Goal: Task Accomplishment & Management: Use online tool/utility

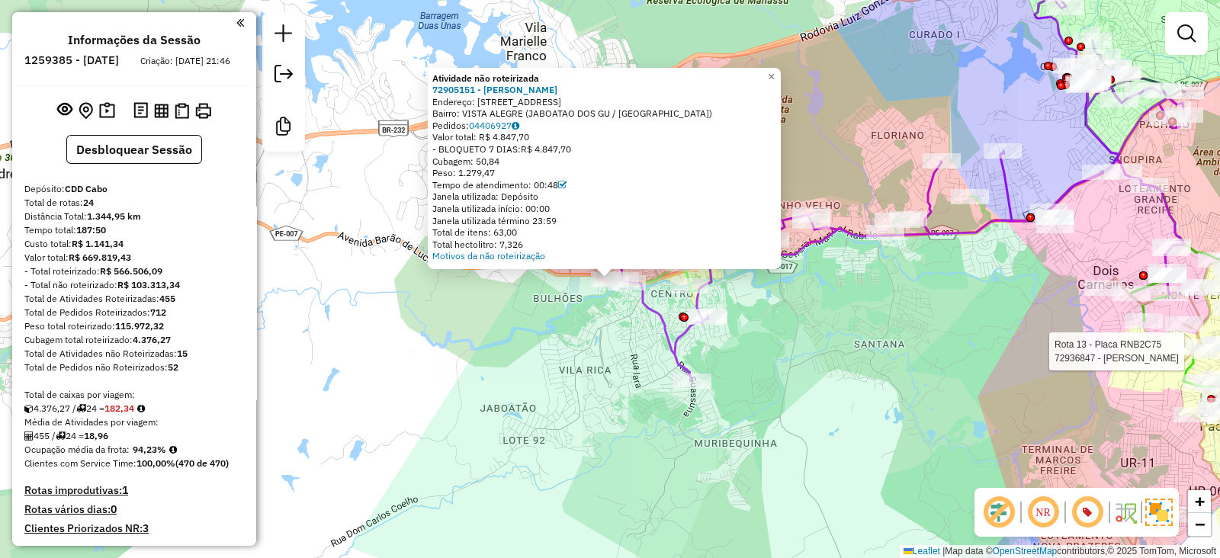
scroll to position [121, 0]
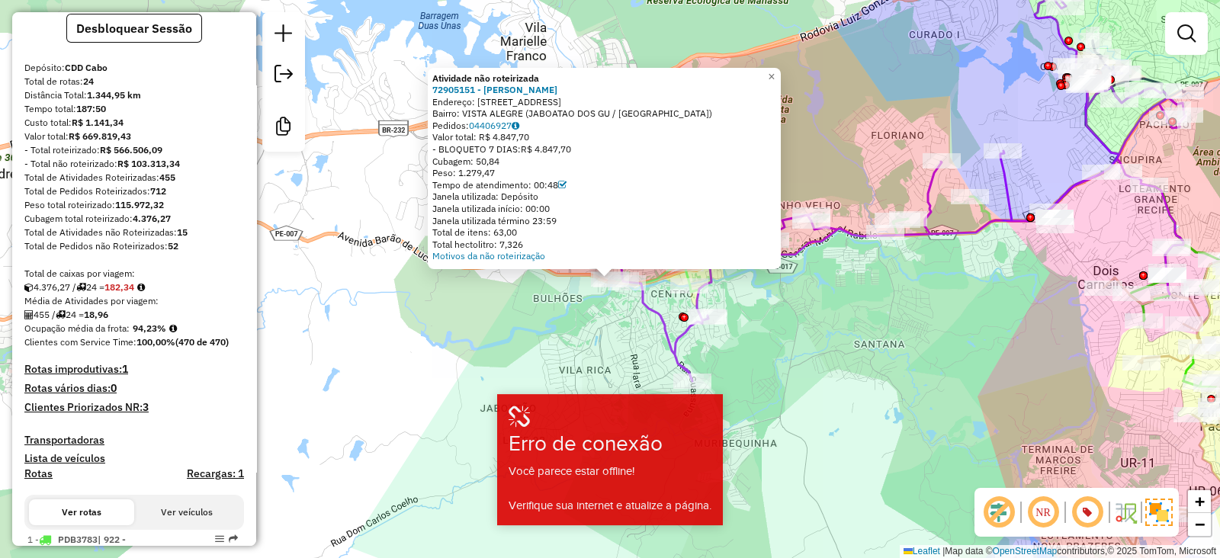
click at [377, 250] on div "Atividade não roteirizada 72905151 - MOISES GOMES FERREIR Endereço: 081 RUA PRE…" at bounding box center [610, 279] width 1220 height 558
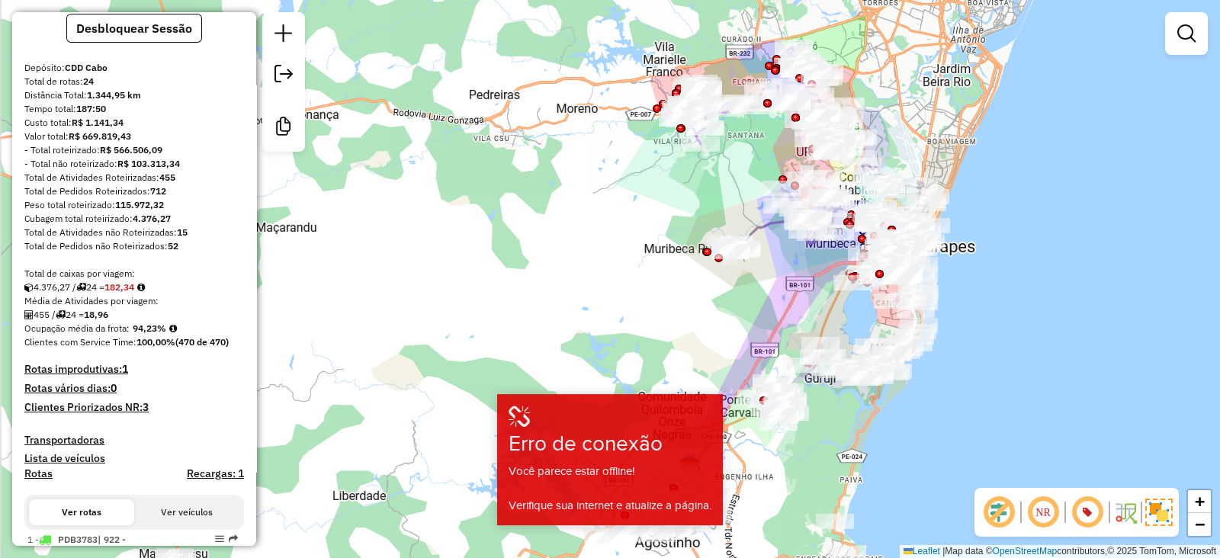
drag, startPoint x: 922, startPoint y: 254, endPoint x: 926, endPoint y: 85, distance: 169.3
click at [926, 85] on div "Janela de atendimento Grade de atendimento Capacidade Transportadoras Veículos …" at bounding box center [610, 279] width 1220 height 558
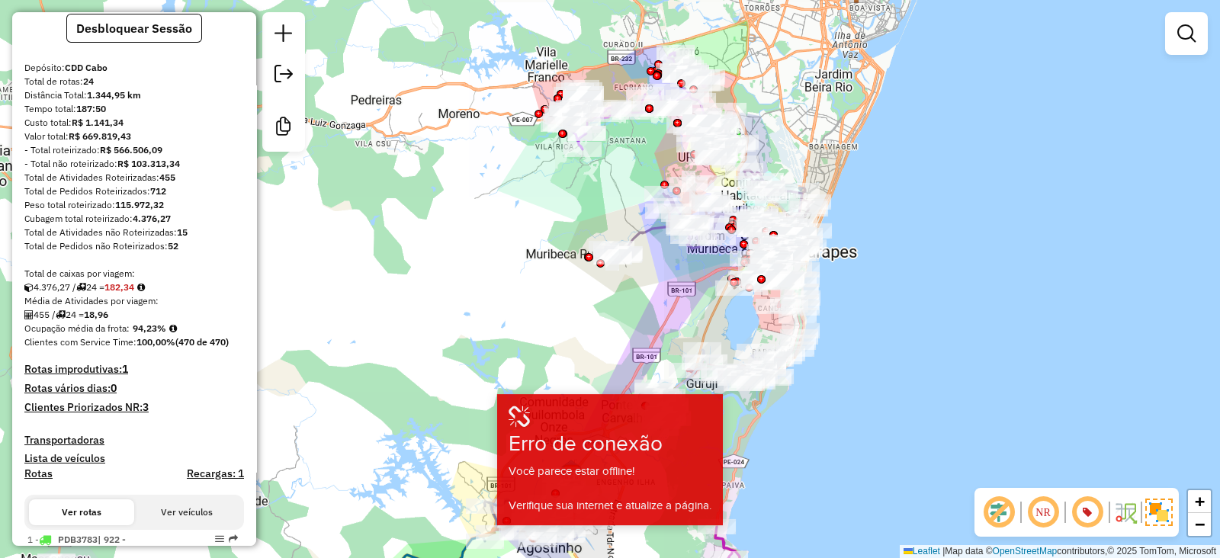
drag, startPoint x: 690, startPoint y: 220, endPoint x: 572, endPoint y: 230, distance: 118.7
click at [572, 230] on div "Janela de atendimento Grade de atendimento Capacidade Transportadoras Veículos …" at bounding box center [610, 279] width 1220 height 558
click at [1183, 36] on em at bounding box center [1186, 33] width 18 height 18
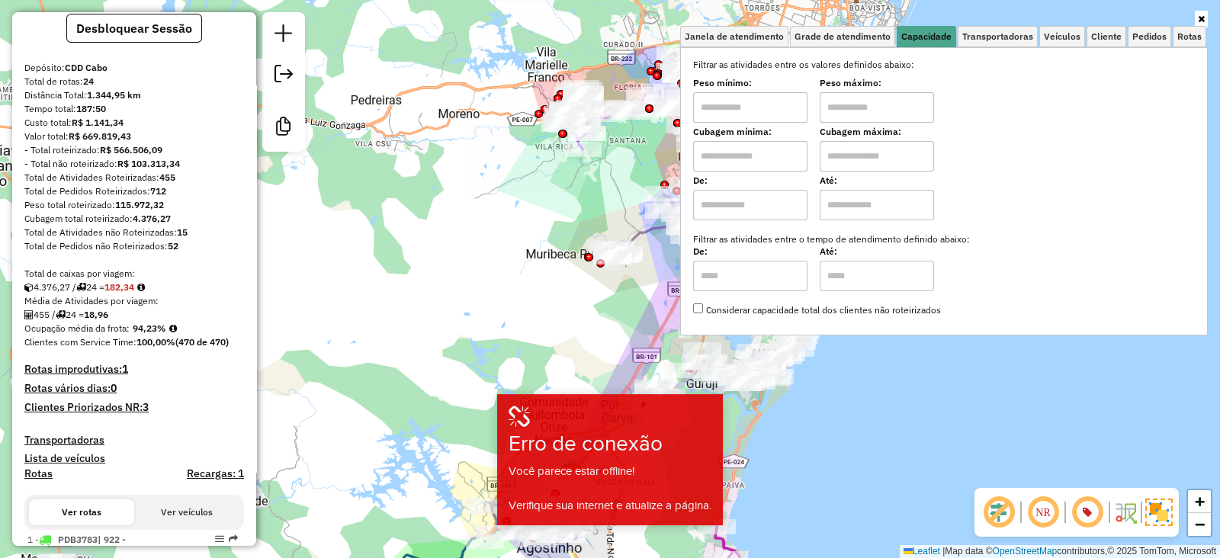
click at [763, 157] on input "text" at bounding box center [750, 156] width 114 height 31
type input "******"
click at [896, 161] on input "text" at bounding box center [877, 156] width 114 height 31
type input "*********"
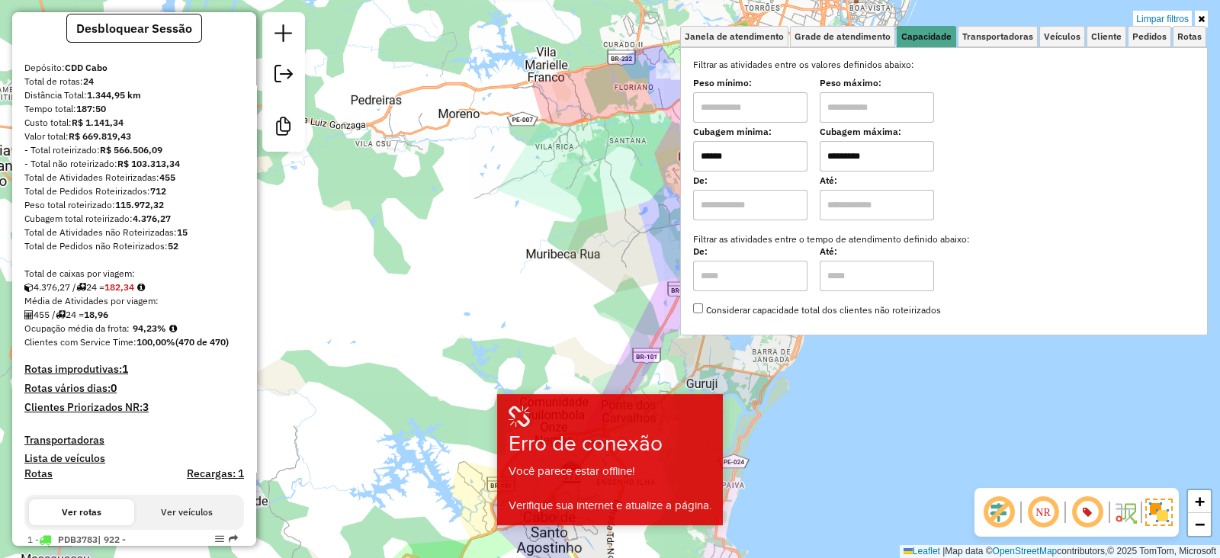
click at [499, 292] on div "Limpar filtros Janela de atendimento Grade de atendimento Capacidade Transporta…" at bounding box center [610, 279] width 1220 height 558
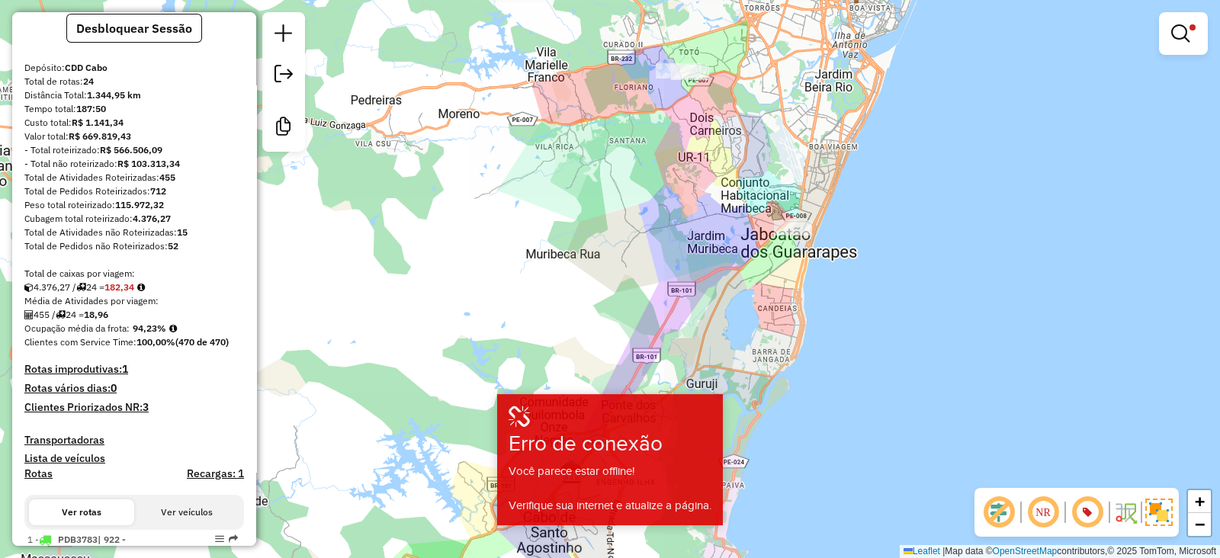
click at [706, 220] on div "Limpar filtros Janela de atendimento Grade de atendimento Capacidade Transporta…" at bounding box center [610, 279] width 1220 height 558
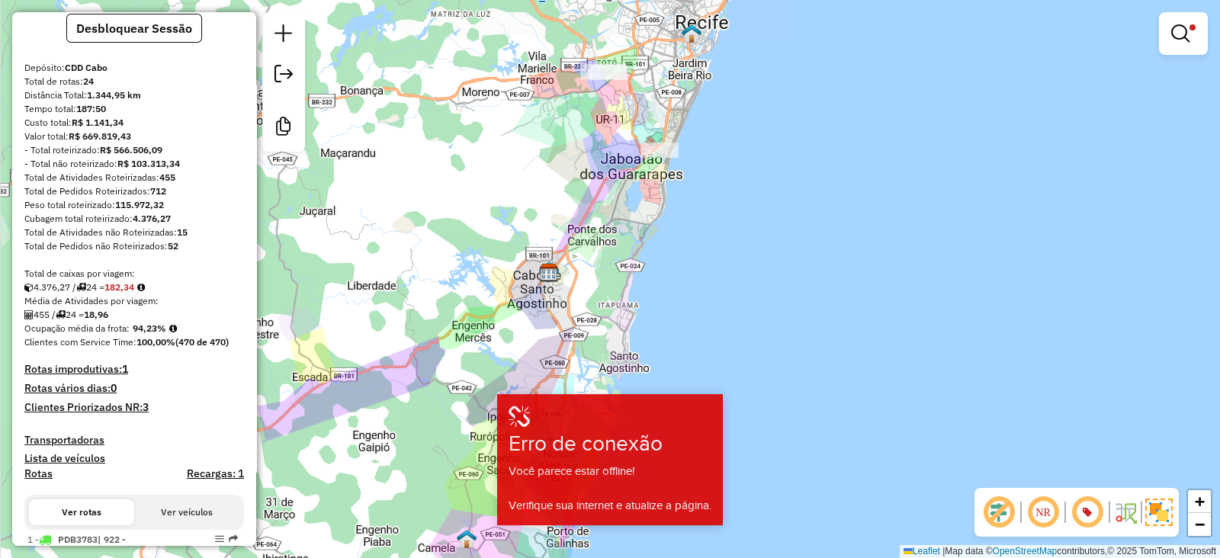
click at [736, 245] on div "Limpar filtros Janela de atendimento Grade de atendimento Capacidade Transporta…" at bounding box center [610, 279] width 1220 height 558
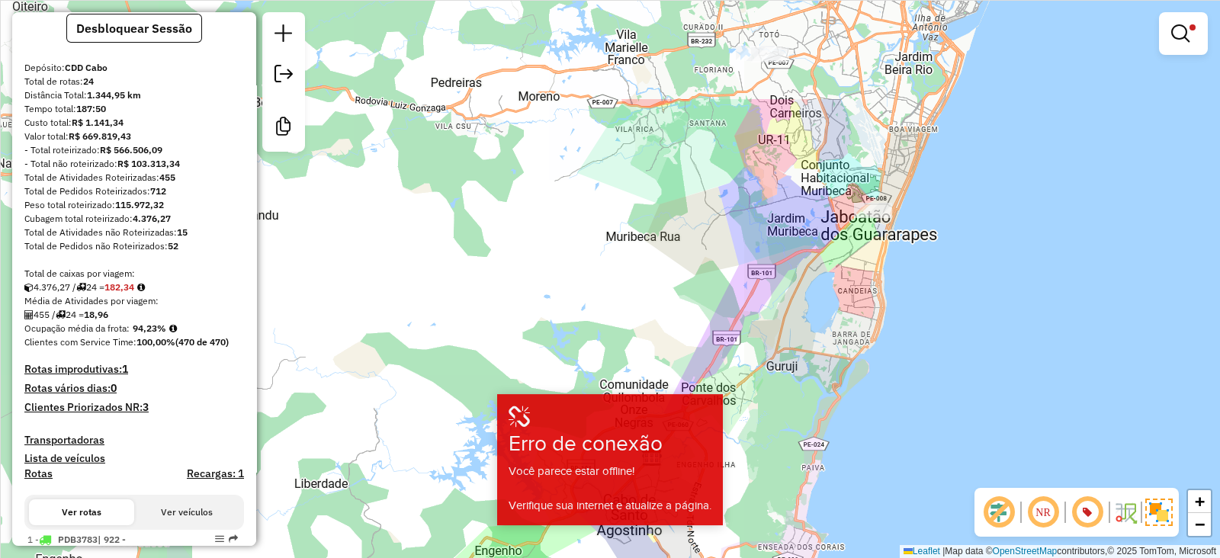
drag, startPoint x: 473, startPoint y: 244, endPoint x: 762, endPoint y: 399, distance: 327.8
click at [762, 399] on div "Limpar filtros Janela de atendimento Grade de atendimento Capacidade Transporta…" at bounding box center [610, 279] width 1220 height 558
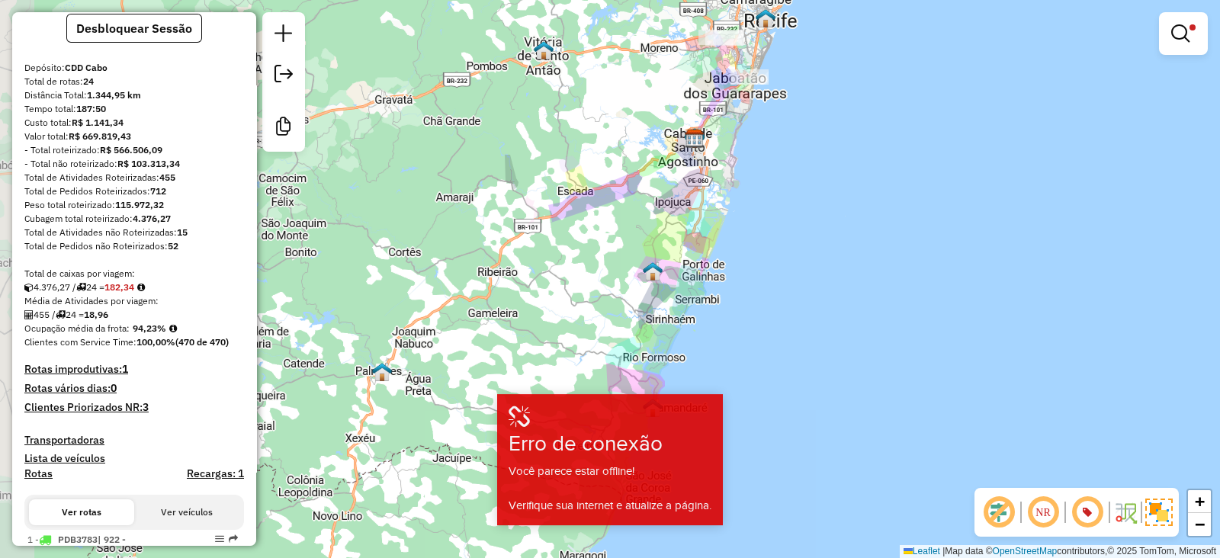
drag, startPoint x: 577, startPoint y: 277, endPoint x: 632, endPoint y: 127, distance: 159.2
click at [632, 127] on div "Limpar filtros Janela de atendimento Grade de atendimento Capacidade Transporta…" at bounding box center [610, 279] width 1220 height 558
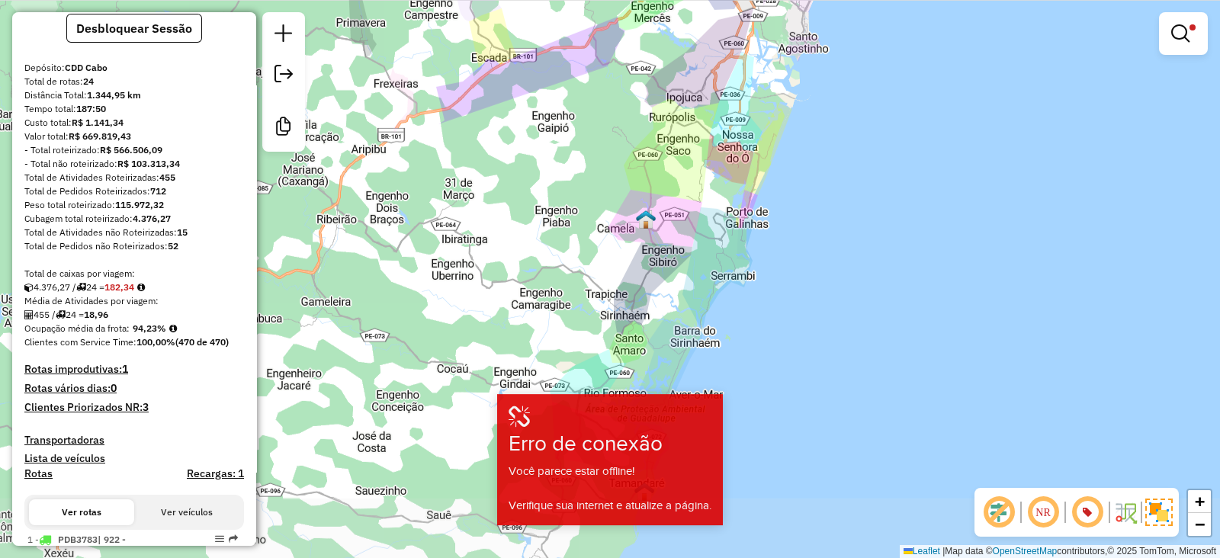
drag, startPoint x: 740, startPoint y: 271, endPoint x: 819, endPoint y: 127, distance: 164.5
click at [819, 127] on div "Limpar filtros Janela de atendimento Grade de atendimento Capacidade Transporta…" at bounding box center [610, 279] width 1220 height 558
click at [1191, 30] on span at bounding box center [1193, 27] width 6 height 6
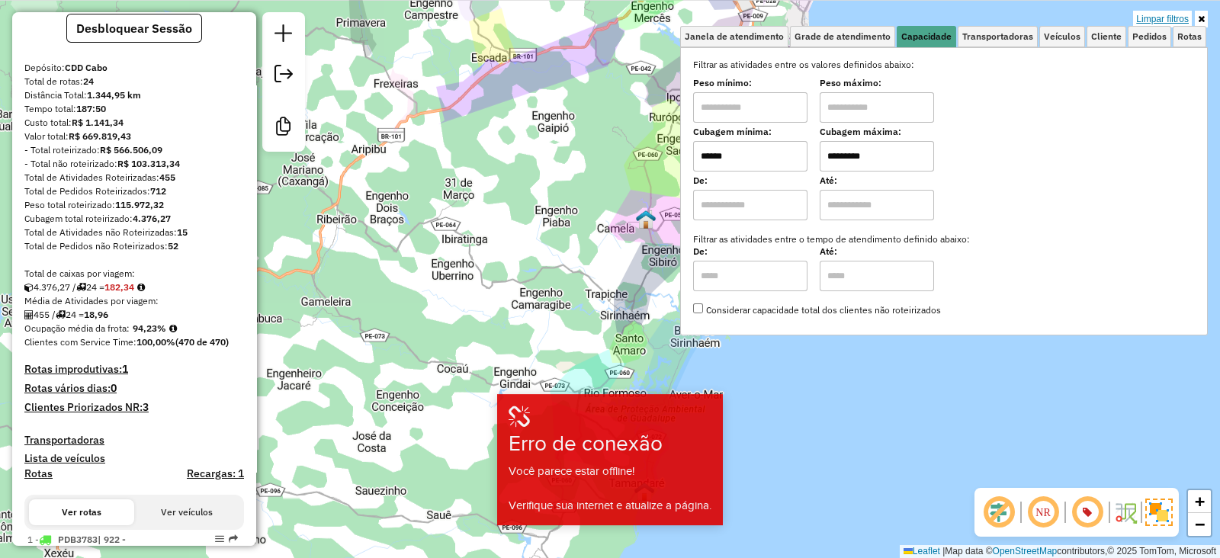
click at [1163, 18] on link "Limpar filtros" at bounding box center [1162, 19] width 59 height 17
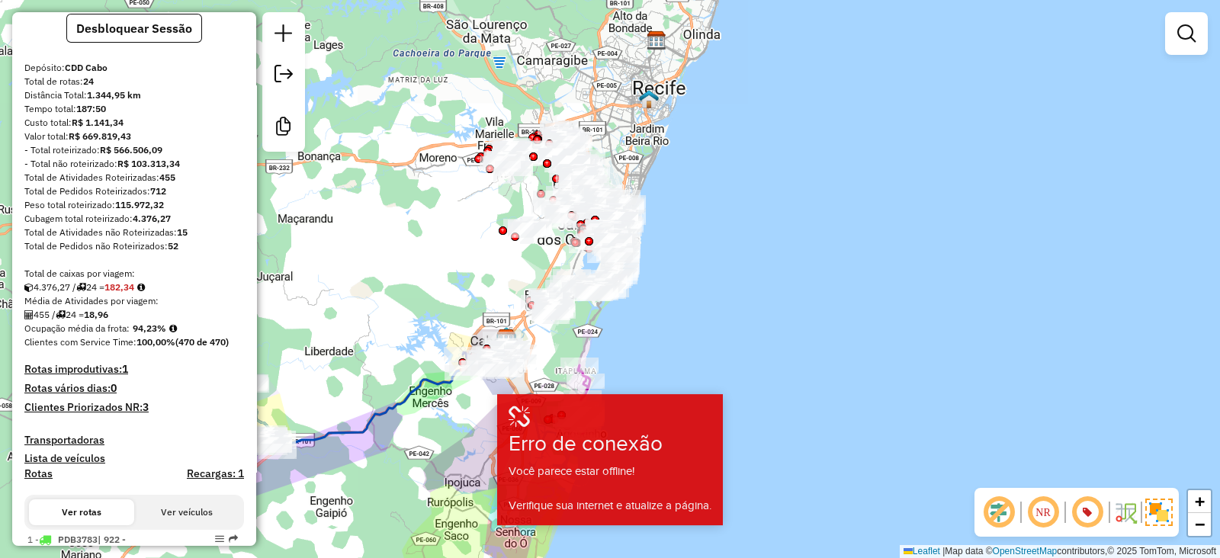
drag, startPoint x: 836, startPoint y: 204, endPoint x: 615, endPoint y: 589, distance: 444.4
click at [615, 557] on html "Aplicando filtros Pop-up bloqueado! Seu navegador bloqueou automáticamente a ab…" at bounding box center [610, 279] width 1220 height 558
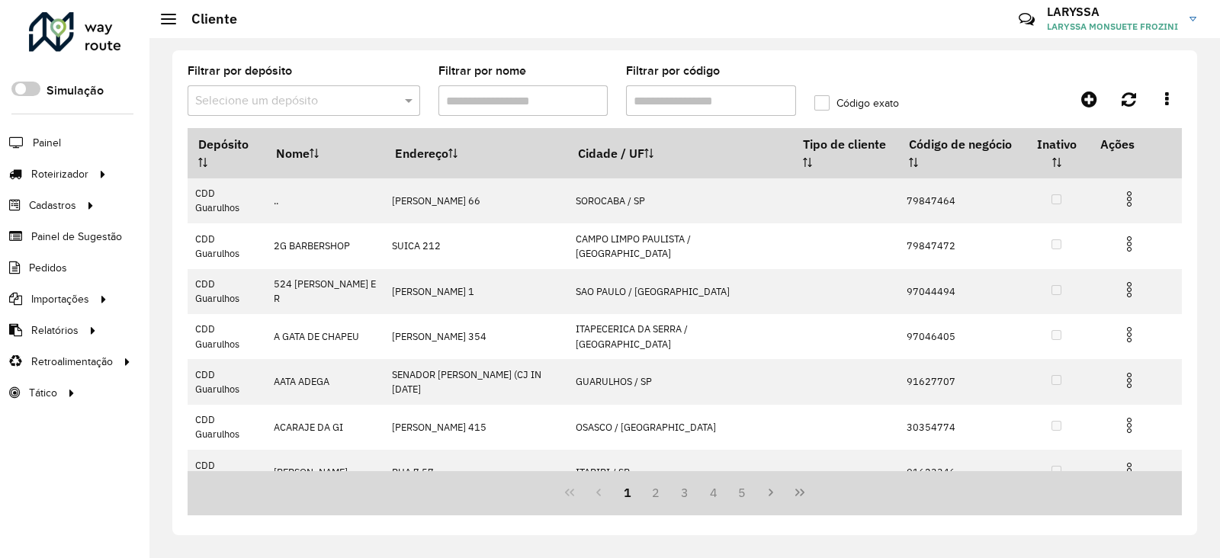
click at [255, 98] on input "text" at bounding box center [288, 101] width 187 height 18
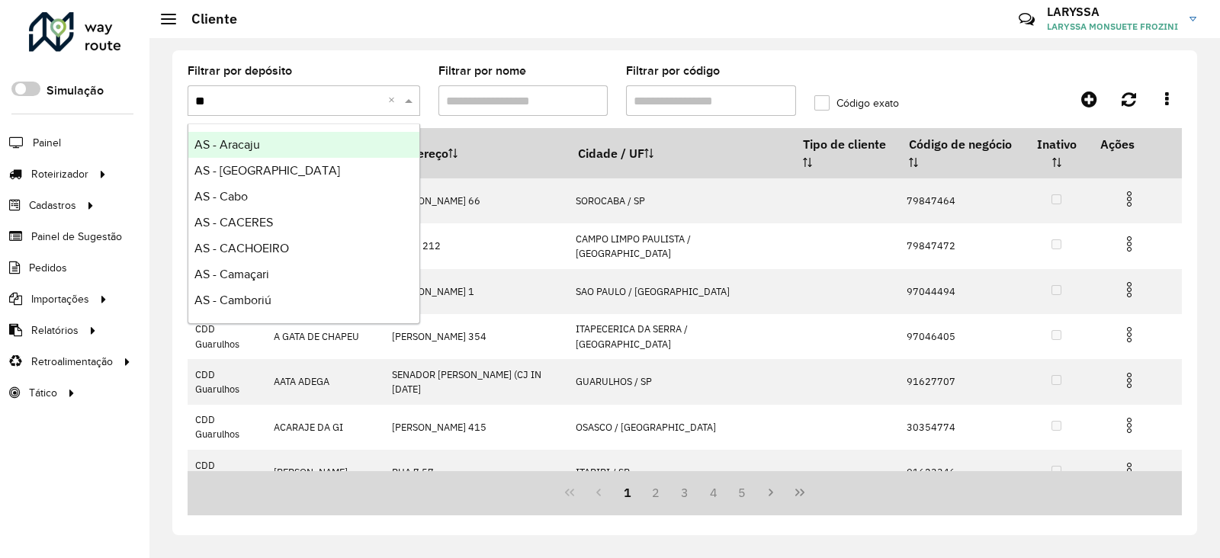
type input "*"
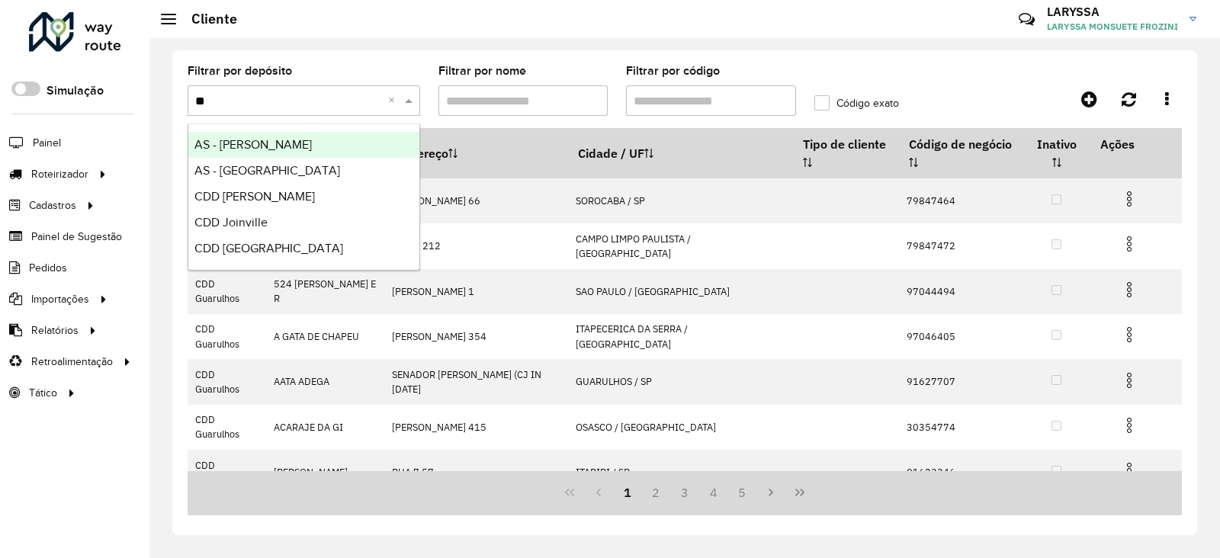
type input "***"
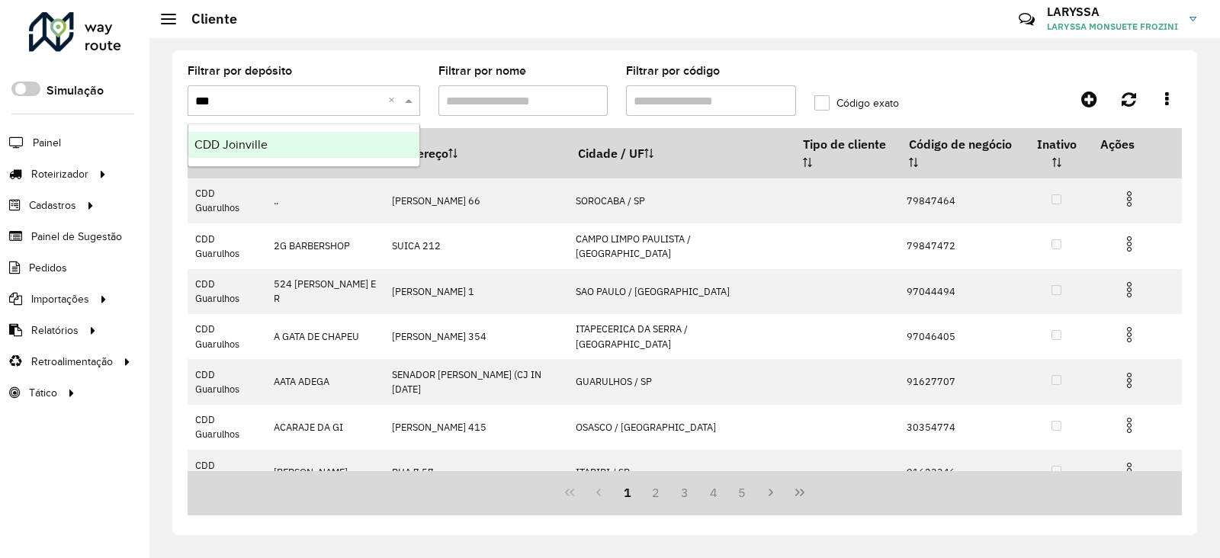
click at [296, 140] on div "CDD Joinville" at bounding box center [303, 145] width 231 height 26
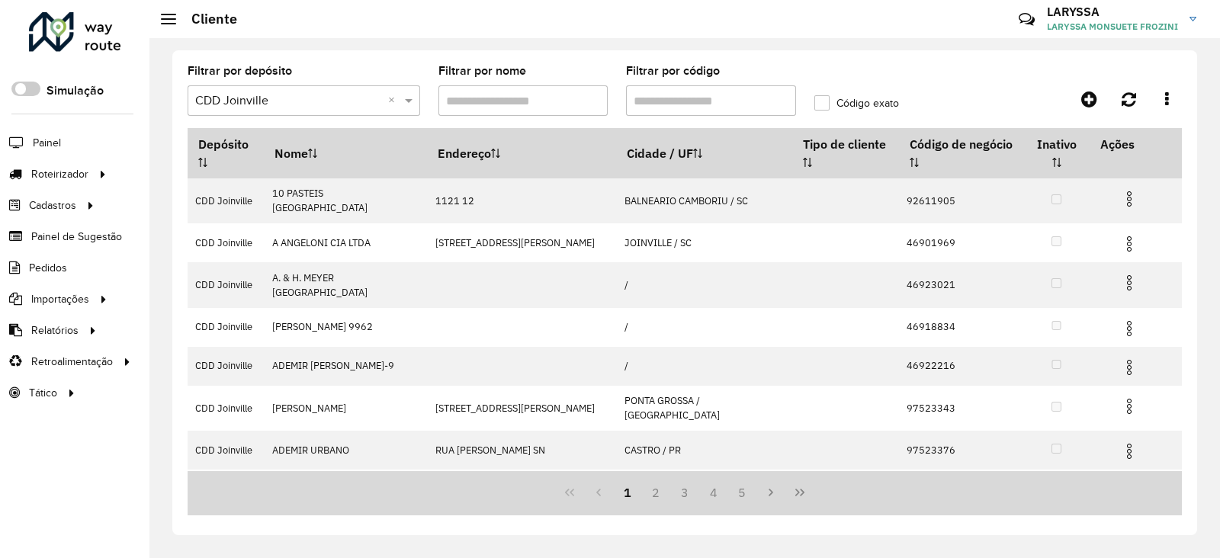
click at [672, 101] on input "Filtrar por código" at bounding box center [711, 100] width 170 height 31
paste input "****"
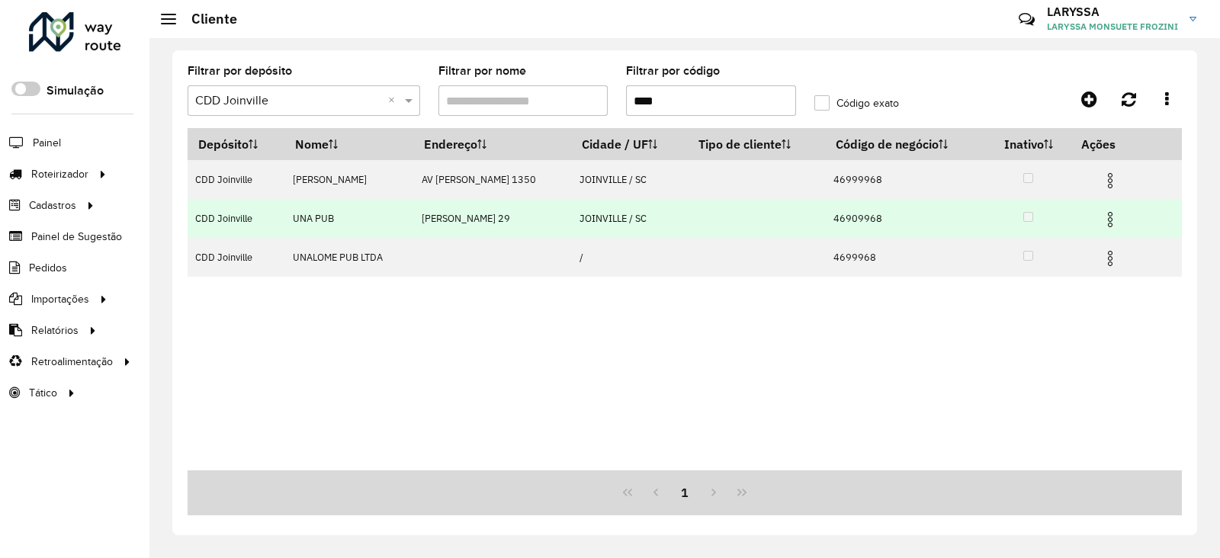
click at [1119, 221] on img at bounding box center [1110, 219] width 18 height 18
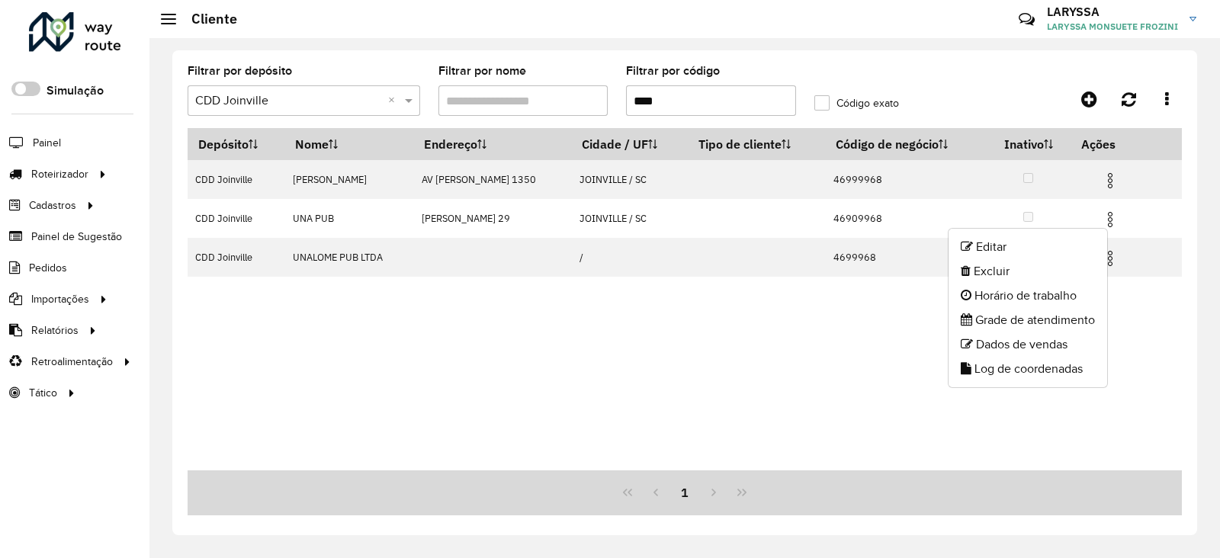
drag, startPoint x: 687, startPoint y: 95, endPoint x: 511, endPoint y: 88, distance: 176.3
click at [511, 88] on formly-group "Filtrar por depósito Selecione um depósito × CDD Joinville × Filtrar por nome F…" at bounding box center [554, 97] width 752 height 63
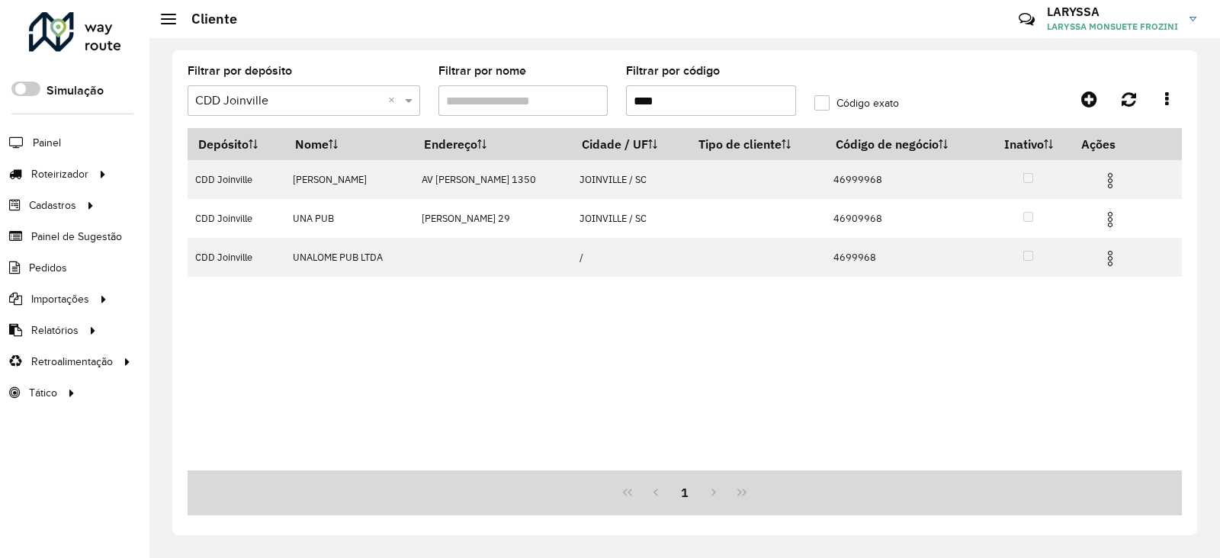
paste input "*"
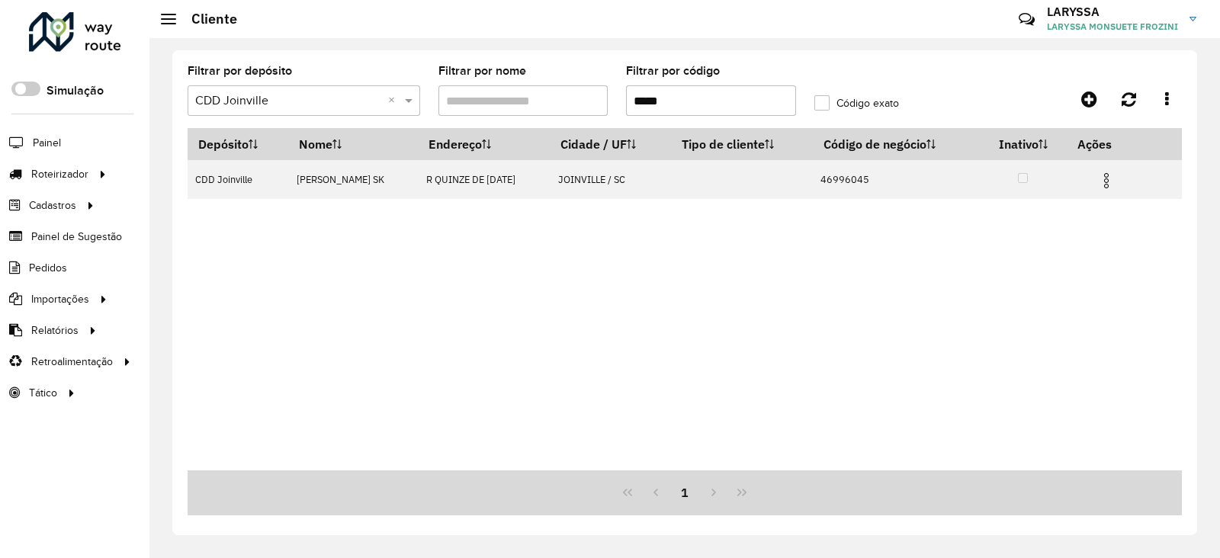
drag, startPoint x: 762, startPoint y: 103, endPoint x: 525, endPoint y: 102, distance: 237.1
click at [528, 104] on formly-group "Filtrar por depósito Selecione um depósito × CDD Joinville × Filtrar por nome F…" at bounding box center [554, 97] width 752 height 63
paste input "text"
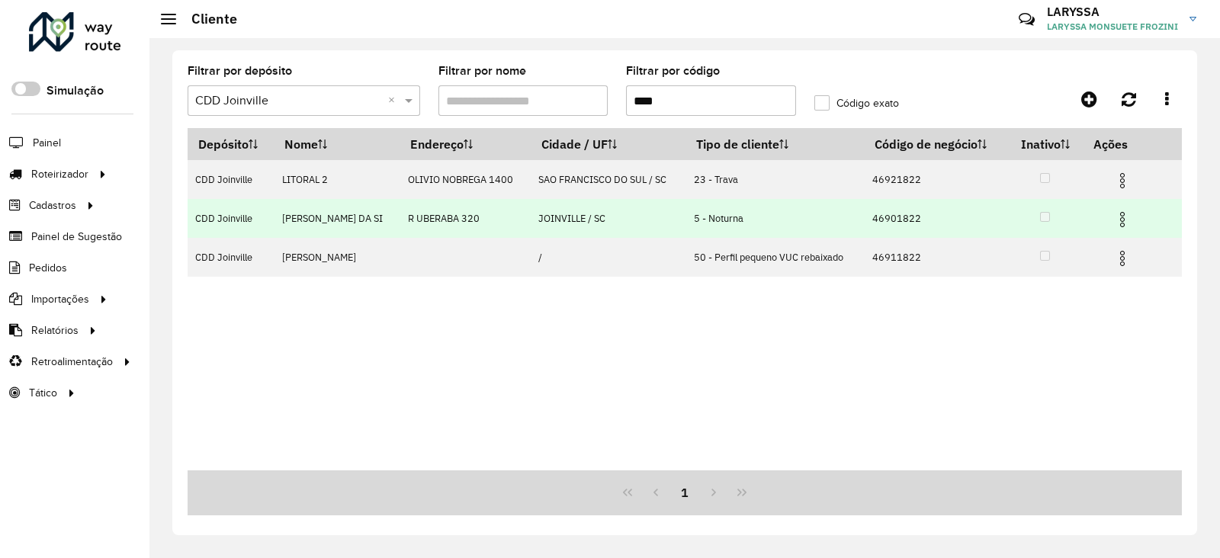
type input "****"
click at [1122, 224] on img at bounding box center [1122, 219] width 18 height 18
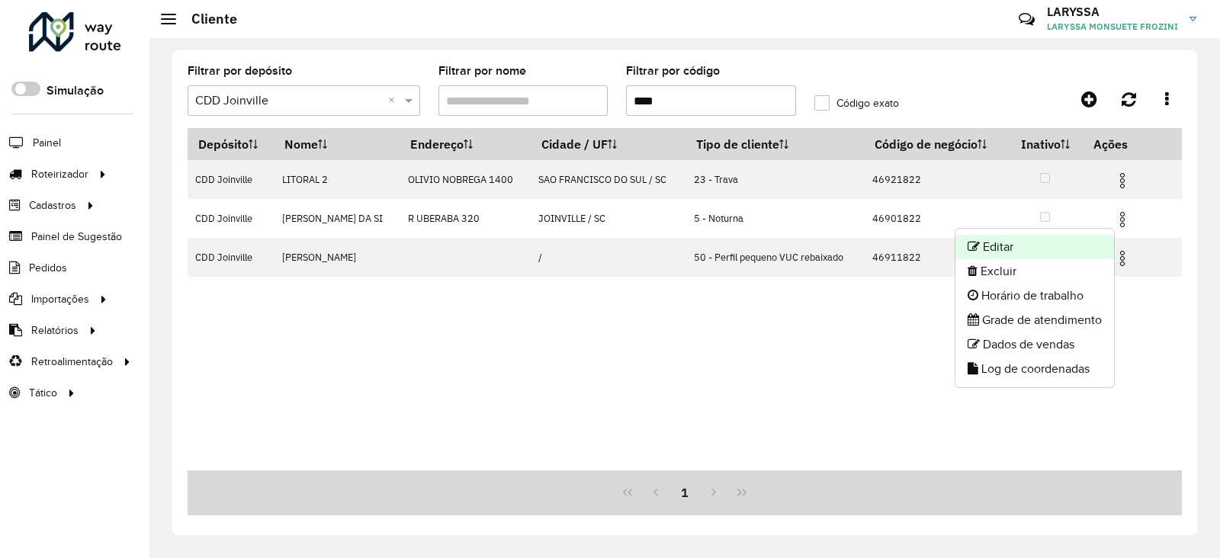
click at [1003, 251] on li "Editar" at bounding box center [1034, 247] width 159 height 24
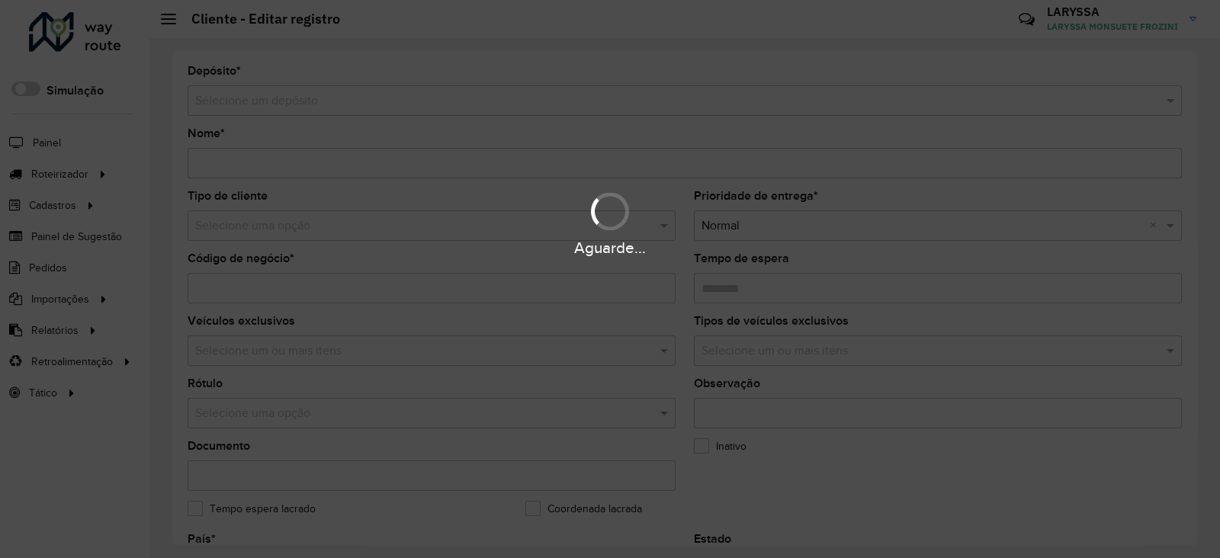
type input "**********"
type input "********"
type input "**********"
type input "*********"
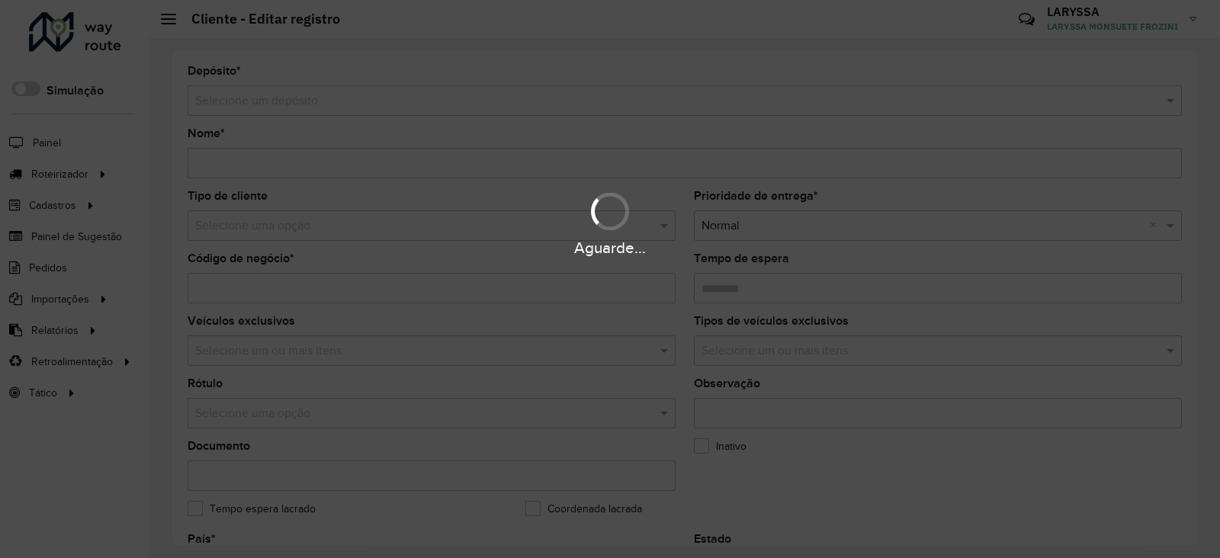
type input "********"
type input "**********"
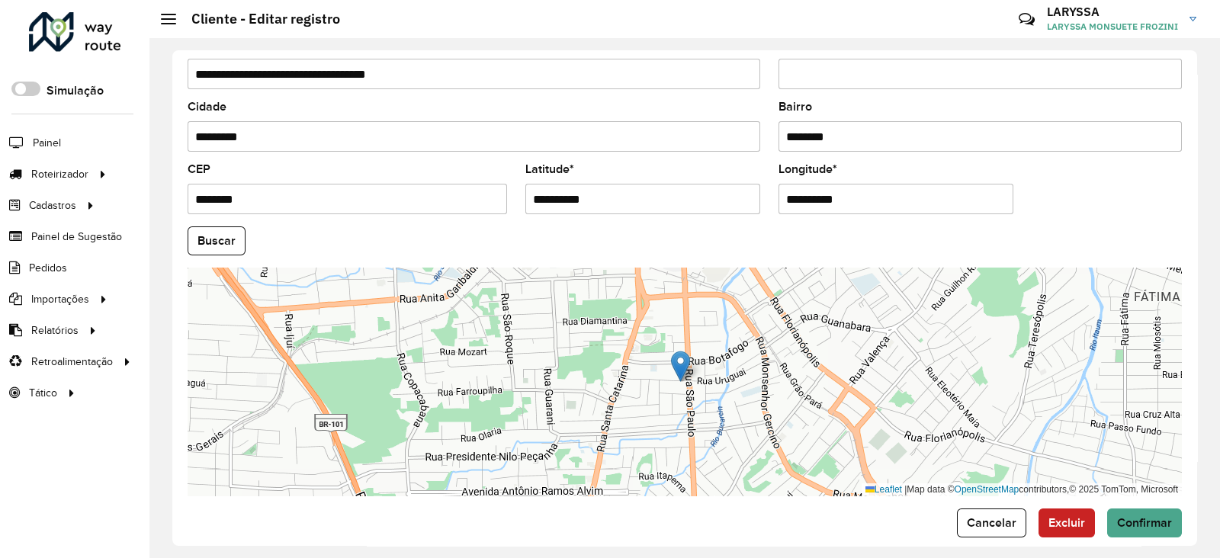
scroll to position [578, 0]
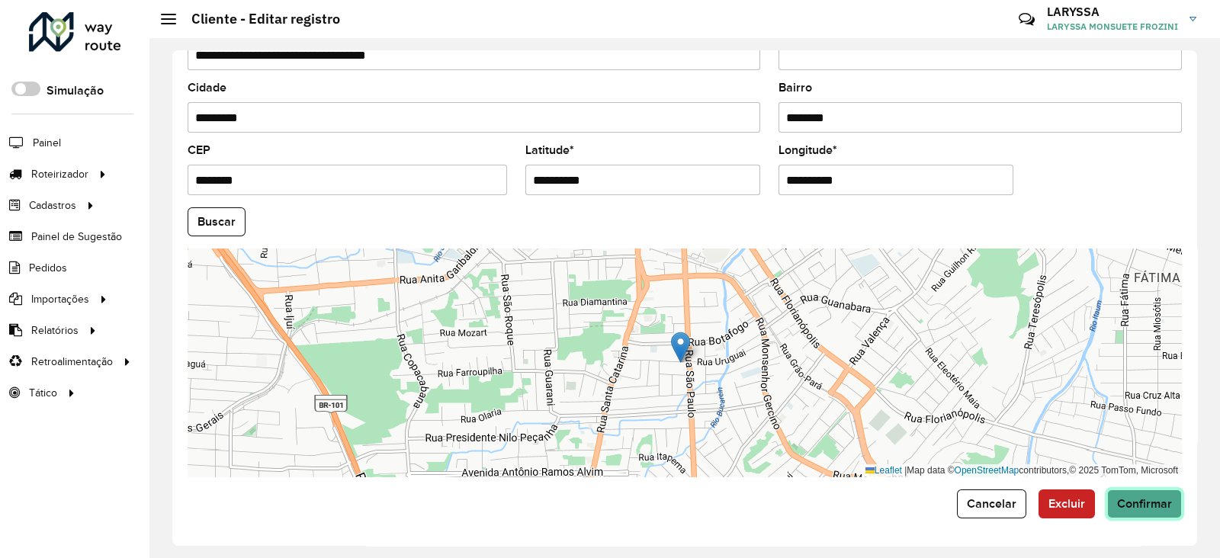
click at [1142, 505] on span "Confirmar" at bounding box center [1144, 503] width 55 height 13
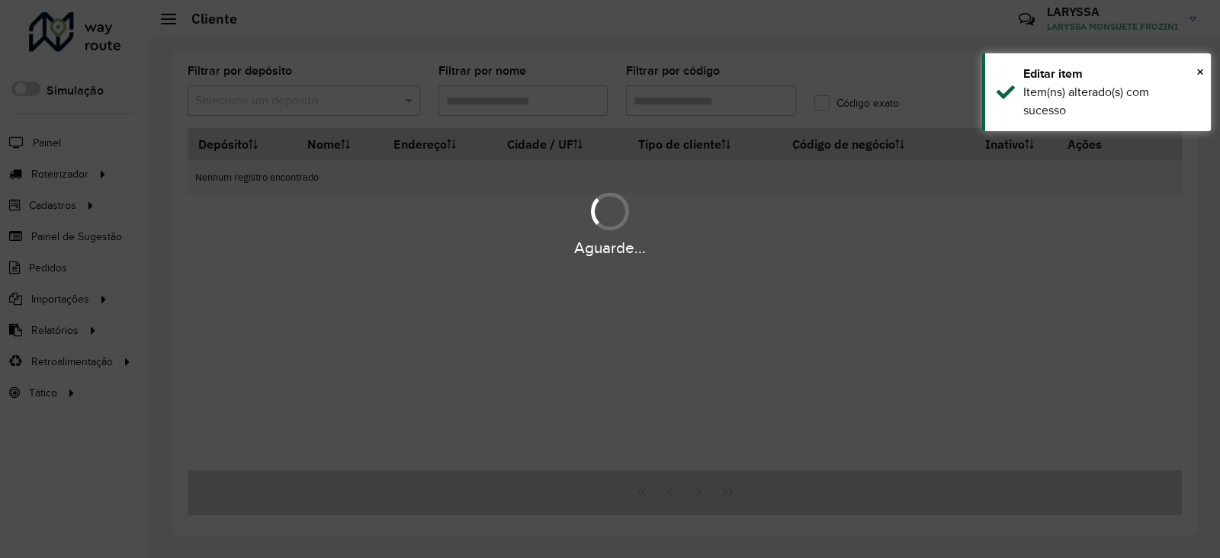
type input "****"
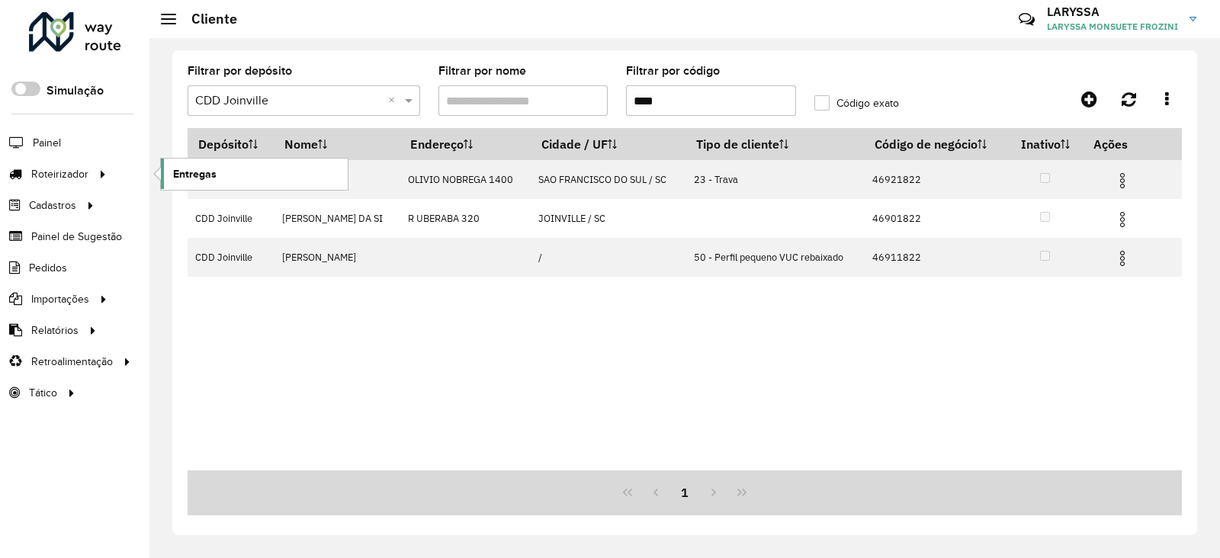
click at [192, 175] on span "Entregas" at bounding box center [194, 174] width 43 height 16
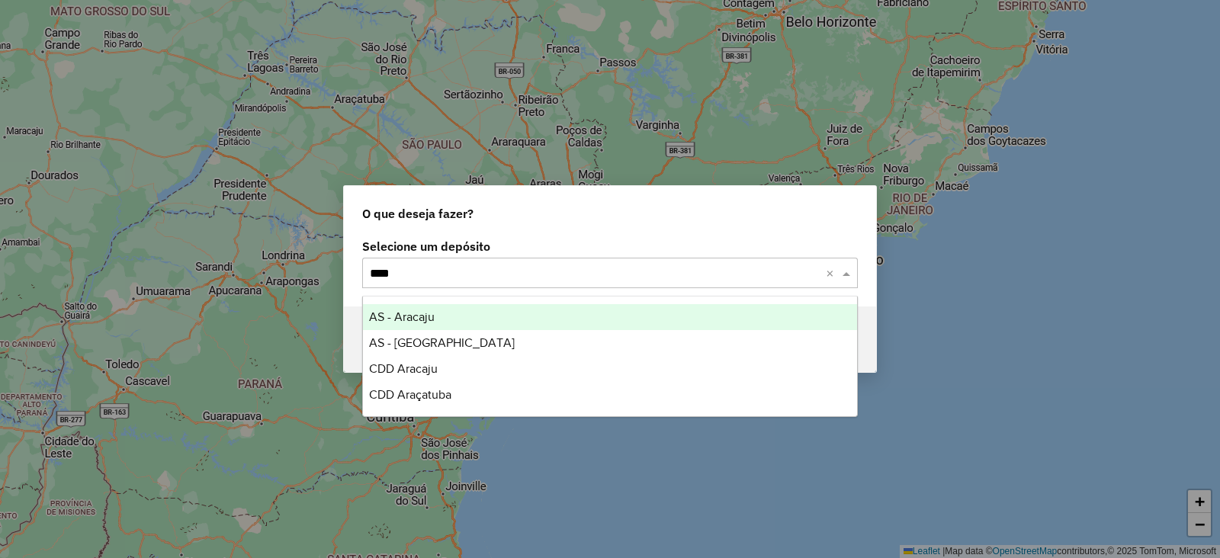
type input "*****"
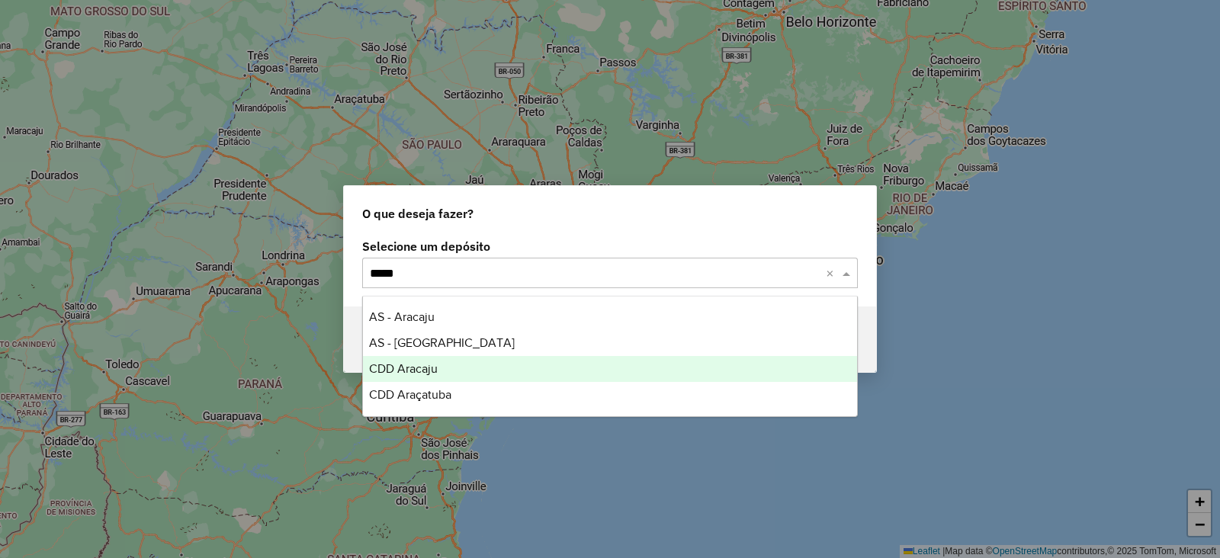
click at [442, 364] on div "CDD Aracaju" at bounding box center [610, 369] width 494 height 26
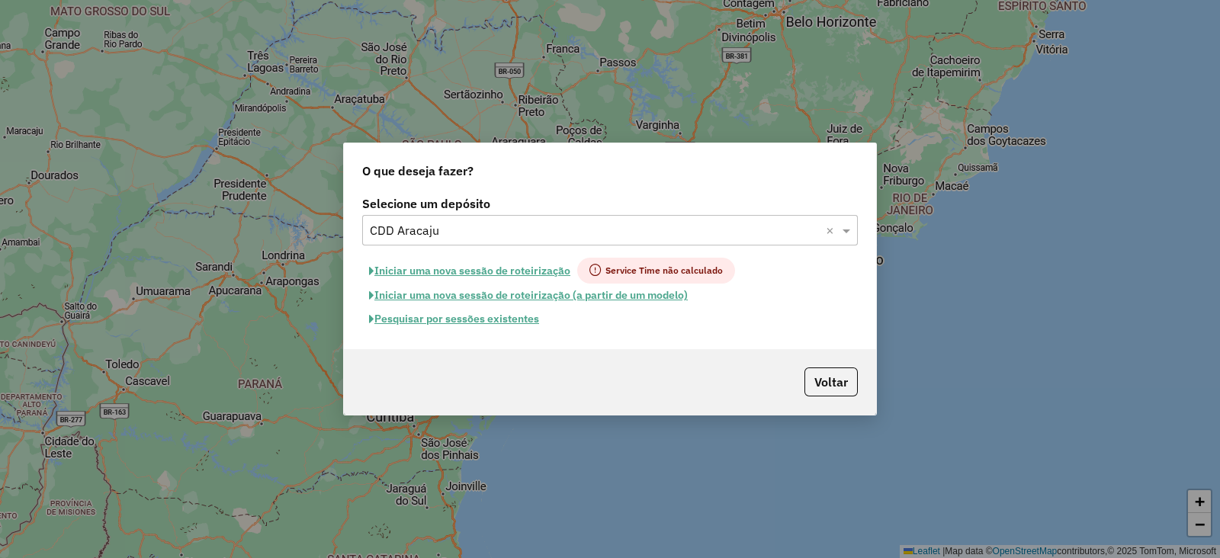
click at [511, 267] on button "Iniciar uma nova sessão de roteirização" at bounding box center [469, 271] width 215 height 26
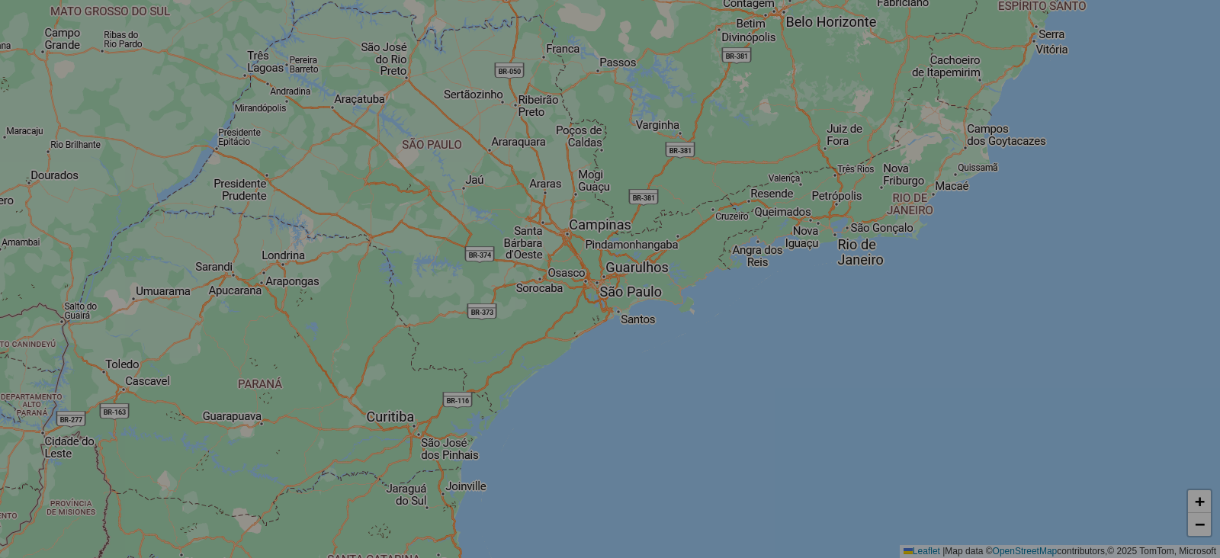
select select "*"
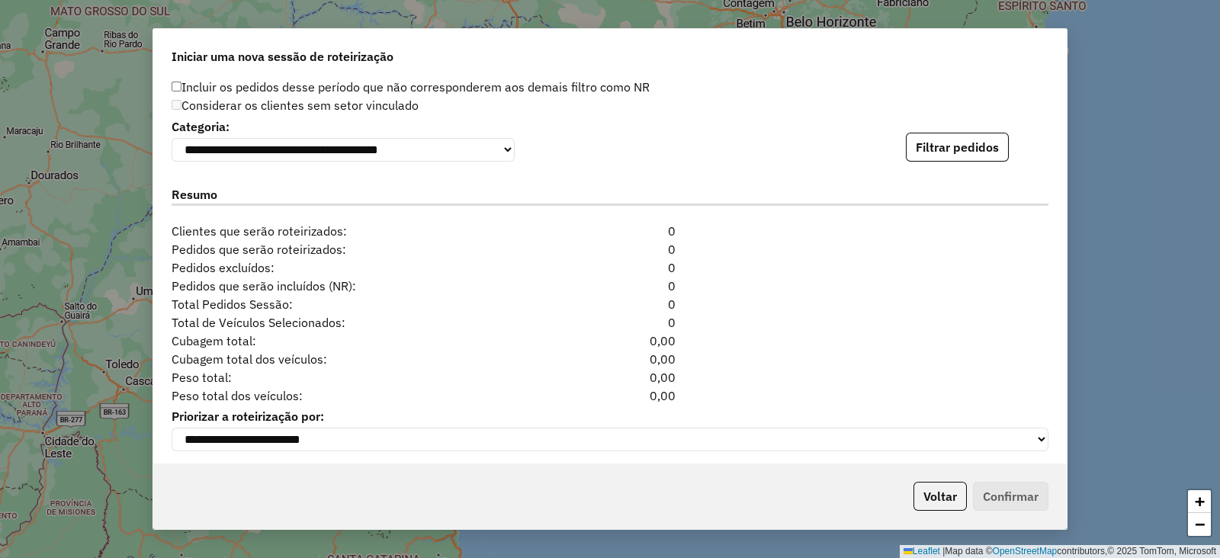
scroll to position [1596, 0]
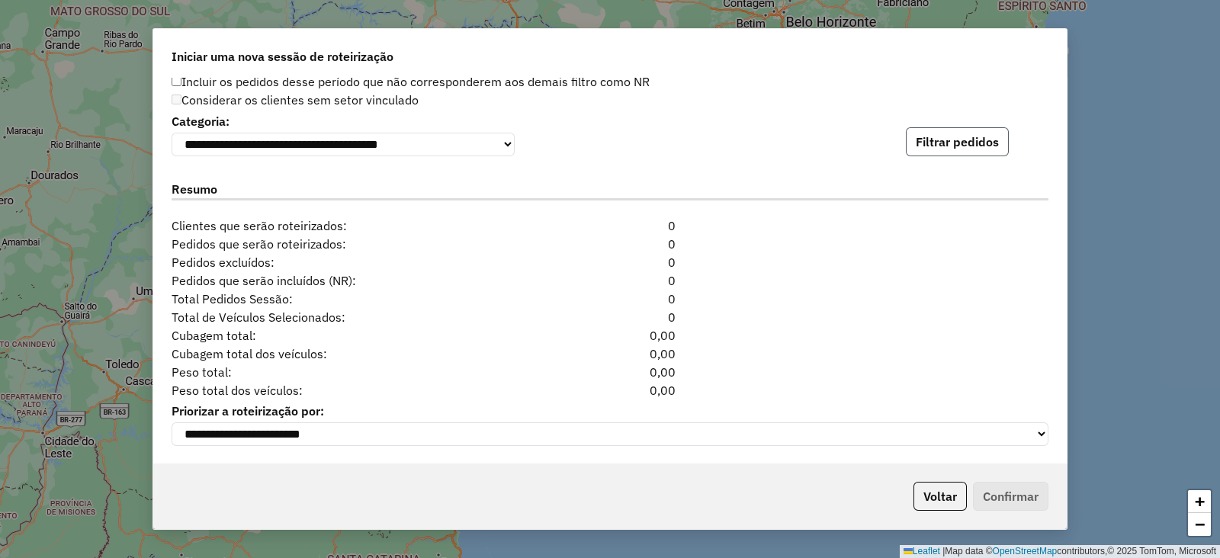
click at [981, 140] on button "Filtrar pedidos" at bounding box center [957, 141] width 103 height 29
click at [942, 137] on button "Filtrar pedidos" at bounding box center [957, 141] width 103 height 29
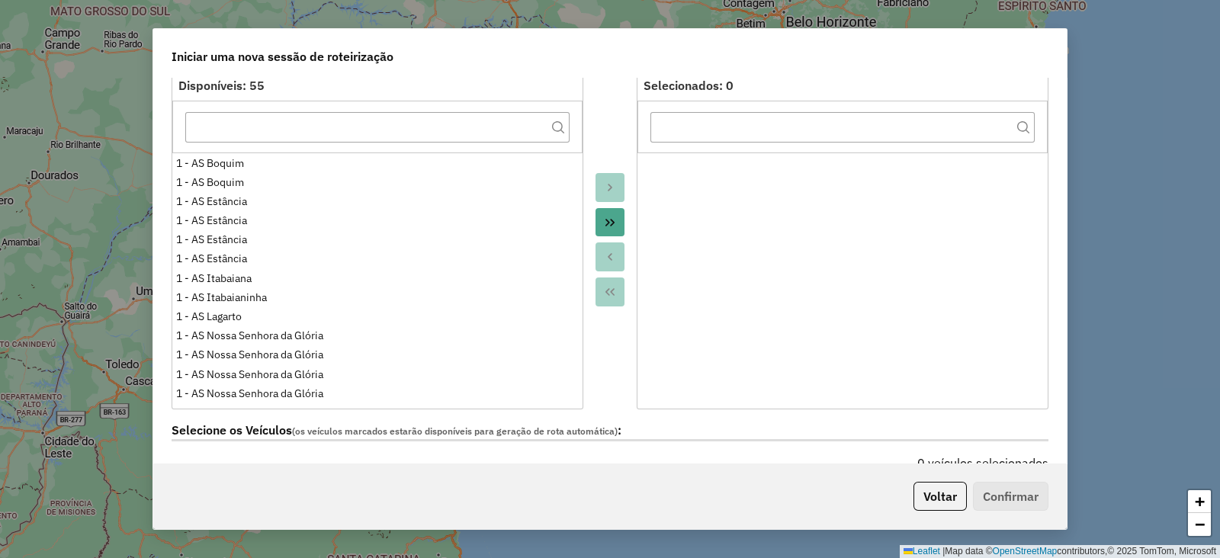
scroll to position [0, 0]
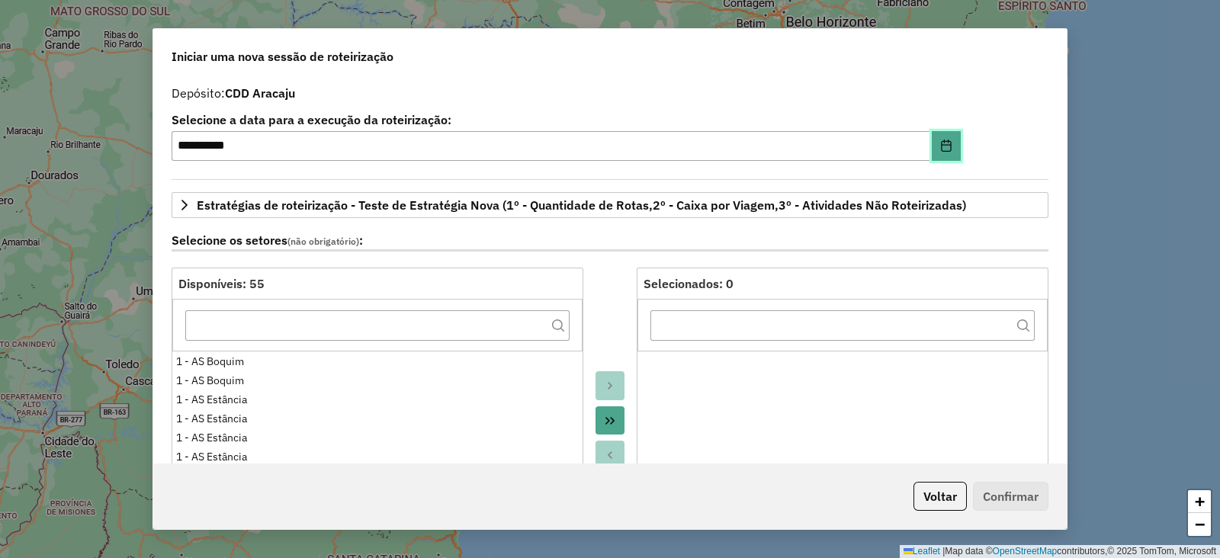
click at [945, 149] on icon "Choose Date" at bounding box center [946, 146] width 12 height 12
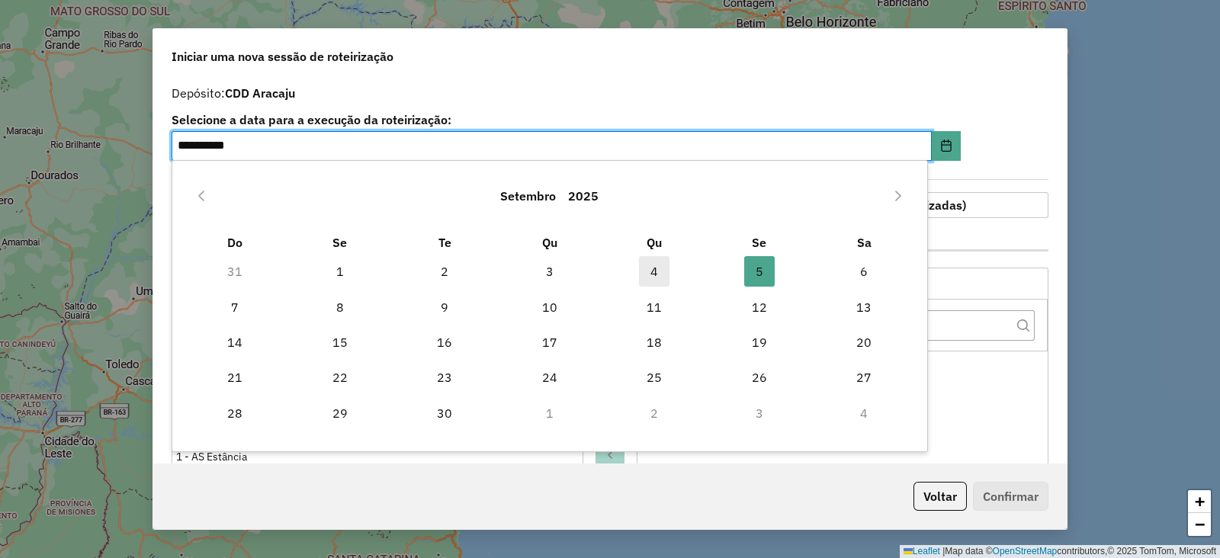
click at [656, 262] on span "4" at bounding box center [654, 271] width 31 height 31
type input "**********"
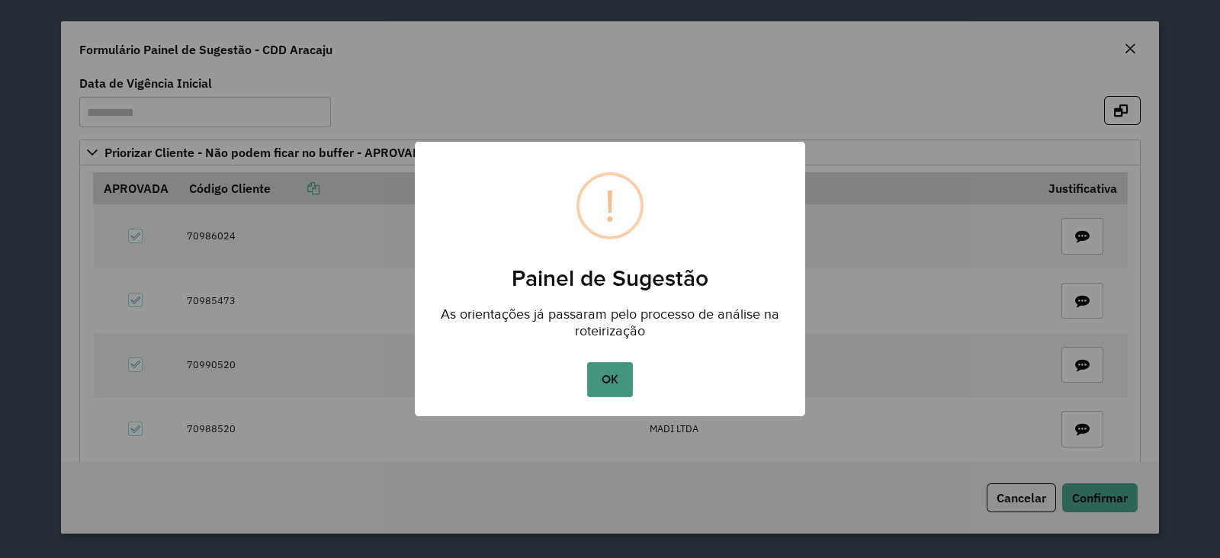
click at [623, 383] on button "OK" at bounding box center [609, 379] width 45 height 35
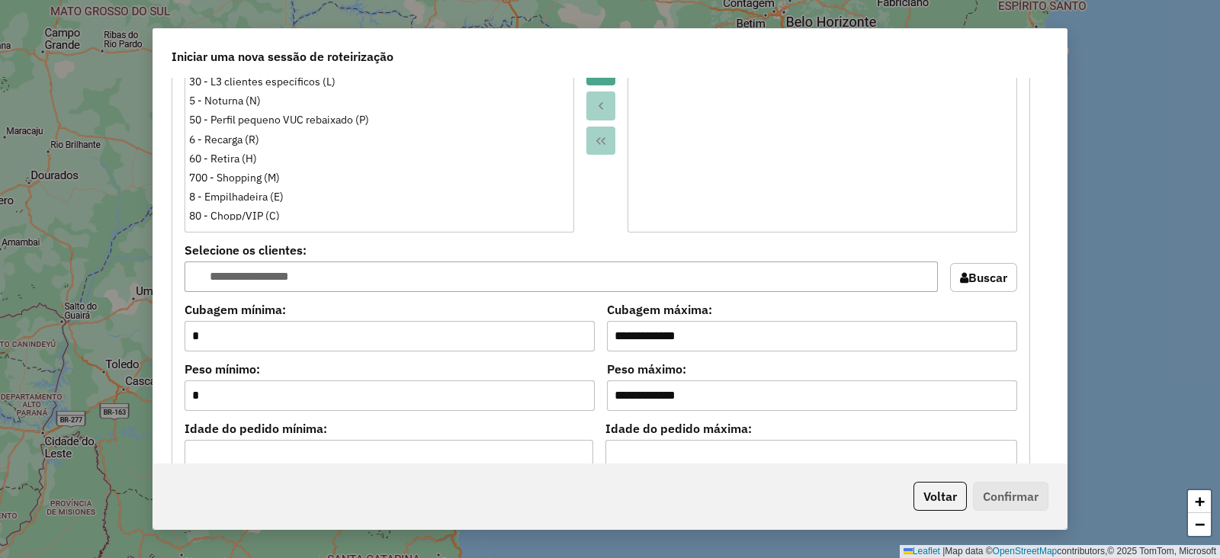
scroll to position [1624, 0]
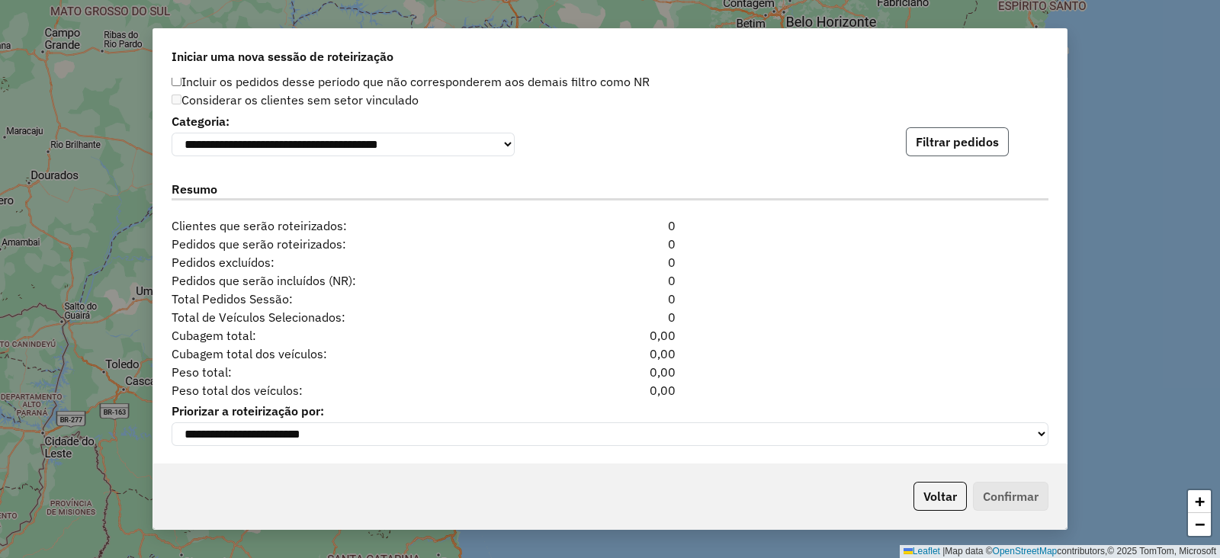
click at [991, 139] on button "Filtrar pedidos" at bounding box center [957, 141] width 103 height 29
click at [932, 139] on button "Filtrar pedidos" at bounding box center [957, 141] width 103 height 29
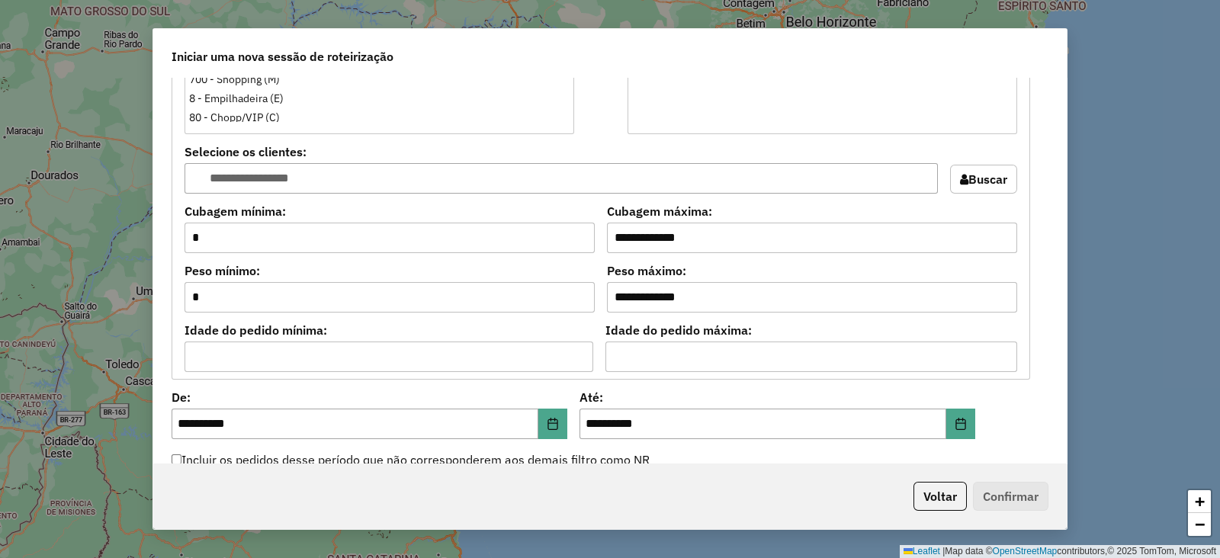
scroll to position [1370, 0]
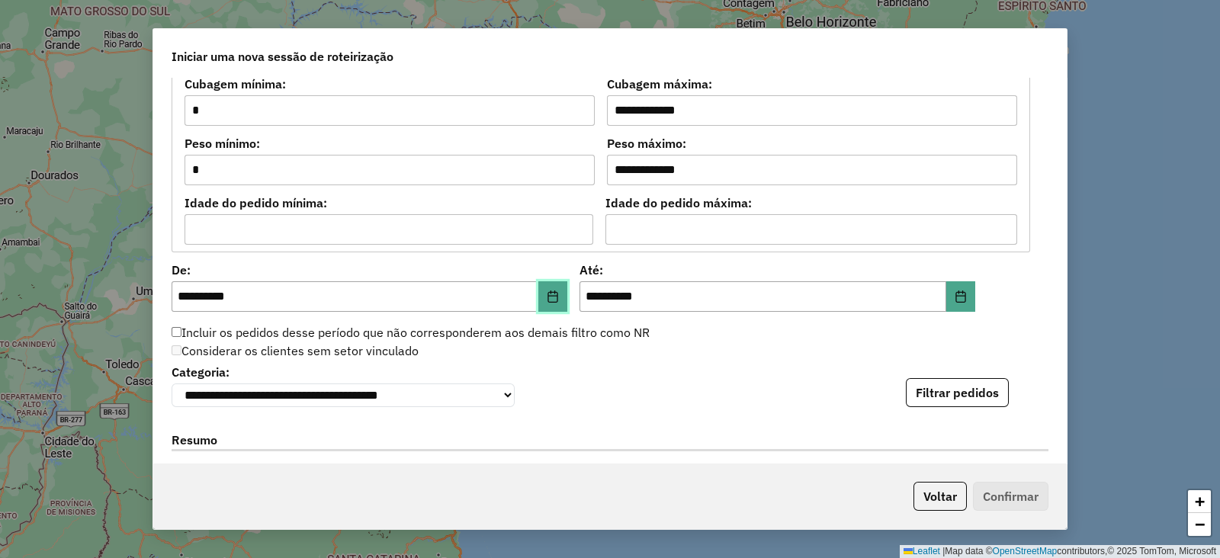
click at [546, 299] on button "Choose Date" at bounding box center [552, 296] width 29 height 31
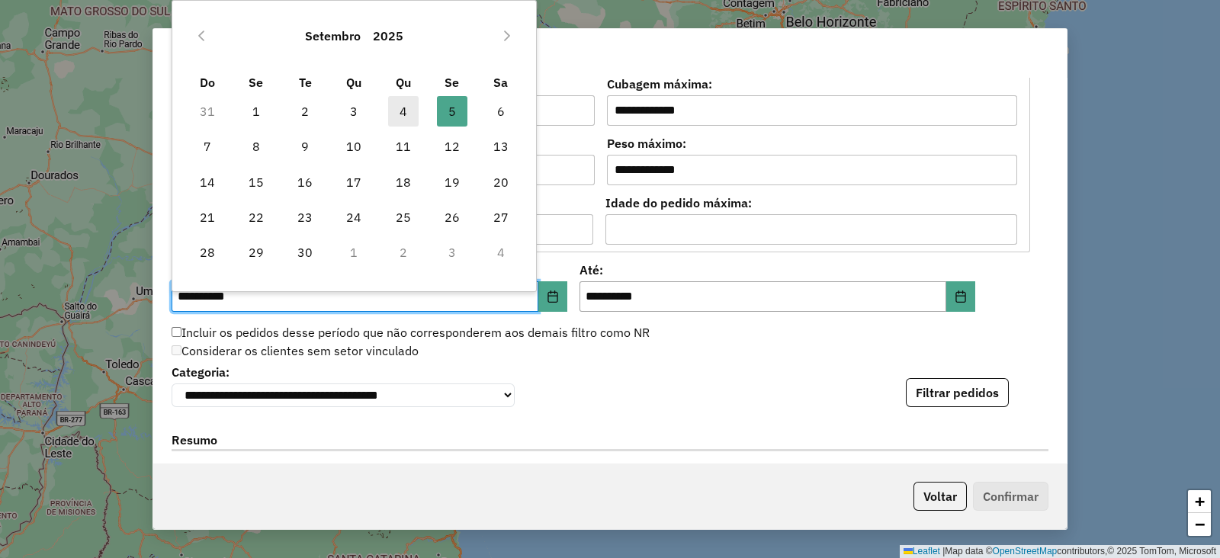
click at [408, 122] on span "4" at bounding box center [403, 111] width 31 height 31
type input "**********"
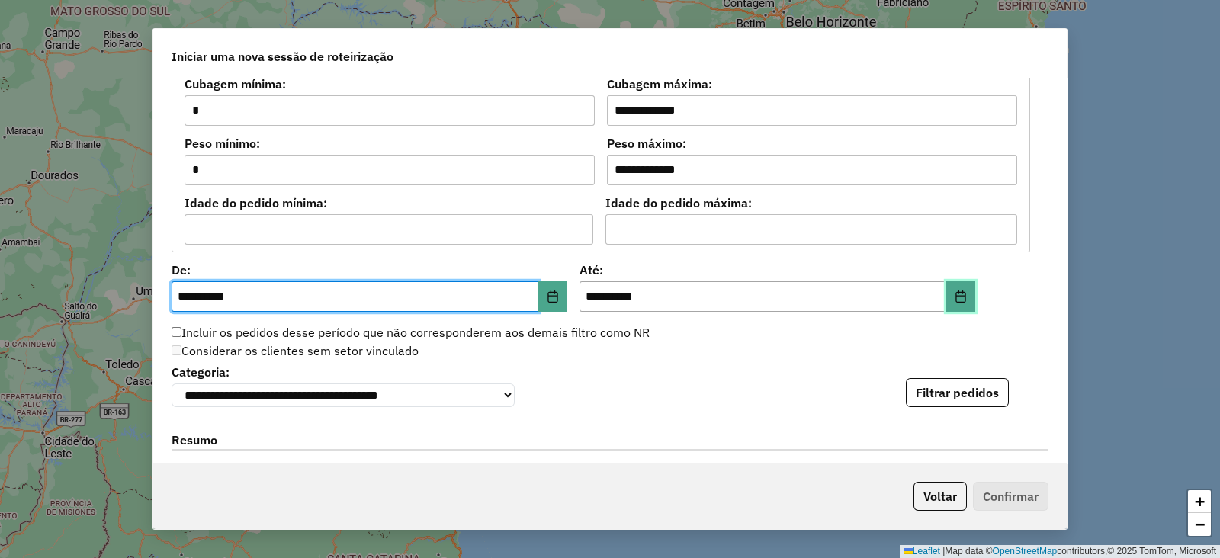
click at [967, 287] on button "Choose Date" at bounding box center [960, 296] width 29 height 31
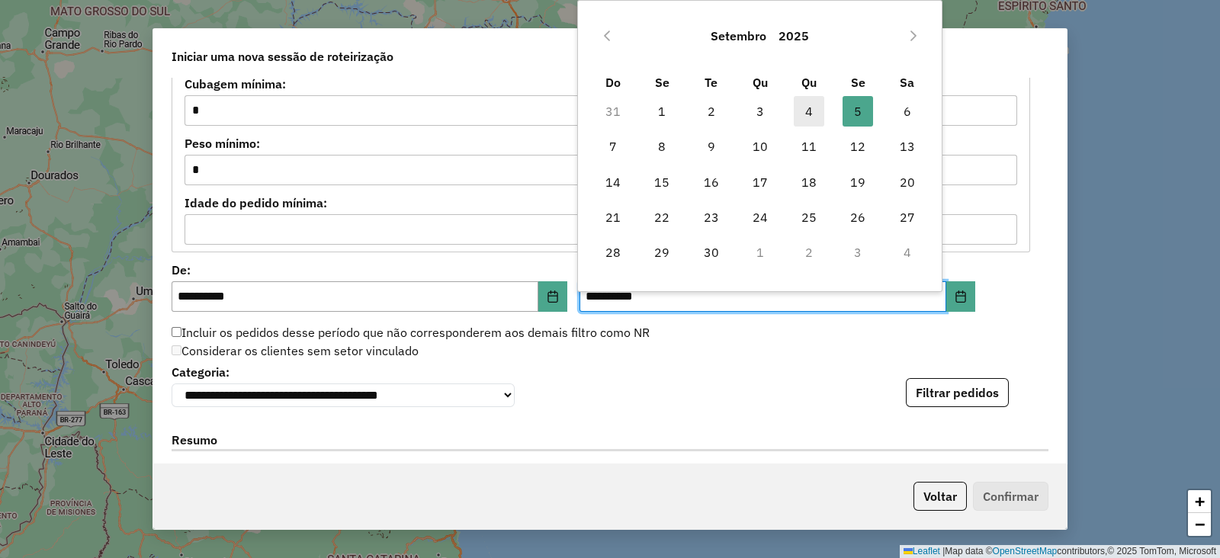
click at [809, 105] on span "4" at bounding box center [809, 111] width 31 height 31
type input "**********"
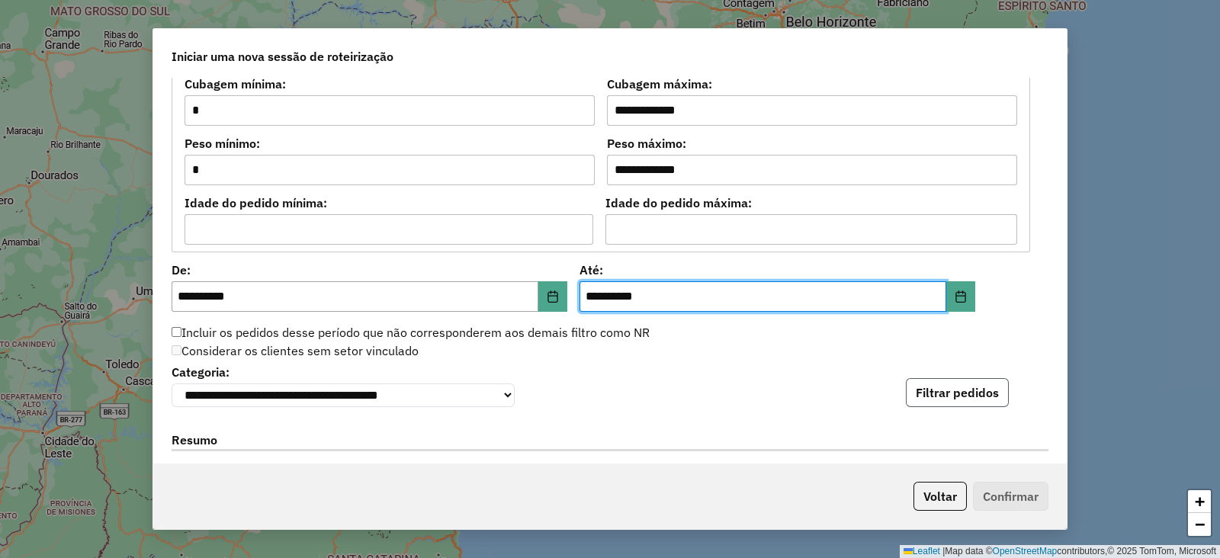
click at [966, 391] on button "Filtrar pedidos" at bounding box center [957, 392] width 103 height 29
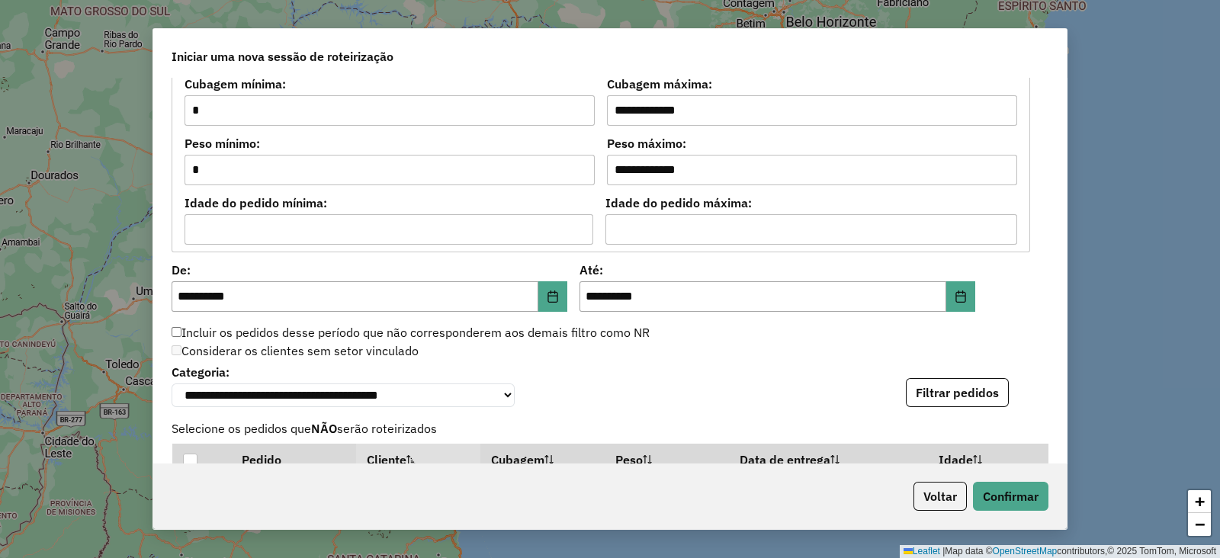
scroll to position [1806, 0]
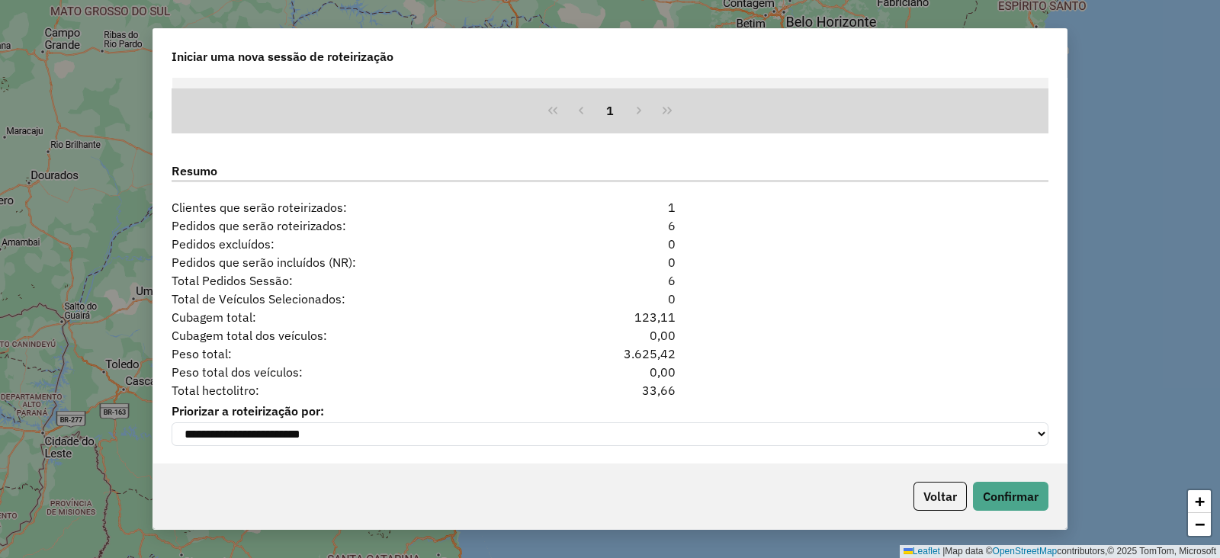
drag, startPoint x: 638, startPoint y: 385, endPoint x: 676, endPoint y: 385, distance: 37.4
click at [676, 385] on div "33,66" at bounding box center [609, 390] width 149 height 18
copy div "33,66"
click at [923, 496] on button "Voltar" at bounding box center [940, 496] width 53 height 29
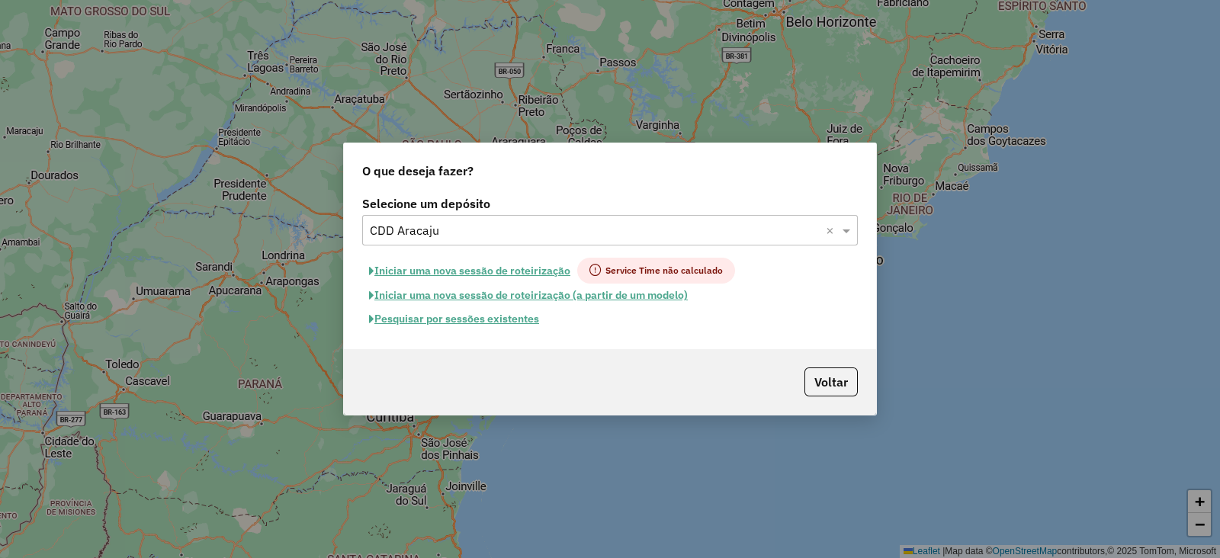
scroll to position [1777, 0]
click at [427, 223] on input "text" at bounding box center [595, 231] width 450 height 18
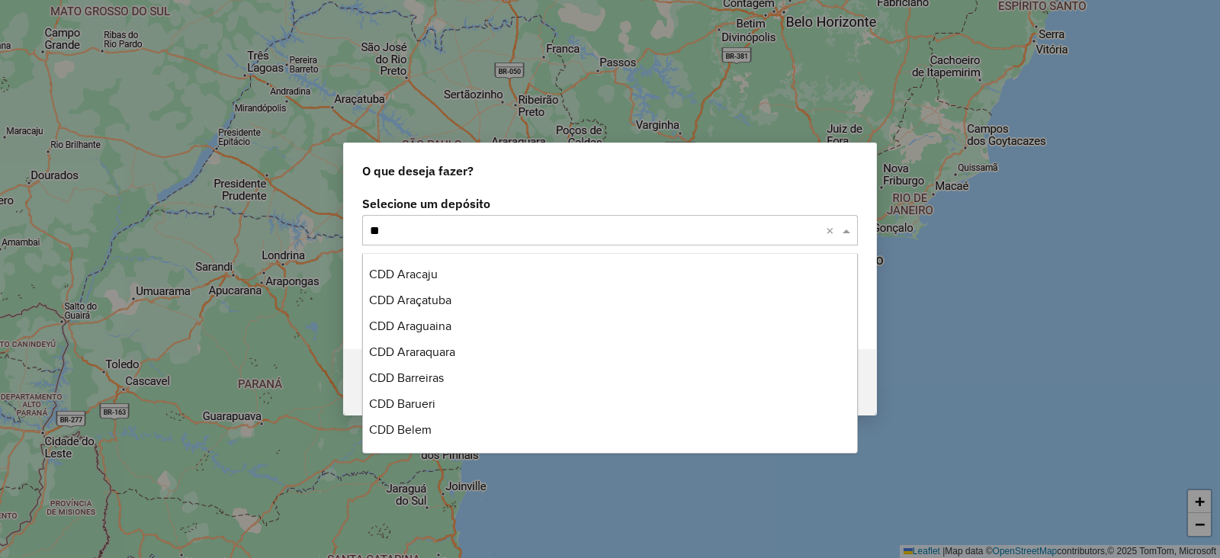
scroll to position [466, 0]
type input "***"
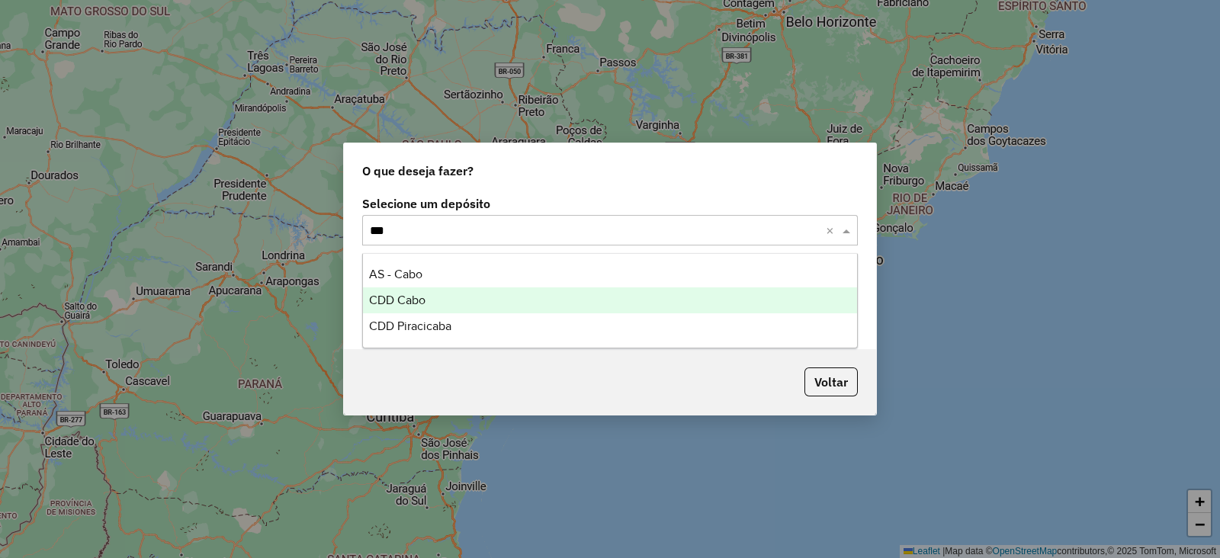
click at [420, 301] on span "CDD Cabo" at bounding box center [397, 300] width 56 height 13
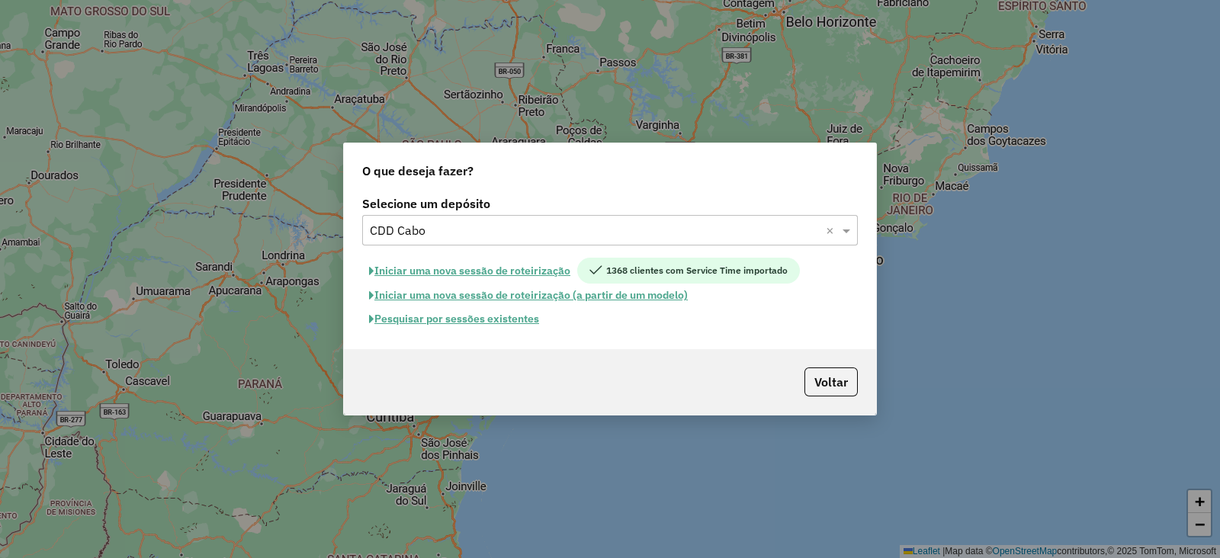
click at [499, 266] on button "Iniciar uma nova sessão de roteirização" at bounding box center [469, 271] width 215 height 26
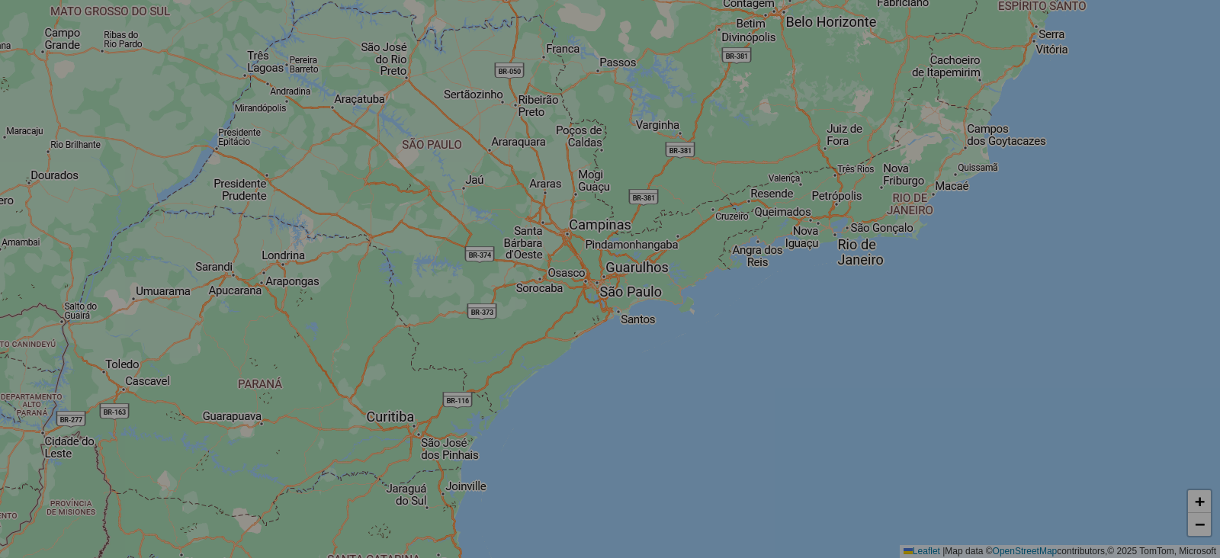
select select "*"
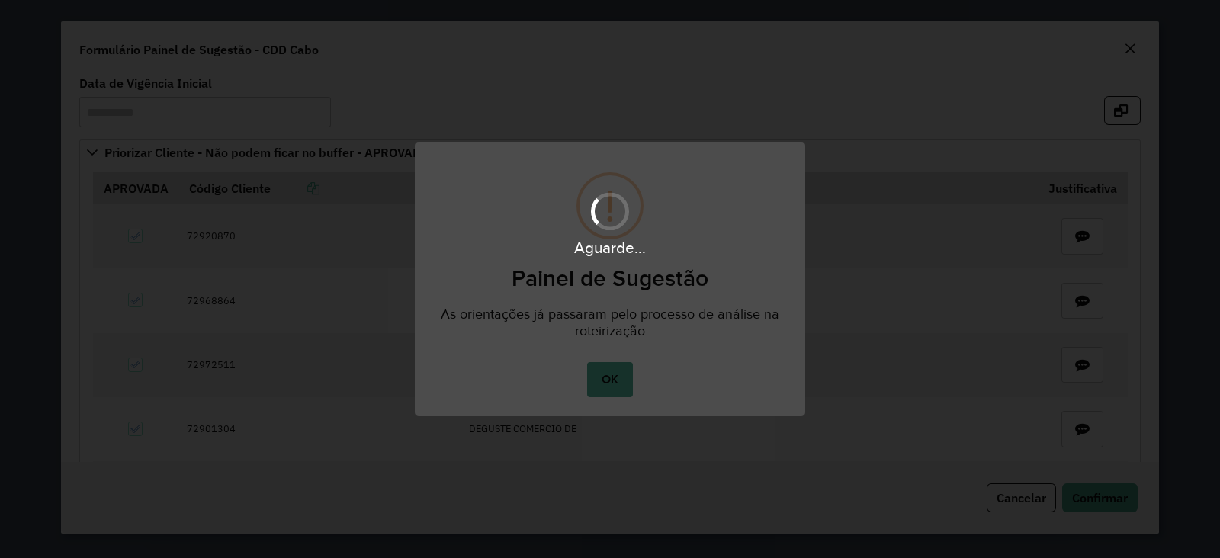
click at [606, 379] on div "Aguarde..." at bounding box center [610, 279] width 1220 height 558
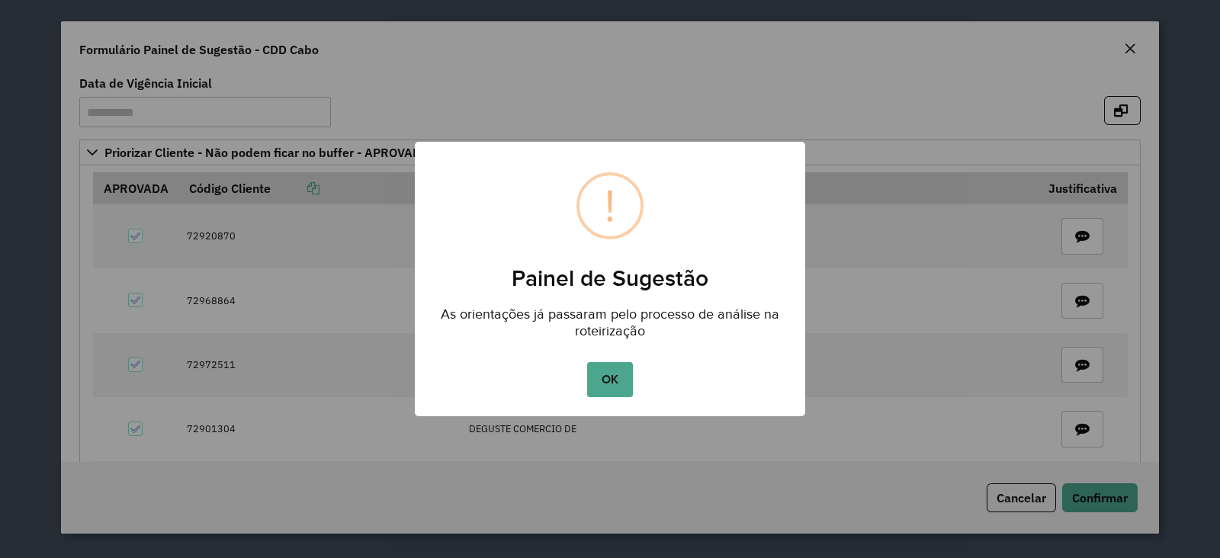
click at [606, 379] on button "OK" at bounding box center [609, 379] width 45 height 35
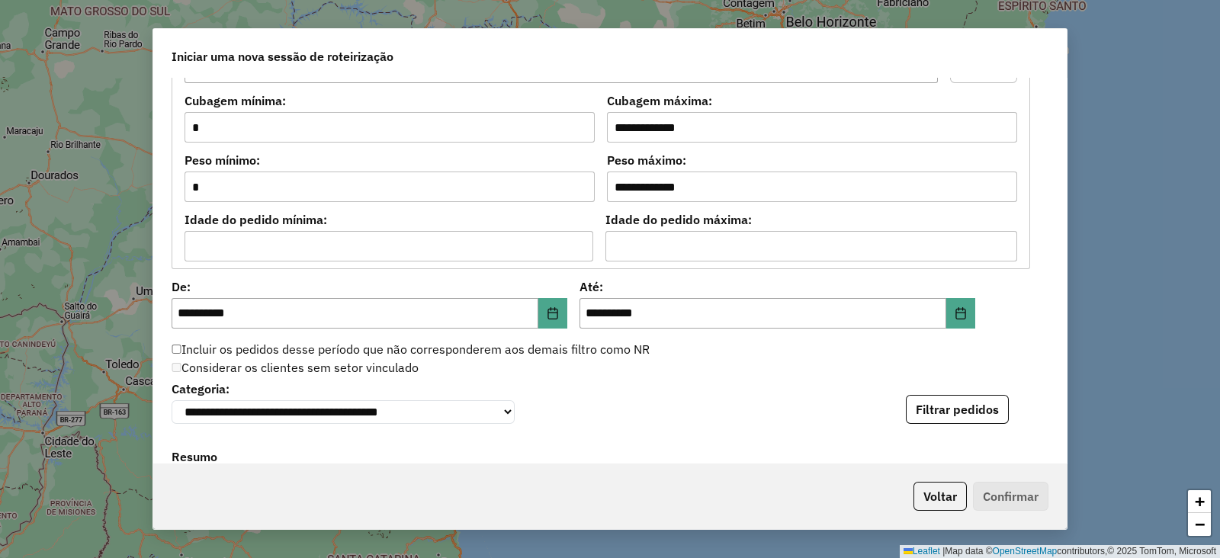
scroll to position [1670, 0]
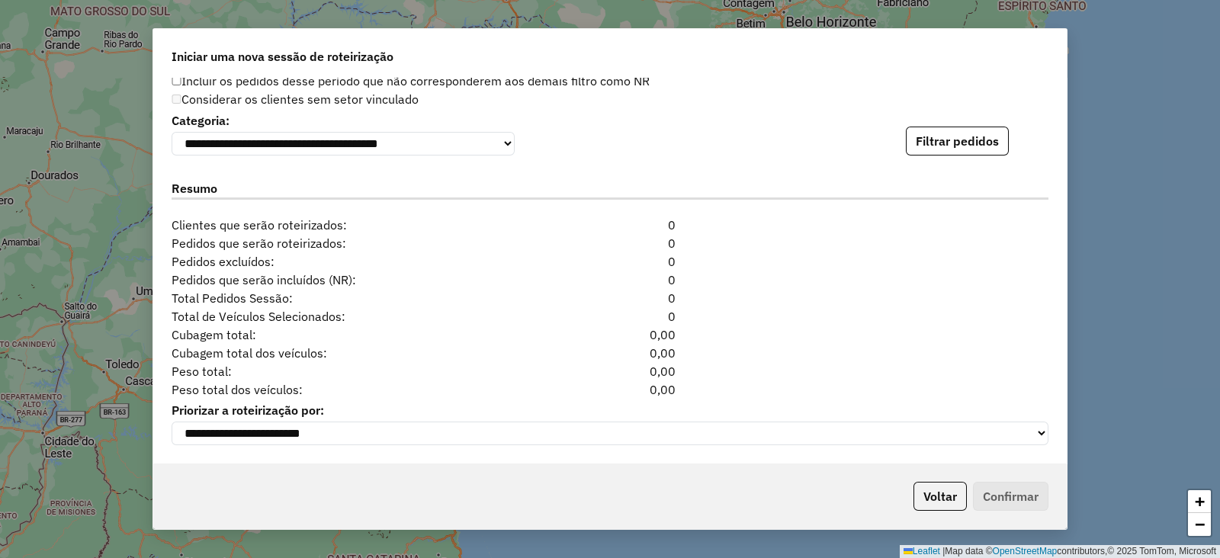
click at [958, 122] on div "**********" at bounding box center [610, 132] width 877 height 47
click at [955, 139] on button "Filtrar pedidos" at bounding box center [957, 141] width 103 height 29
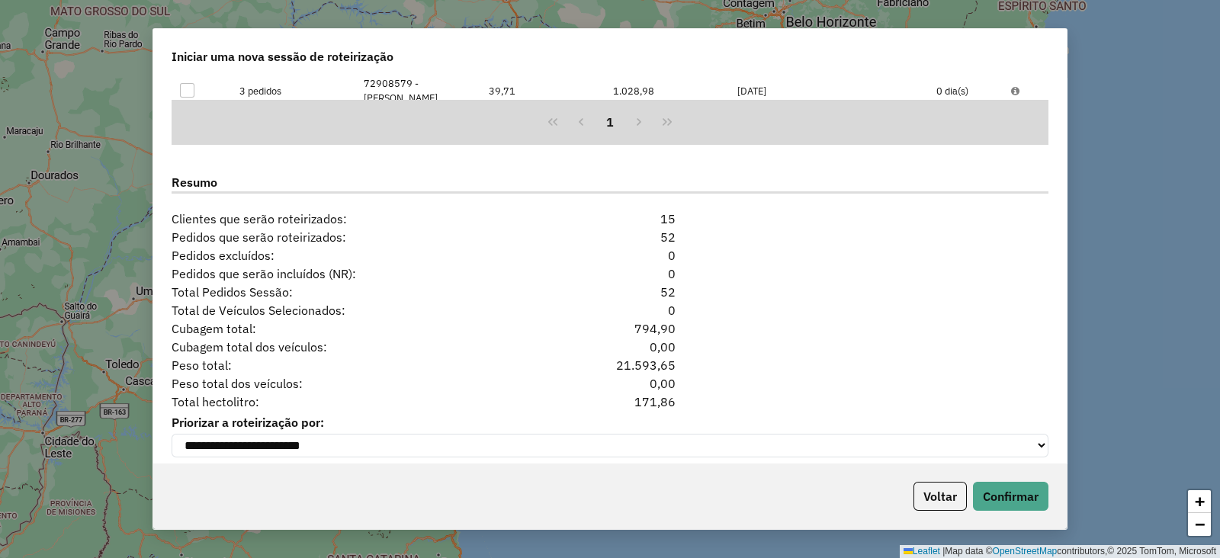
scroll to position [2002, 0]
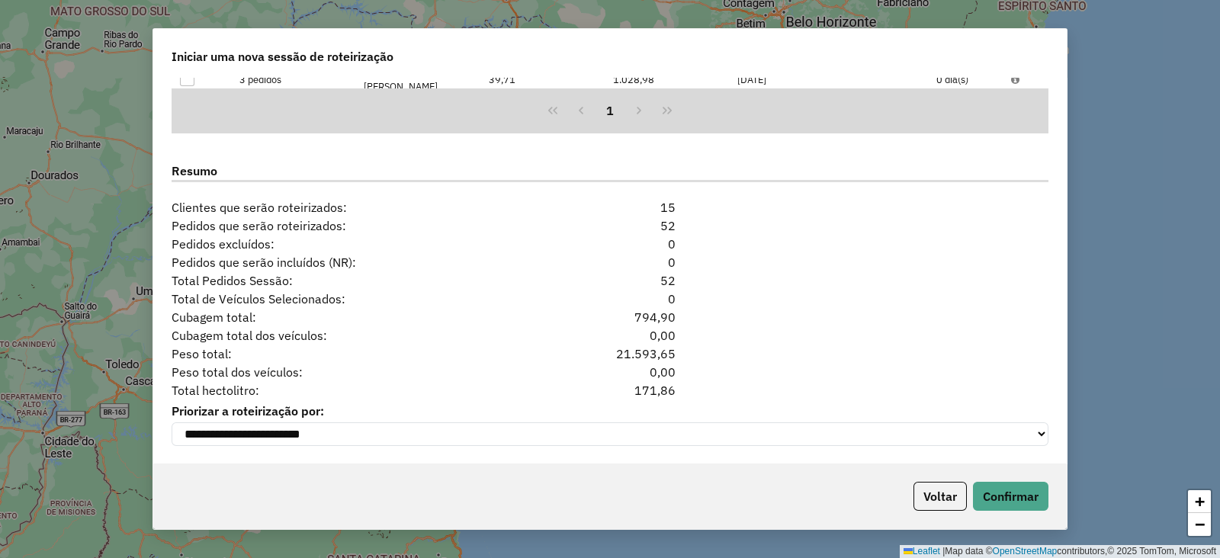
drag, startPoint x: 627, startPoint y: 392, endPoint x: 705, endPoint y: 393, distance: 77.8
click at [705, 393] on div "Total hectolitro: 171,86" at bounding box center [609, 390] width 895 height 18
copy div "171,86"
click at [934, 500] on button "Voltar" at bounding box center [940, 496] width 53 height 29
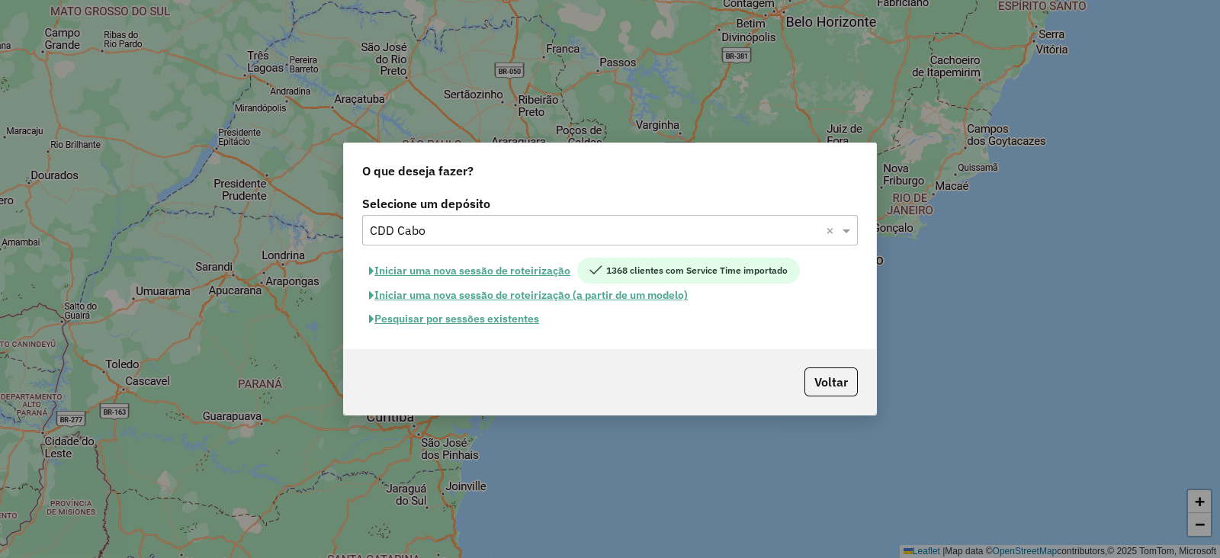
scroll to position [1973, 0]
click at [437, 320] on button "Pesquisar por sessões existentes" at bounding box center [454, 319] width 184 height 24
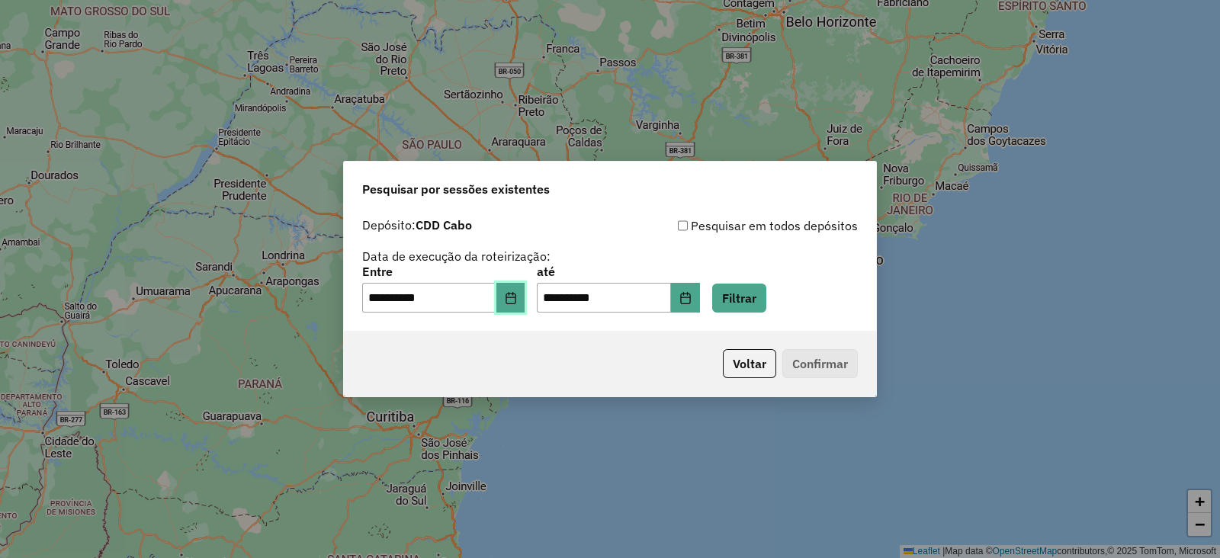
click at [517, 299] on icon "Choose Date" at bounding box center [511, 298] width 12 height 12
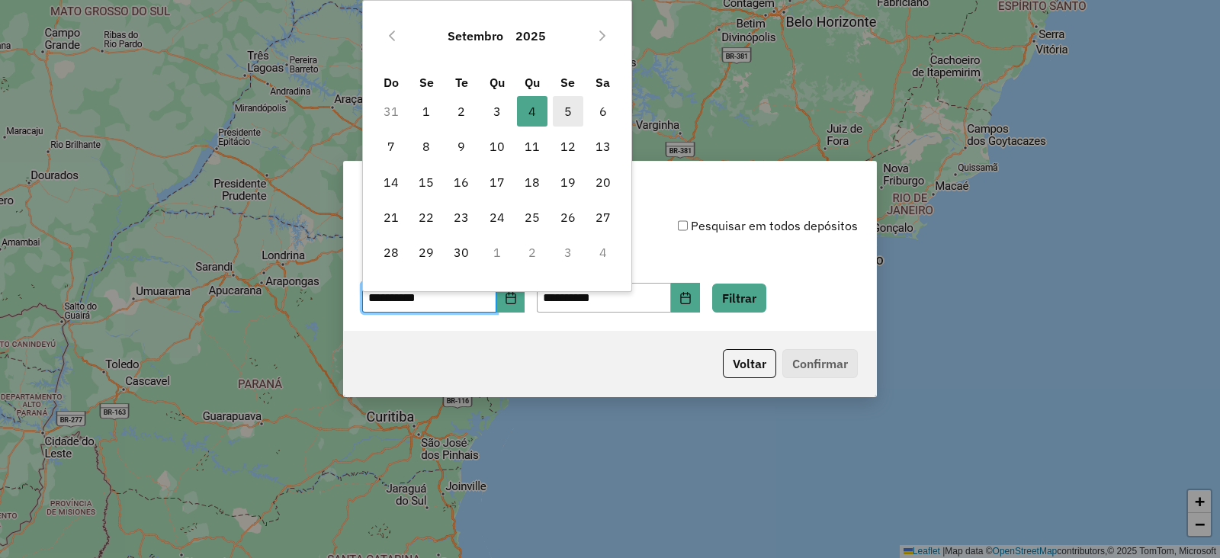
click at [571, 109] on span "5" at bounding box center [568, 111] width 31 height 31
type input "**********"
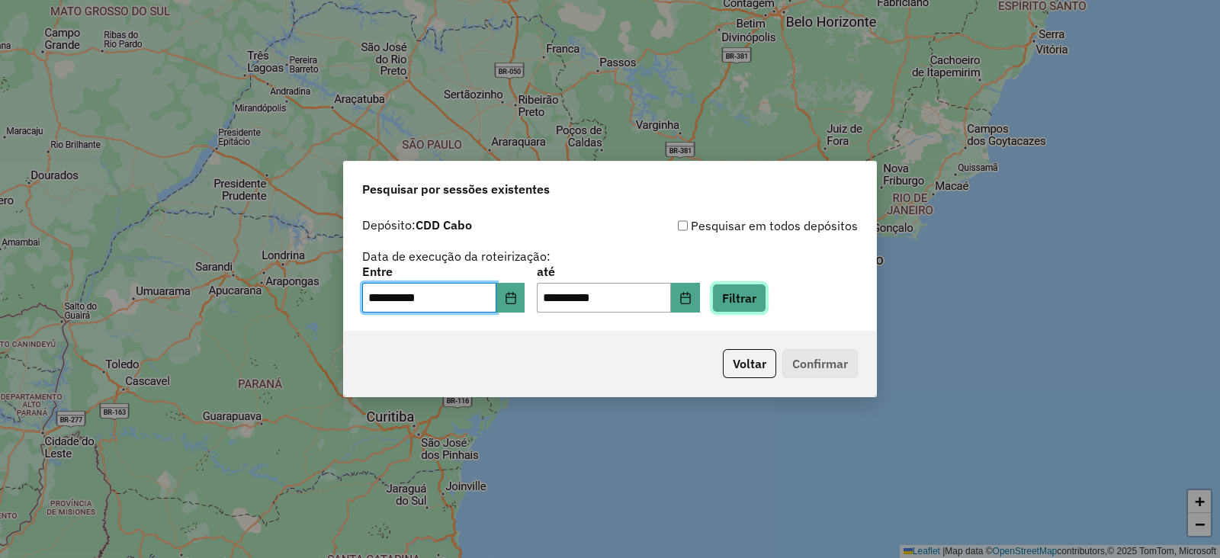
click at [763, 287] on button "Filtrar" at bounding box center [739, 298] width 54 height 29
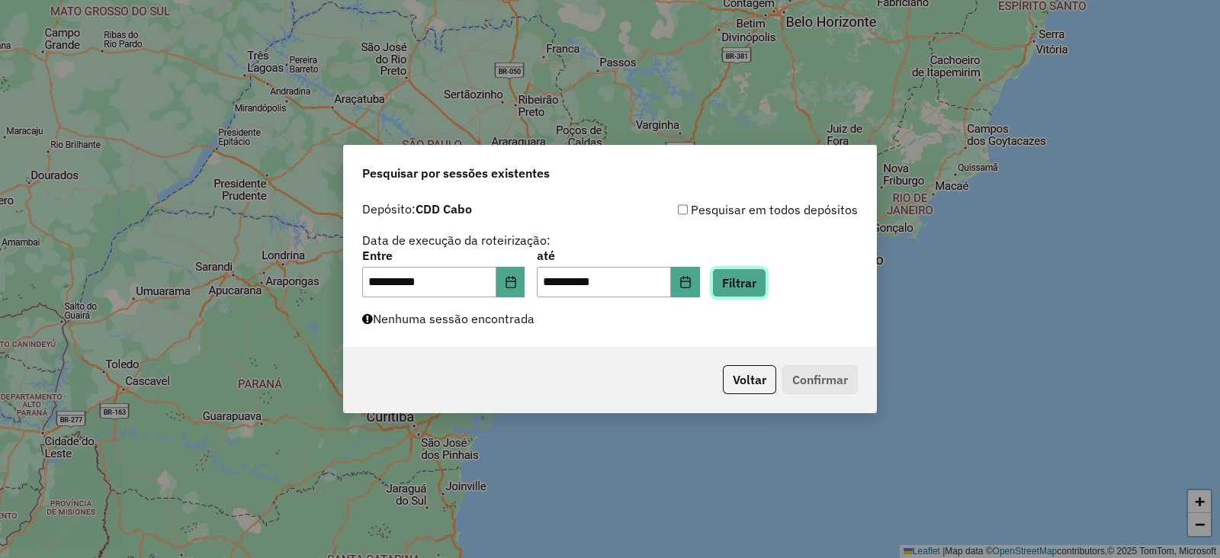
click at [766, 272] on button "Filtrar" at bounding box center [739, 282] width 54 height 29
click at [525, 282] on button "Choose Date" at bounding box center [510, 282] width 29 height 31
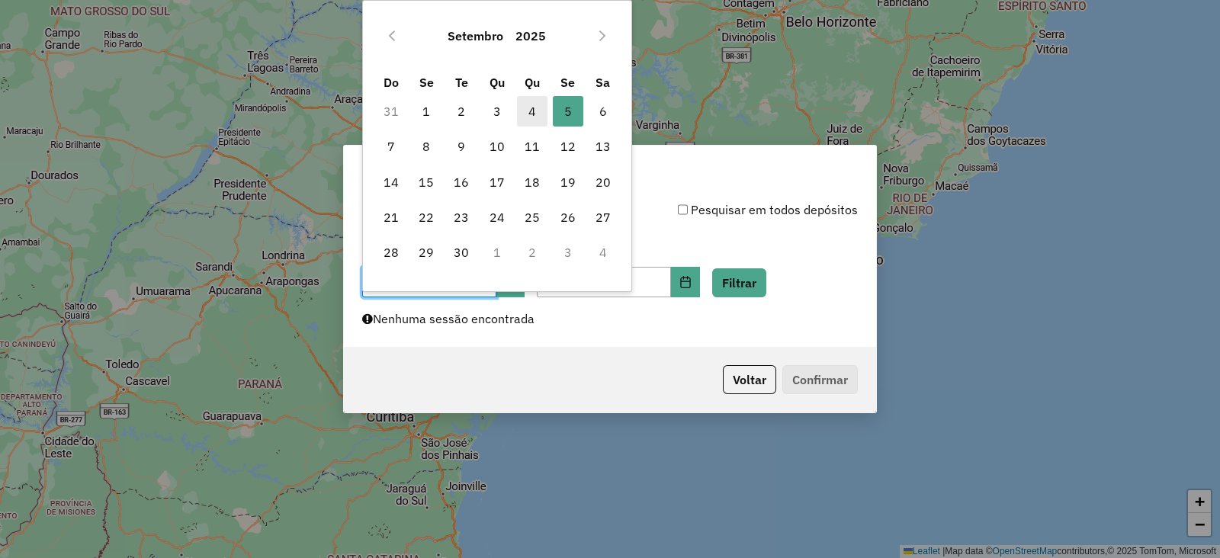
click at [534, 109] on span "4" at bounding box center [532, 111] width 31 height 31
type input "**********"
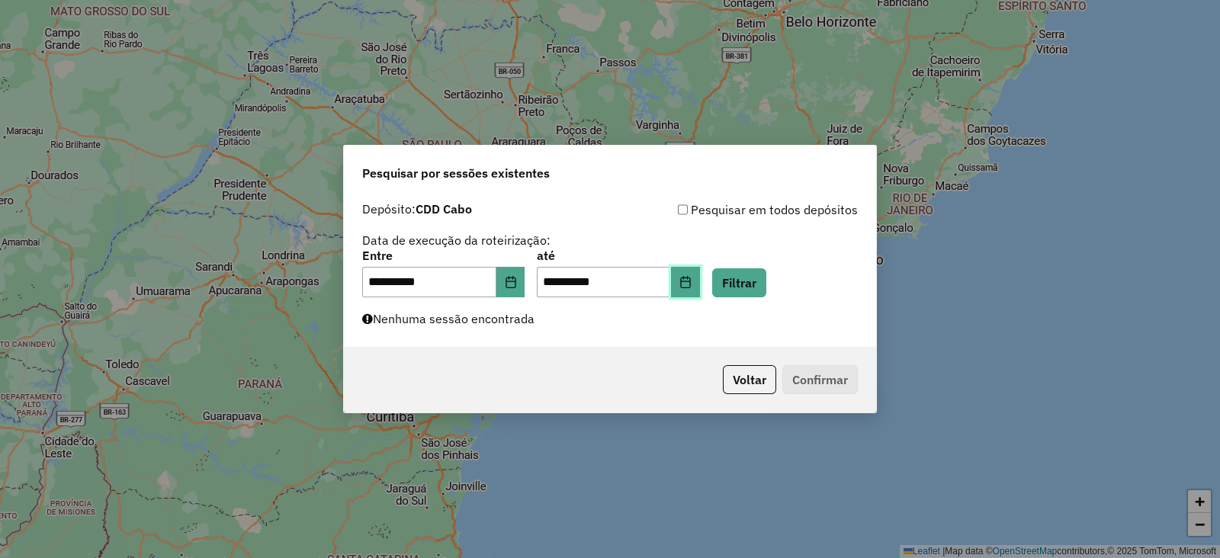
click at [700, 281] on button "Choose Date" at bounding box center [685, 282] width 29 height 31
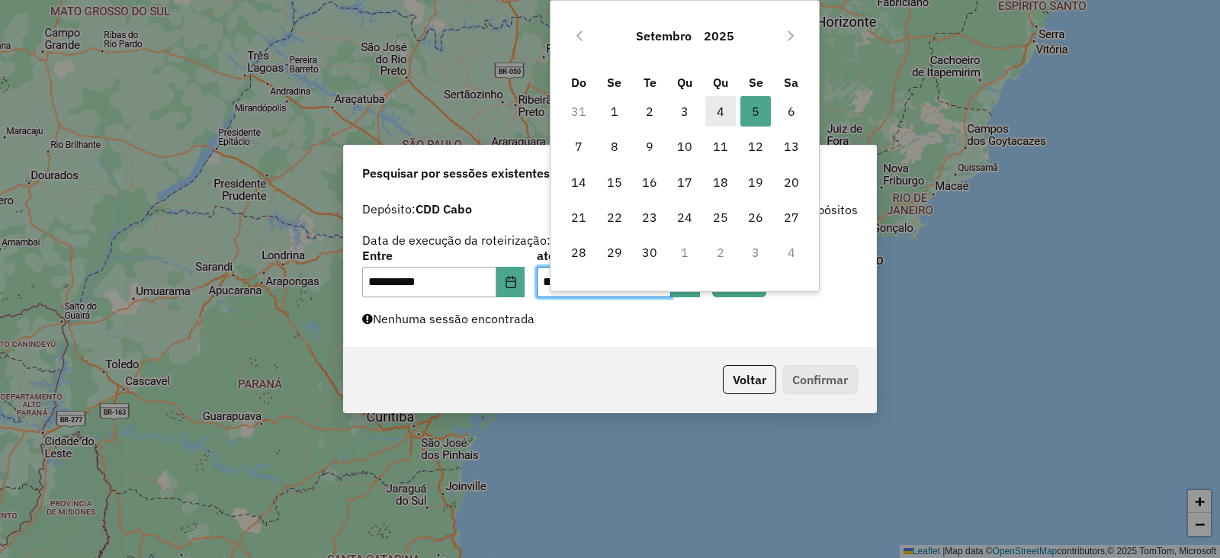
click at [721, 104] on span "4" at bounding box center [720, 111] width 31 height 31
type input "**********"
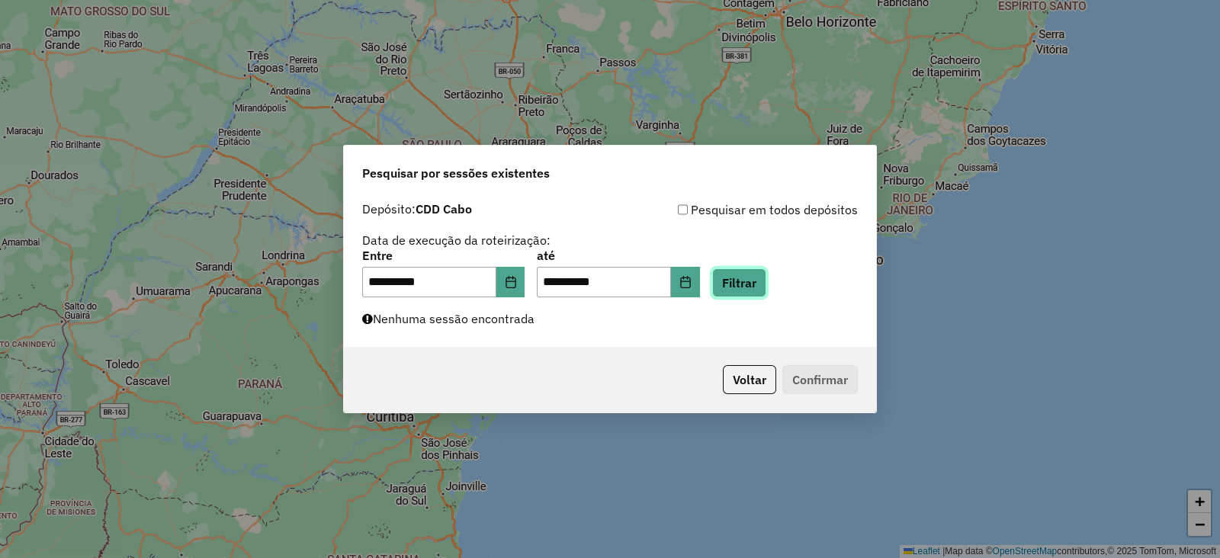
click at [765, 287] on button "Filtrar" at bounding box center [739, 282] width 54 height 29
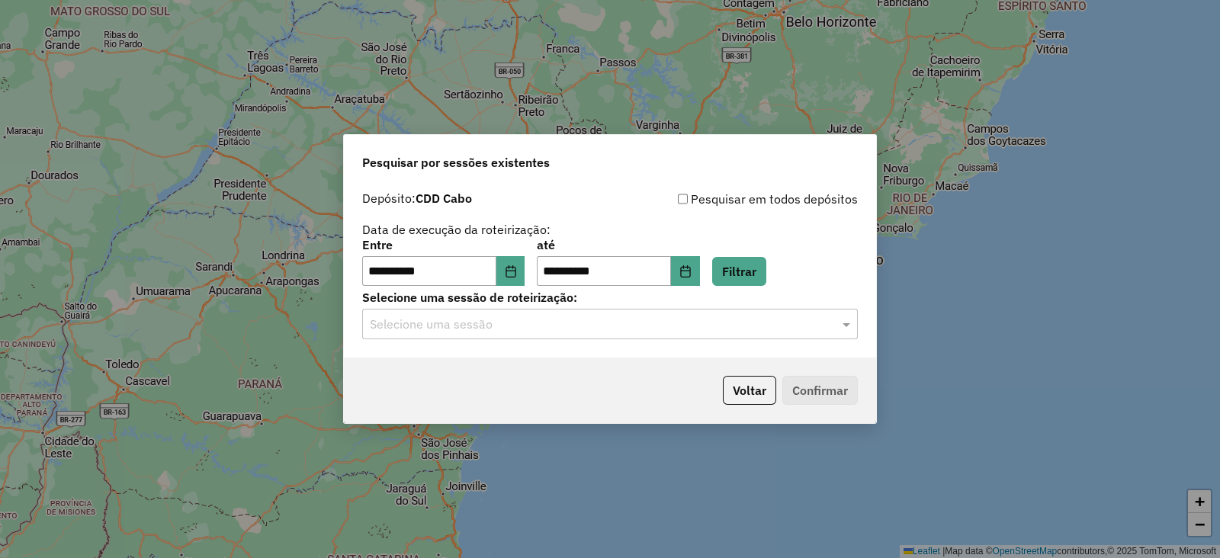
click at [519, 331] on hb-app "**********" at bounding box center [610, 279] width 1220 height 558
click at [519, 331] on input "text" at bounding box center [595, 325] width 450 height 18
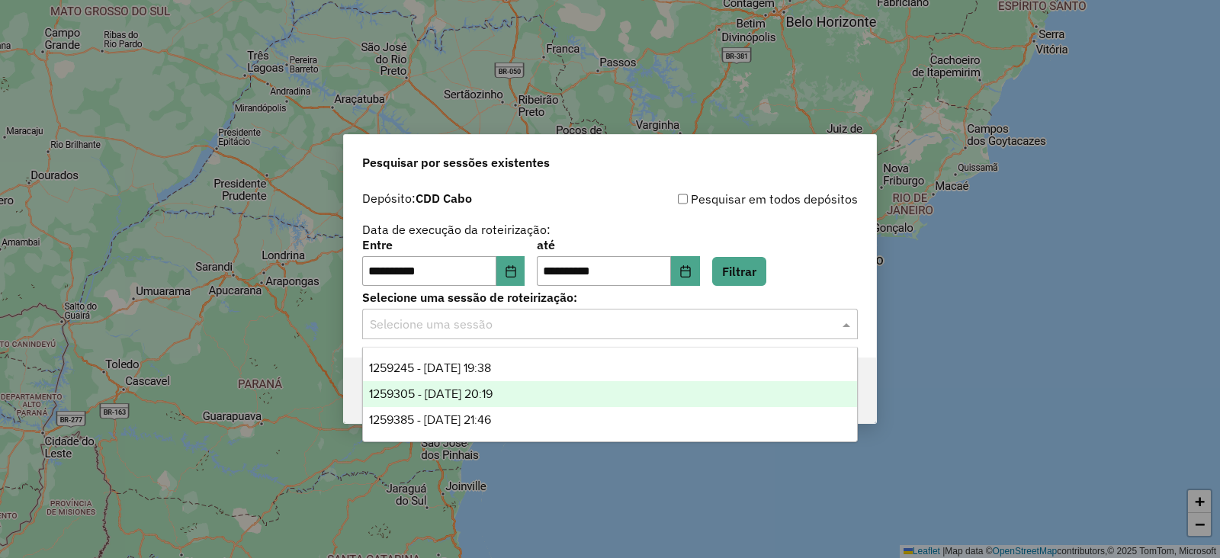
click at [547, 396] on div "1259305 - 04/09/2025 20:19" at bounding box center [610, 394] width 494 height 26
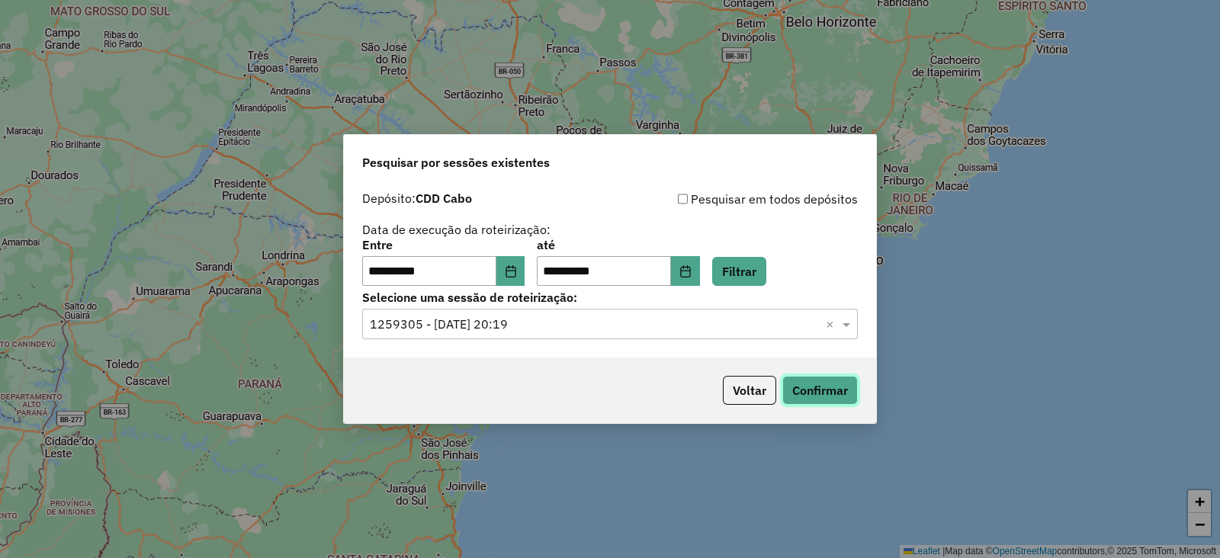
click at [820, 387] on button "Confirmar" at bounding box center [819, 390] width 75 height 29
click at [747, 394] on button "Voltar" at bounding box center [749, 390] width 53 height 29
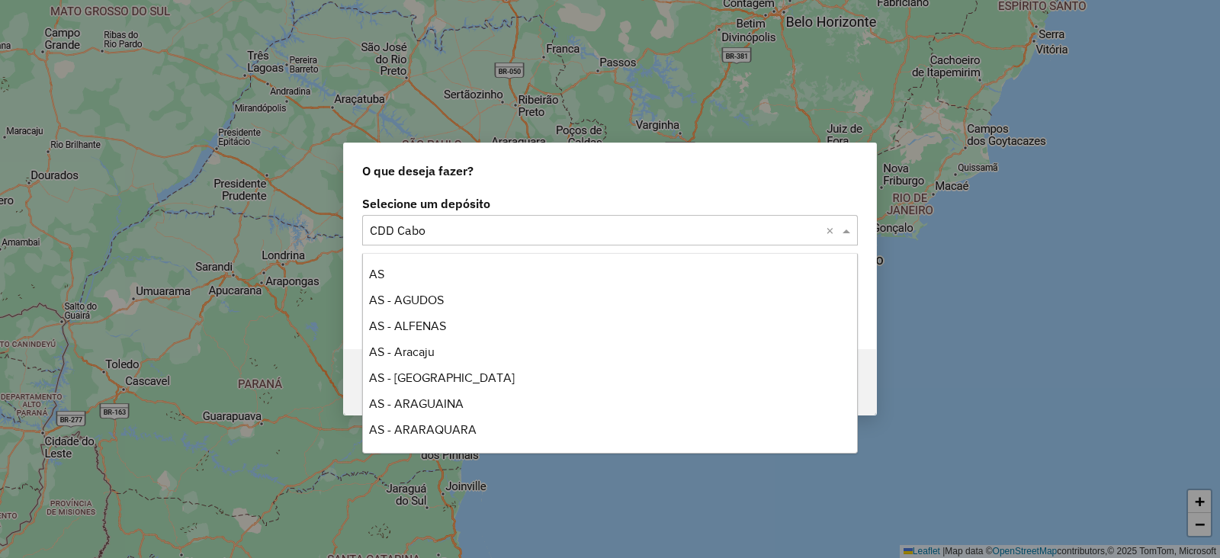
click at [462, 234] on input "text" at bounding box center [595, 231] width 450 height 18
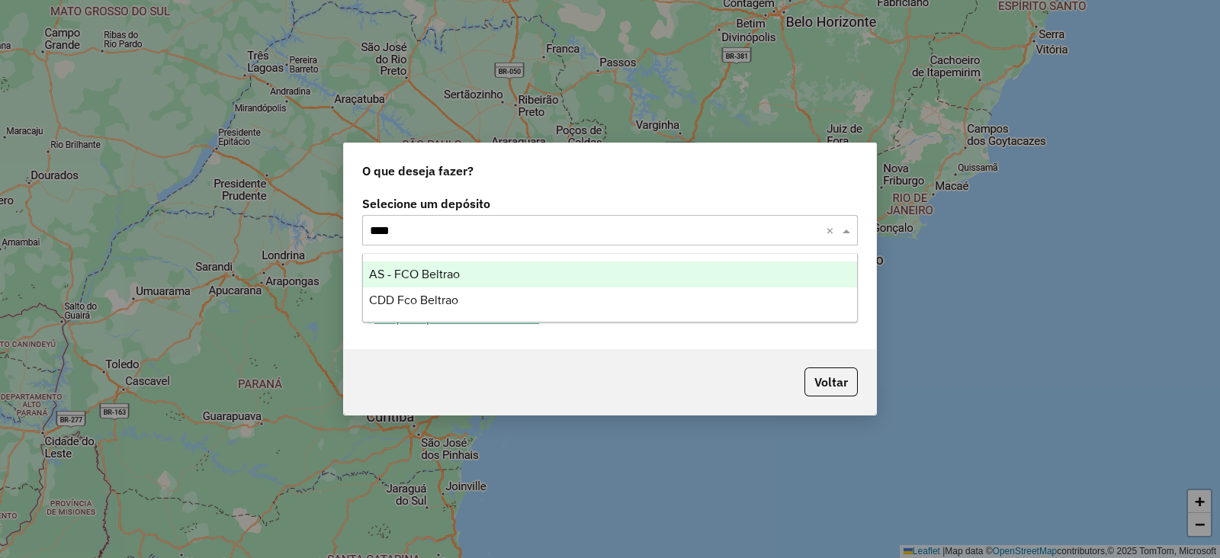
type input "*****"
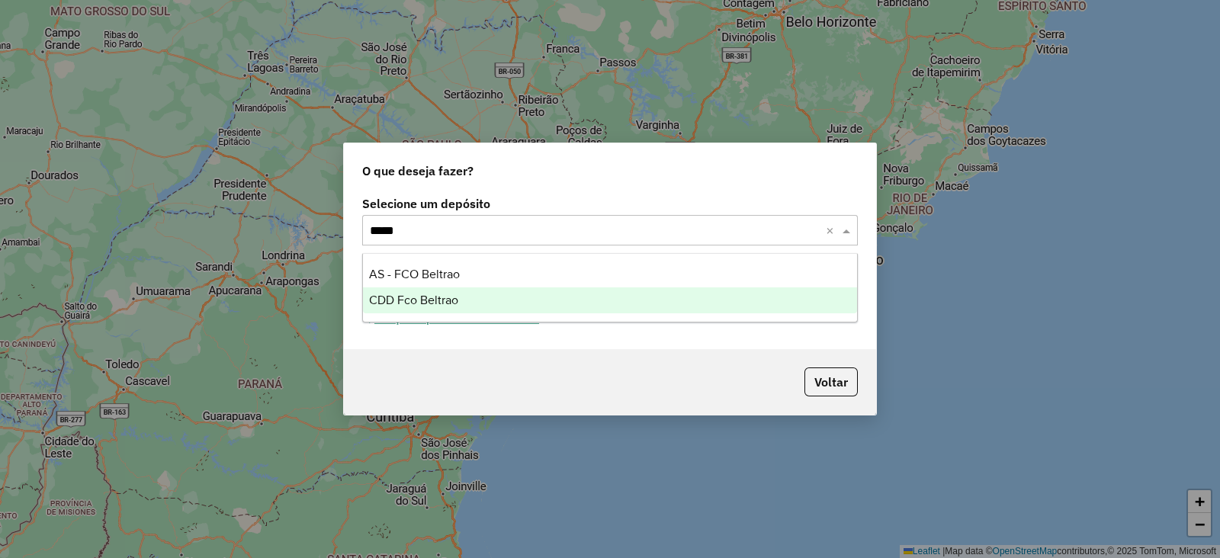
click at [474, 301] on div "CDD Fco Beltrao" at bounding box center [610, 300] width 494 height 26
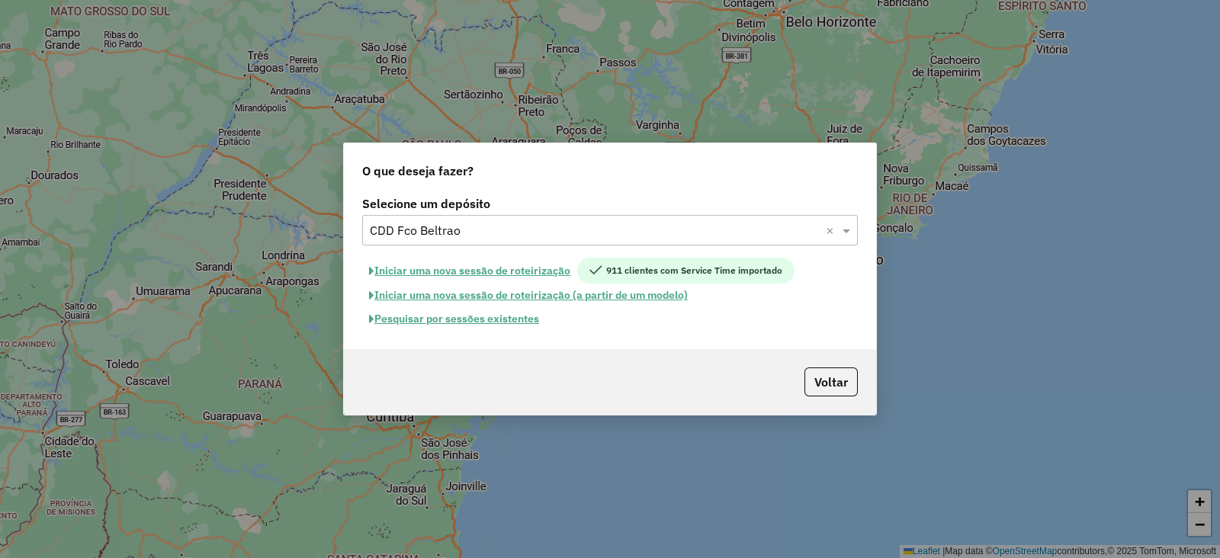
click at [456, 269] on button "Iniciar uma nova sessão de roteirização" at bounding box center [469, 271] width 215 height 26
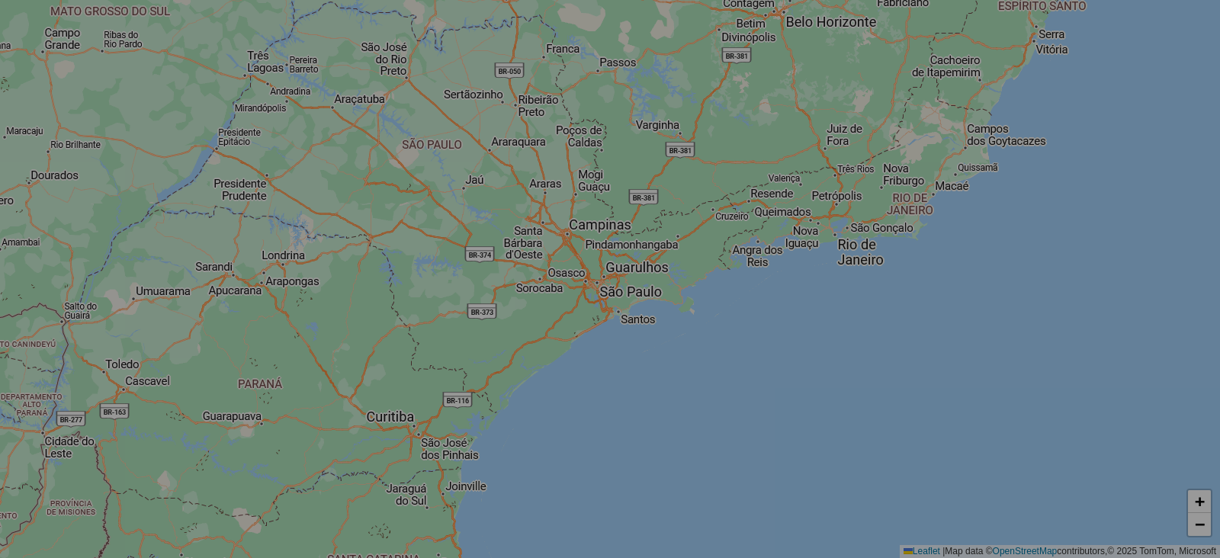
select select "*"
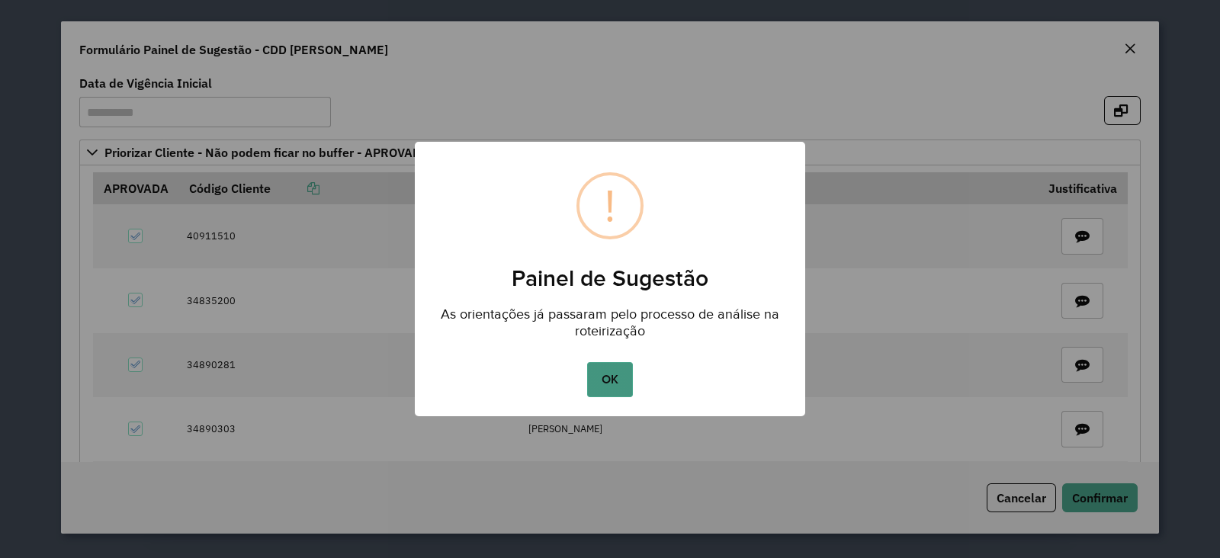
click at [603, 384] on button "OK" at bounding box center [609, 379] width 45 height 35
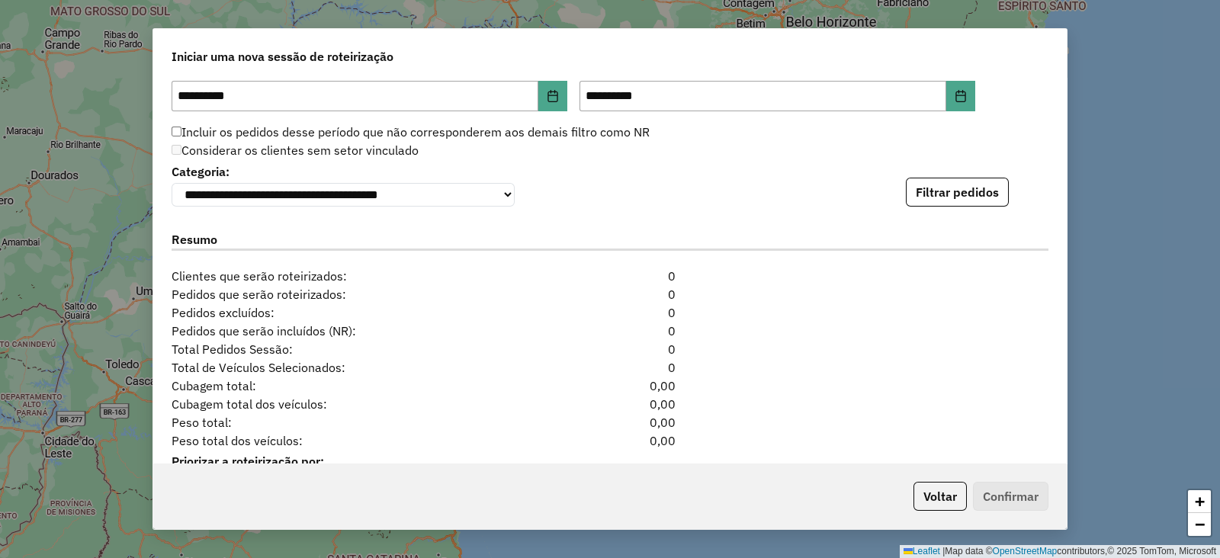
scroll to position [1670, 0]
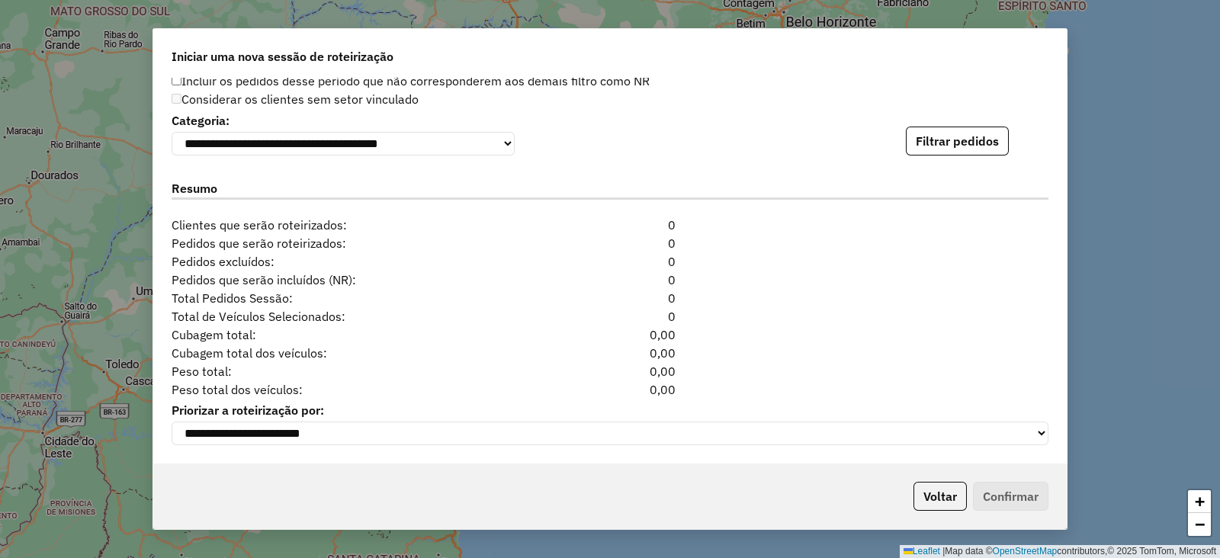
click at [992, 120] on div "**********" at bounding box center [610, 132] width 877 height 47
click at [987, 127] on button "Filtrar pedidos" at bounding box center [957, 141] width 103 height 29
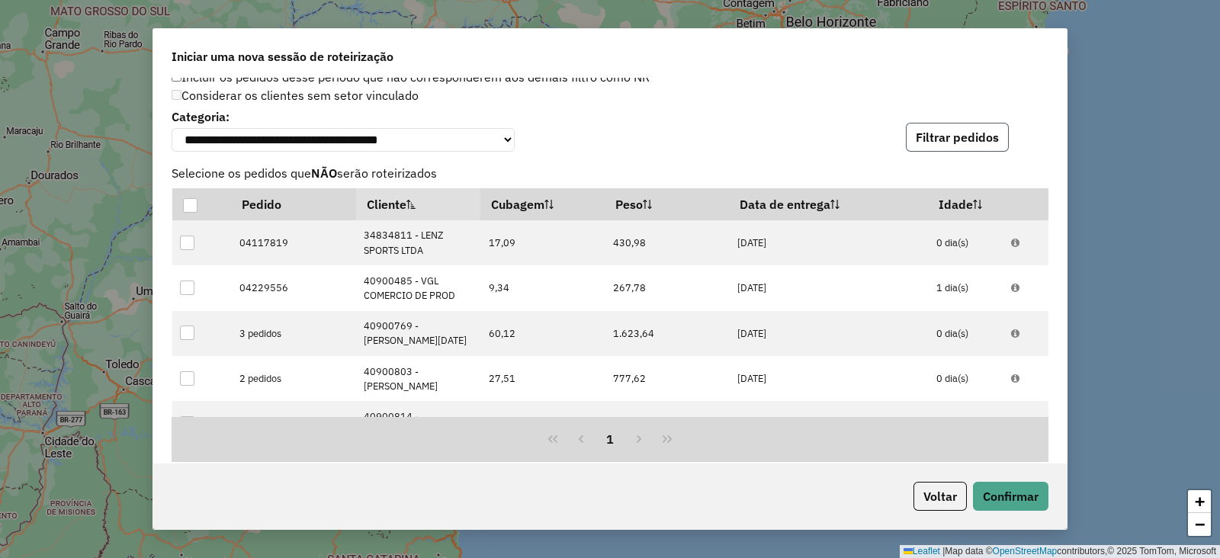
scroll to position [2002, 0]
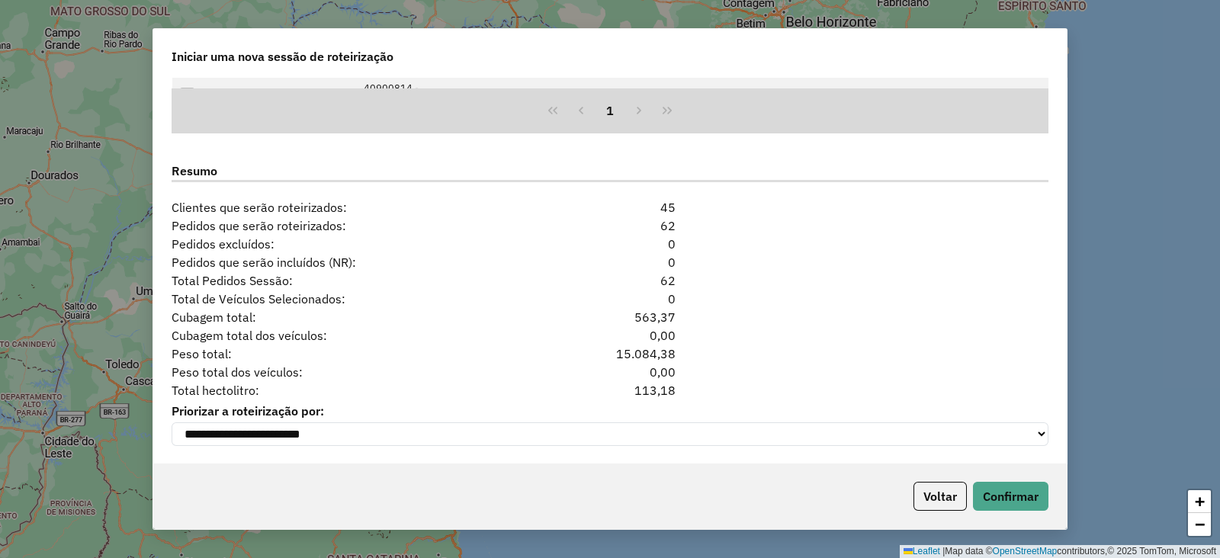
drag, startPoint x: 624, startPoint y: 387, endPoint x: 692, endPoint y: 389, distance: 67.9
click at [692, 389] on div "Total hectolitro: 113,18" at bounding box center [609, 390] width 895 height 18
copy div "113,18"
click at [933, 487] on button "Voltar" at bounding box center [940, 496] width 53 height 29
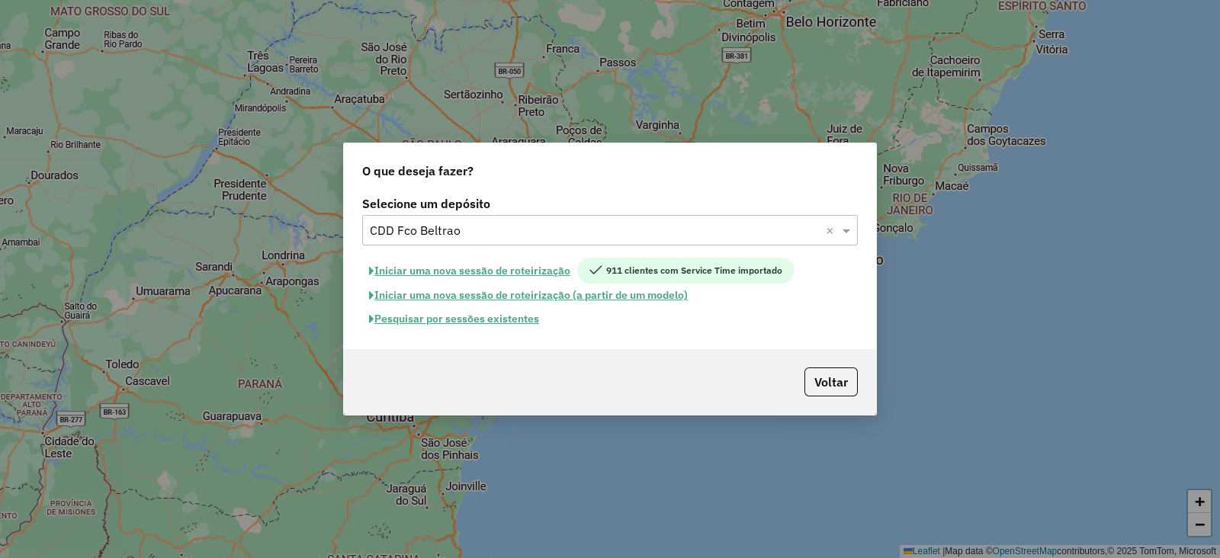
scroll to position [1973, 0]
click at [483, 223] on input "text" at bounding box center [595, 231] width 450 height 18
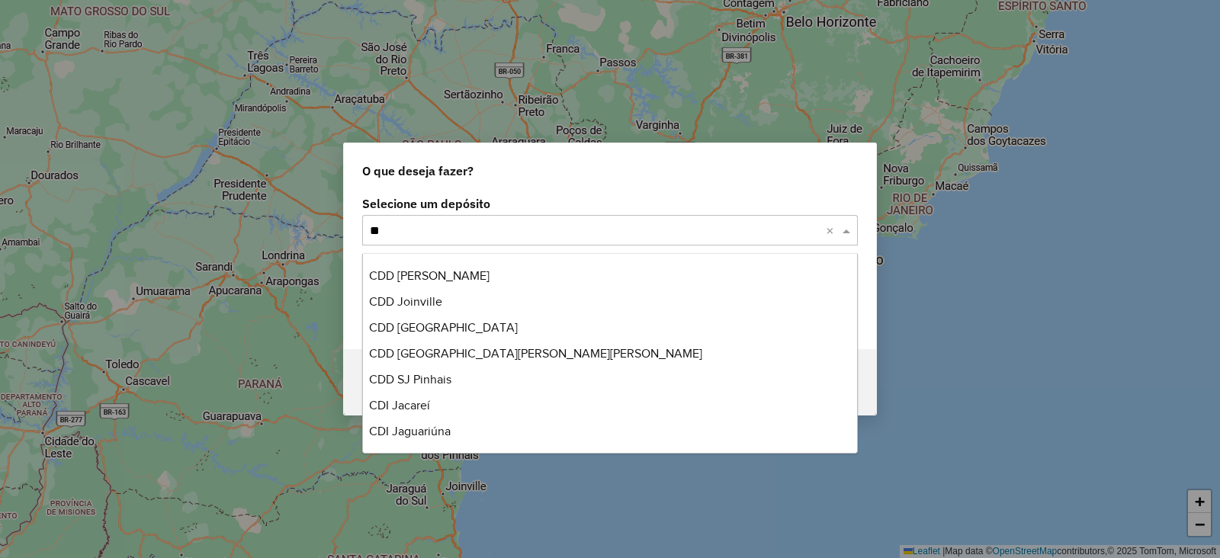
scroll to position [0, 0]
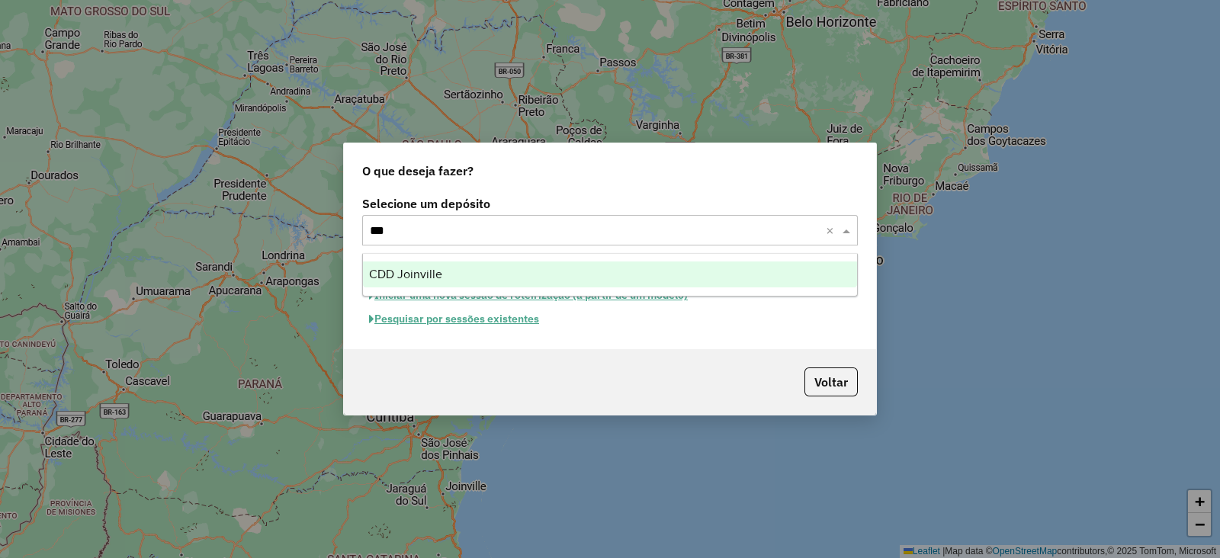
type input "****"
click at [483, 276] on div "CDD Joinville" at bounding box center [610, 275] width 494 height 26
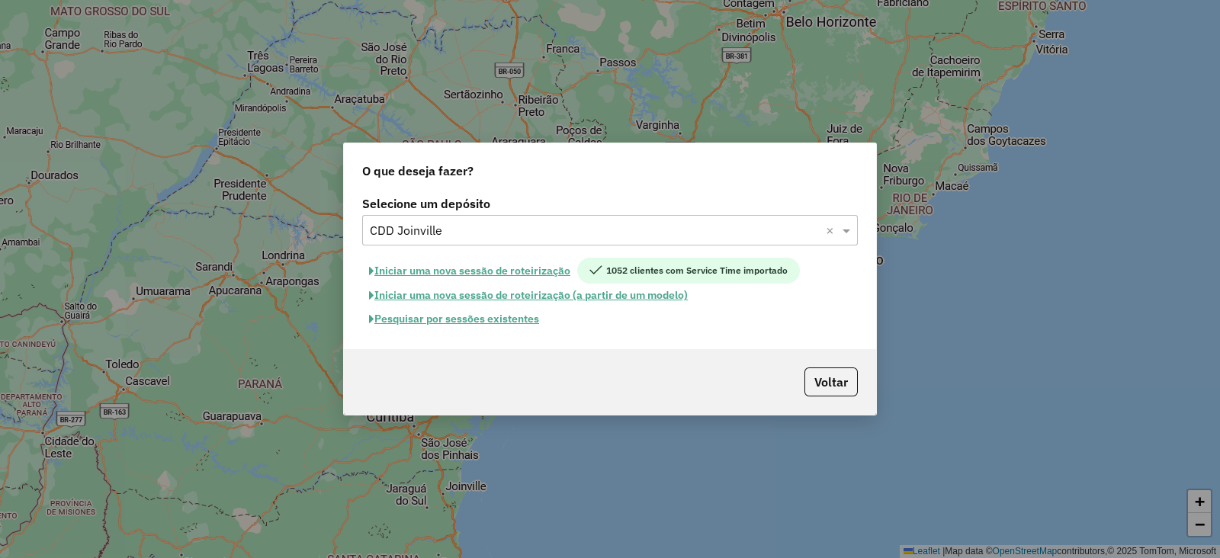
click at [480, 271] on button "Iniciar uma nova sessão de roteirização" at bounding box center [469, 271] width 215 height 26
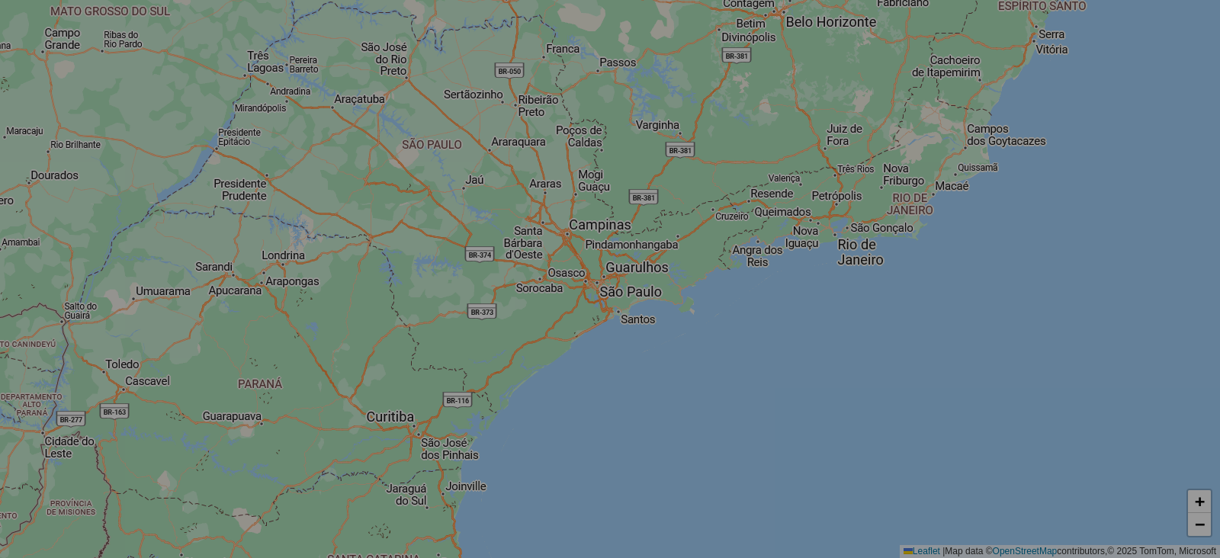
select select "*"
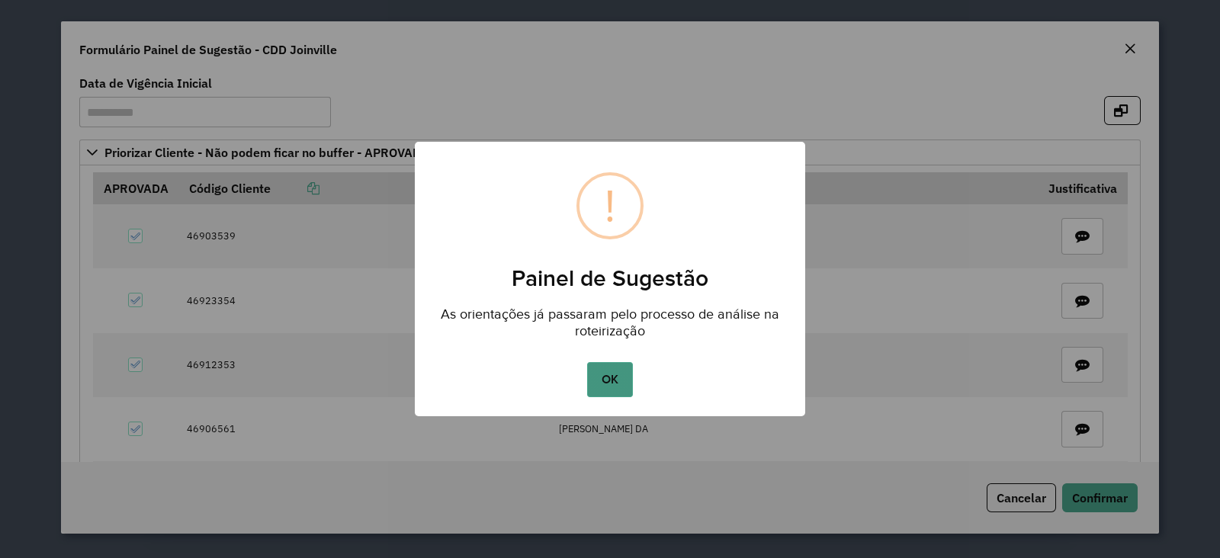
click at [606, 386] on button "OK" at bounding box center [609, 379] width 45 height 35
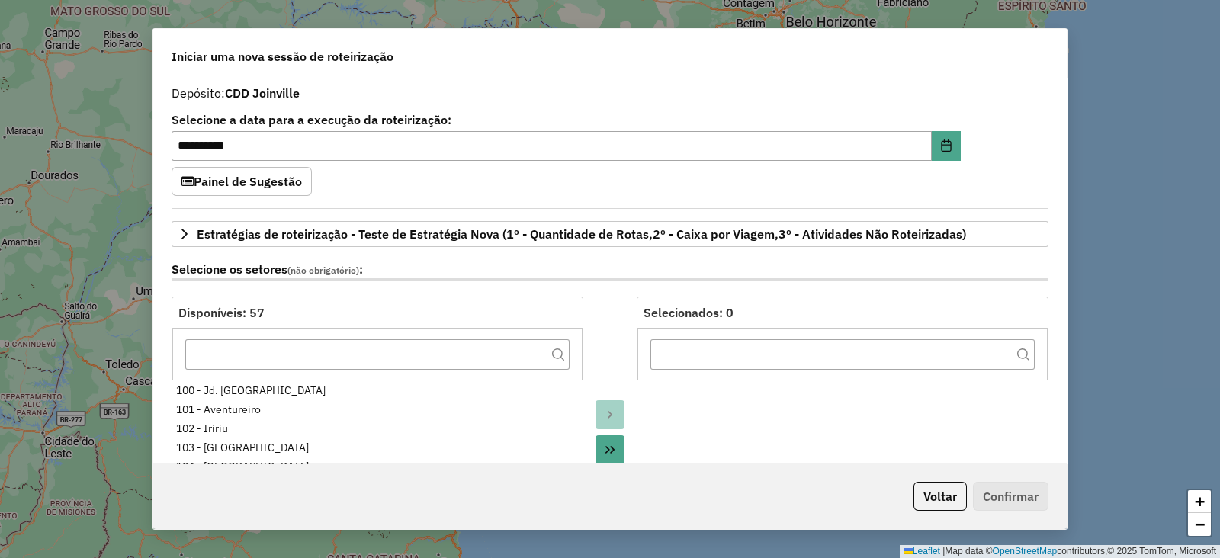
click at [1046, 96] on div "**********" at bounding box center [610, 271] width 914 height 387
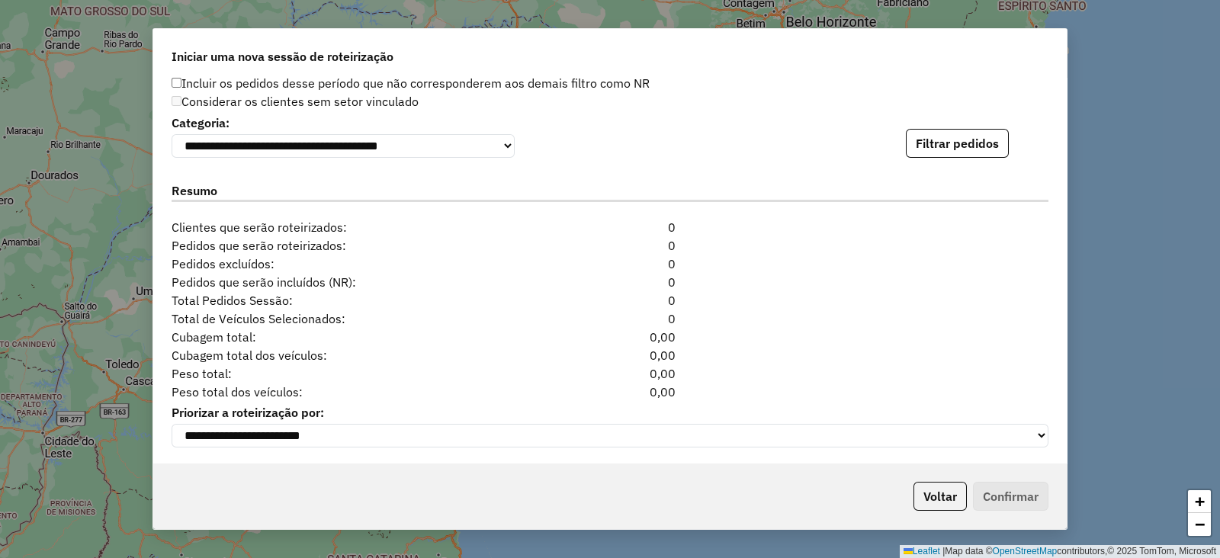
scroll to position [1670, 0]
click at [991, 143] on button "Filtrar pedidos" at bounding box center [957, 141] width 103 height 29
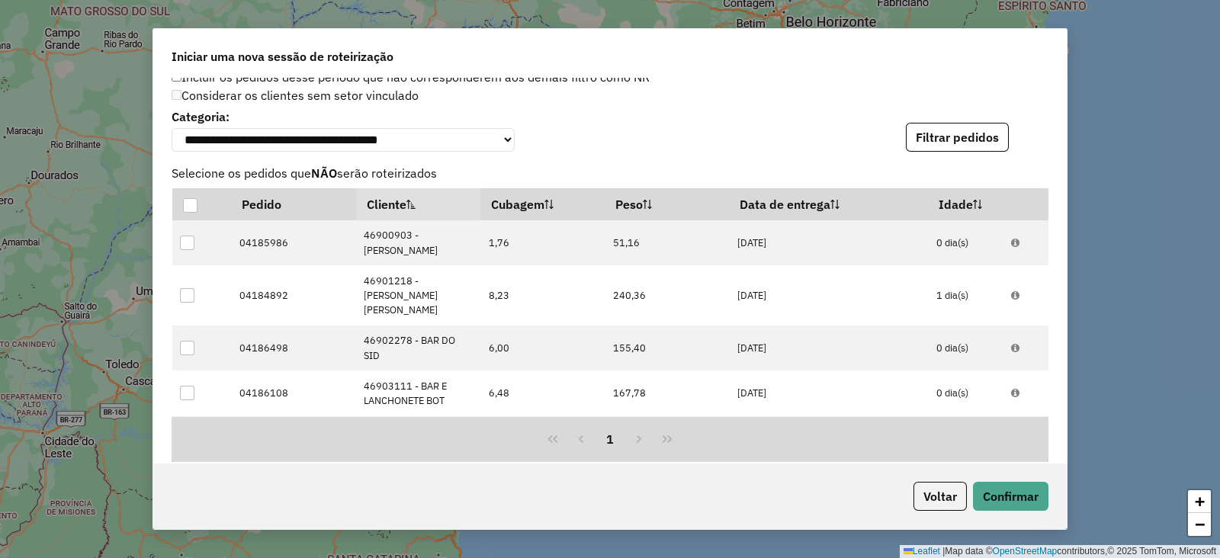
scroll to position [2002, 0]
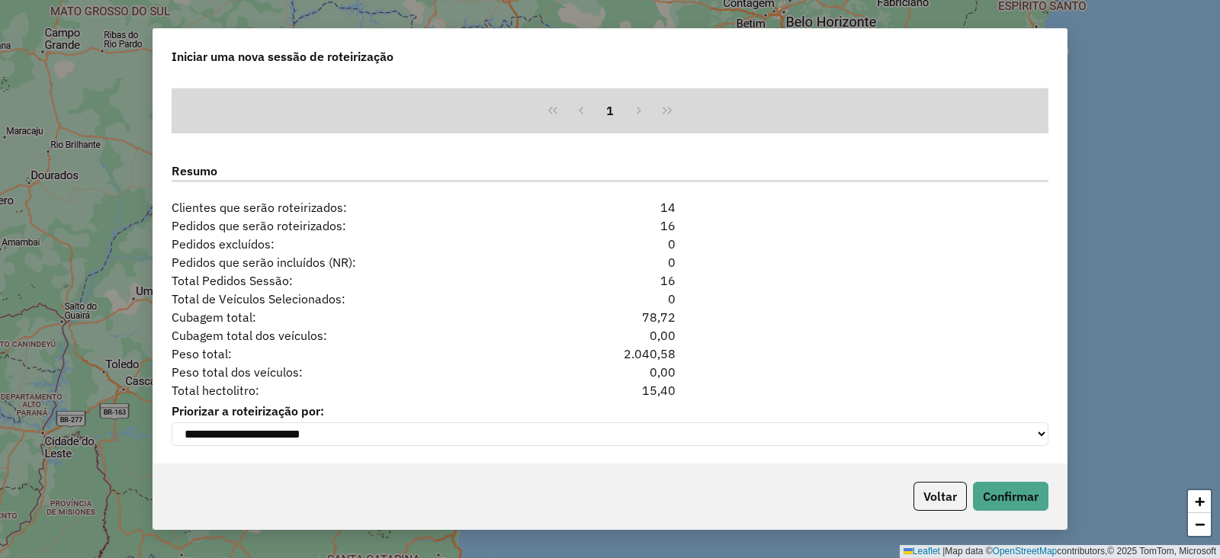
drag, startPoint x: 637, startPoint y: 392, endPoint x: 681, endPoint y: 390, distance: 43.5
click at [681, 390] on div "15,40" at bounding box center [609, 390] width 149 height 18
copy div "15,40"
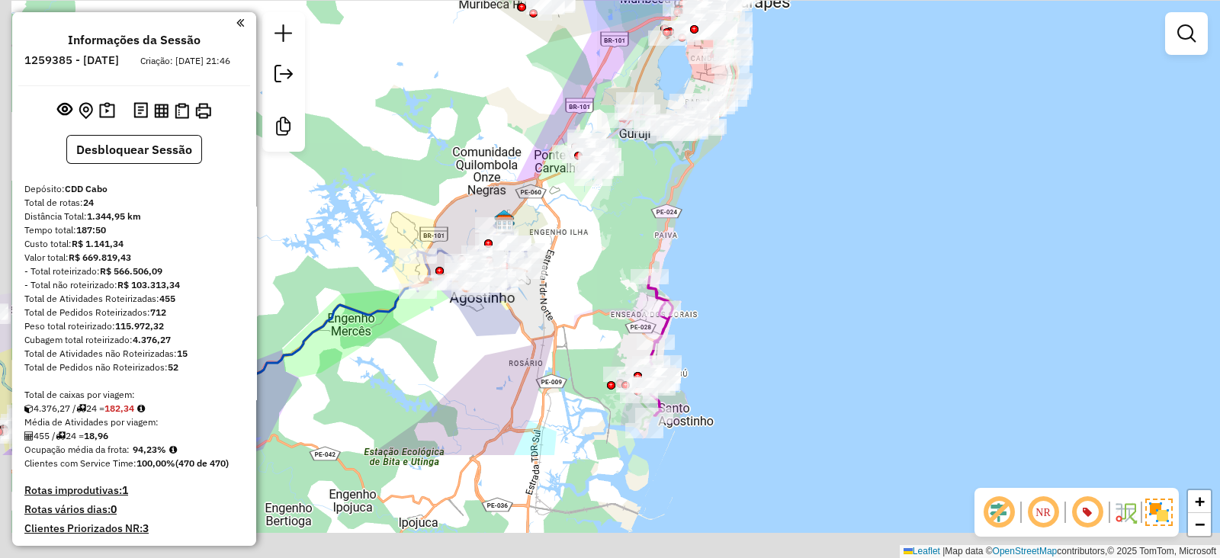
drag, startPoint x: 568, startPoint y: 381, endPoint x: 605, endPoint y: 220, distance: 165.0
click at [605, 220] on div "Janela de atendimento Grade de atendimento Capacidade Transportadoras Veículos …" at bounding box center [610, 279] width 1220 height 558
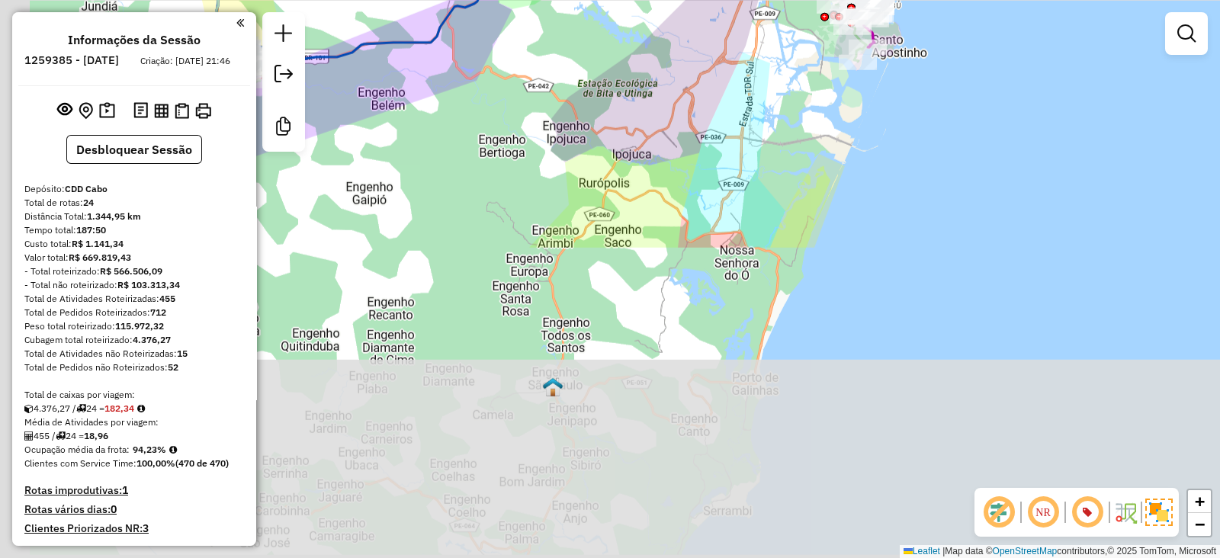
drag, startPoint x: 693, startPoint y: 409, endPoint x: 916, endPoint y: 24, distance: 445.5
click at [916, 24] on div "Rota 6 - Placa PDB4083 72915491 - VIVIANE MONIQUE FERR Janela de atendimento Gr…" at bounding box center [610, 279] width 1220 height 558
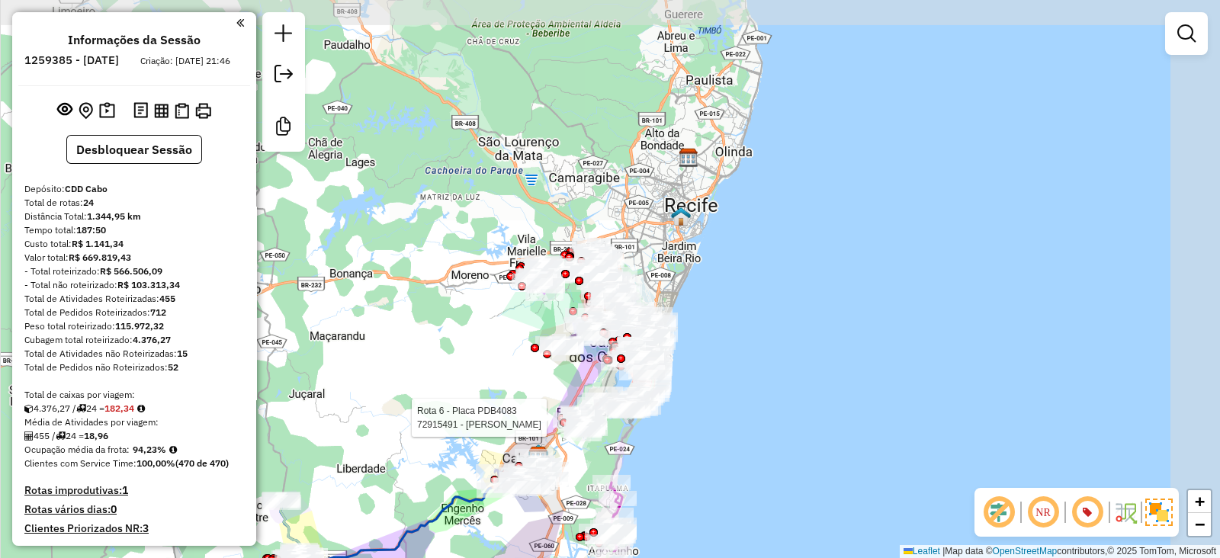
drag, startPoint x: 656, startPoint y: 257, endPoint x: 448, endPoint y: 602, distance: 403.3
click at [448, 557] on html "Aplicando filtros Pop-up bloqueado! Seu navegador bloqueou automáticamente a ab…" at bounding box center [610, 279] width 1220 height 558
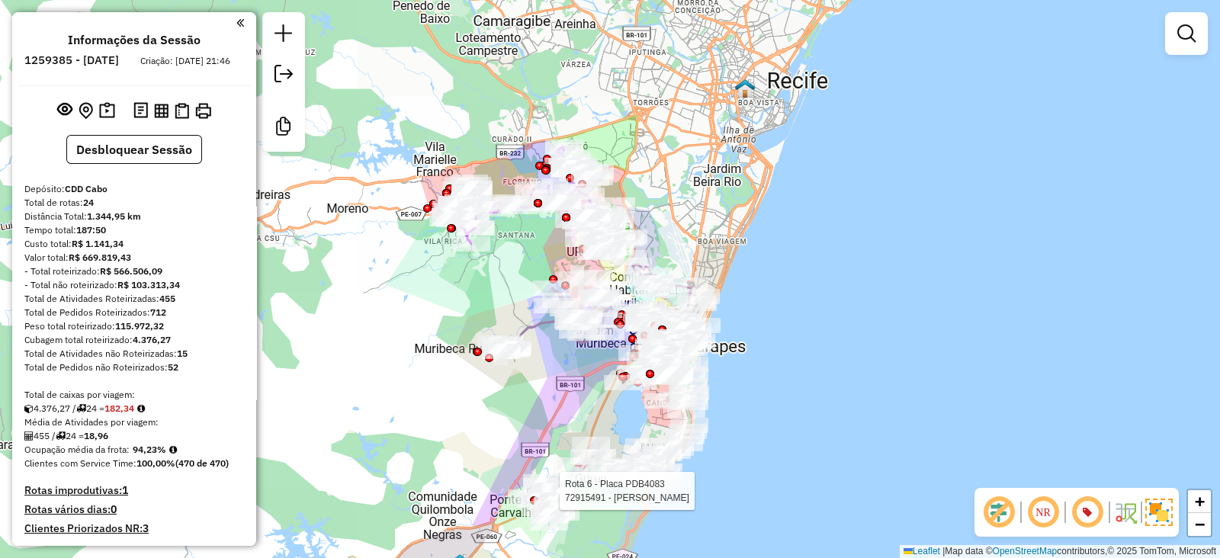
drag, startPoint x: 493, startPoint y: 261, endPoint x: 512, endPoint y: 297, distance: 41.3
click at [512, 297] on div "Rota 6 - Placa PDB4083 72915491 - VIVIANE MONIQUE FERR Janela de atendimento Gr…" at bounding box center [610, 279] width 1220 height 558
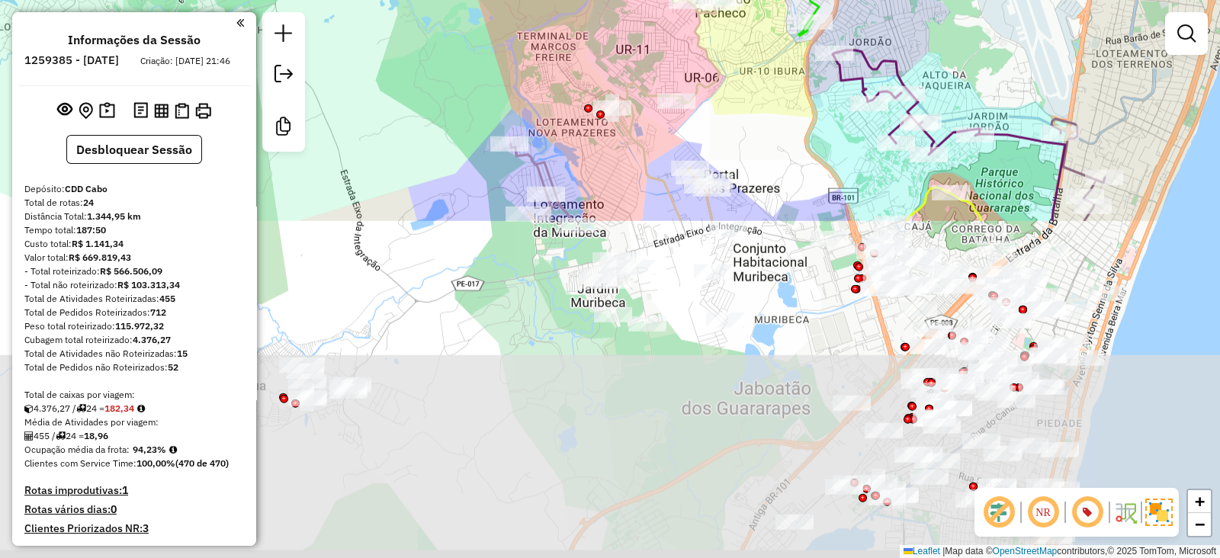
drag, startPoint x: 489, startPoint y: 425, endPoint x: 465, endPoint y: 30, distance: 395.7
click at [465, 30] on div "Rota 6 - Placa PDB4083 72915491 - VIVIANE MONIQUE FERR Janela de atendimento Gr…" at bounding box center [610, 279] width 1220 height 558
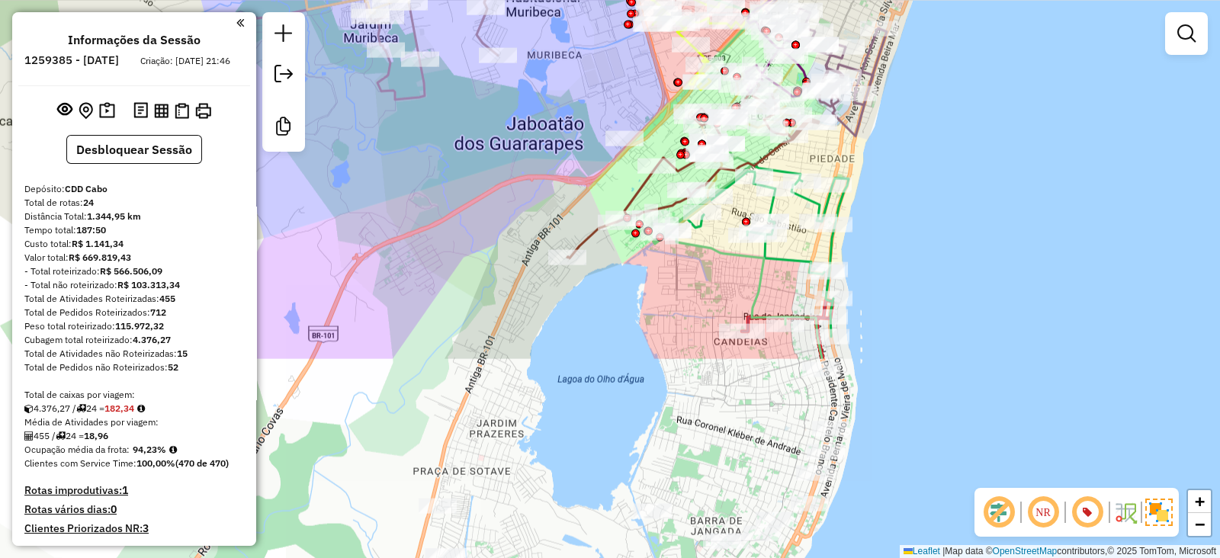
drag, startPoint x: 698, startPoint y: 433, endPoint x: 470, endPoint y: 178, distance: 341.9
click at [470, 178] on div "Rota 6 - Placa PDB4083 72915491 - VIVIANE MONIQUE FERR Janela de atendimento Gr…" at bounding box center [610, 279] width 1220 height 558
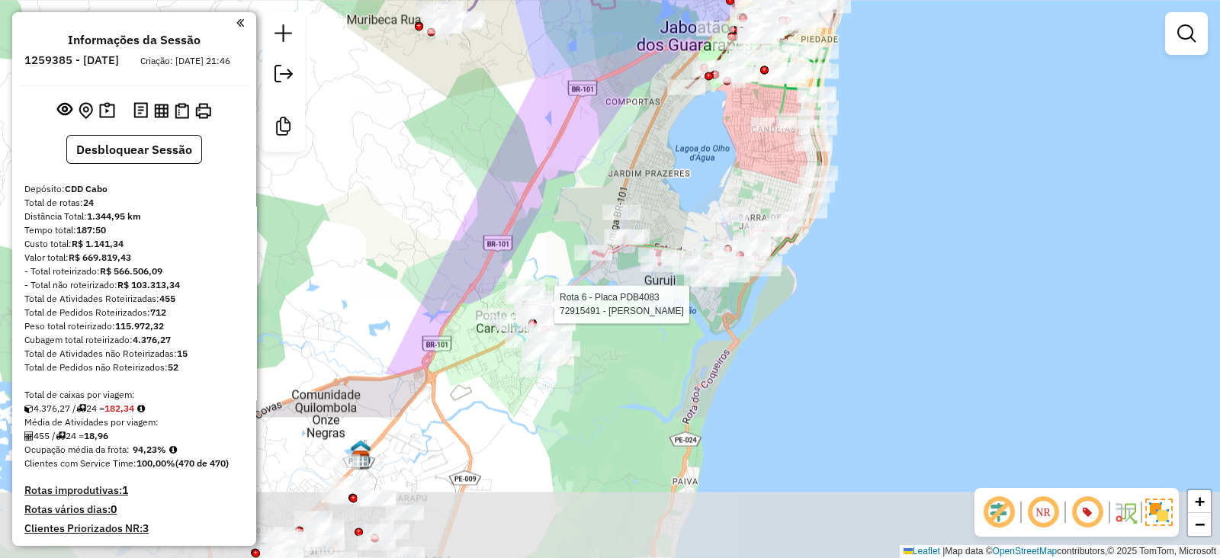
drag, startPoint x: 633, startPoint y: 322, endPoint x: 717, endPoint y: 126, distance: 213.2
click at [717, 126] on div "Rota 6 - Placa PDB4083 72915491 - VIVIANE MONIQUE FERR Janela de atendimento Gr…" at bounding box center [610, 279] width 1220 height 558
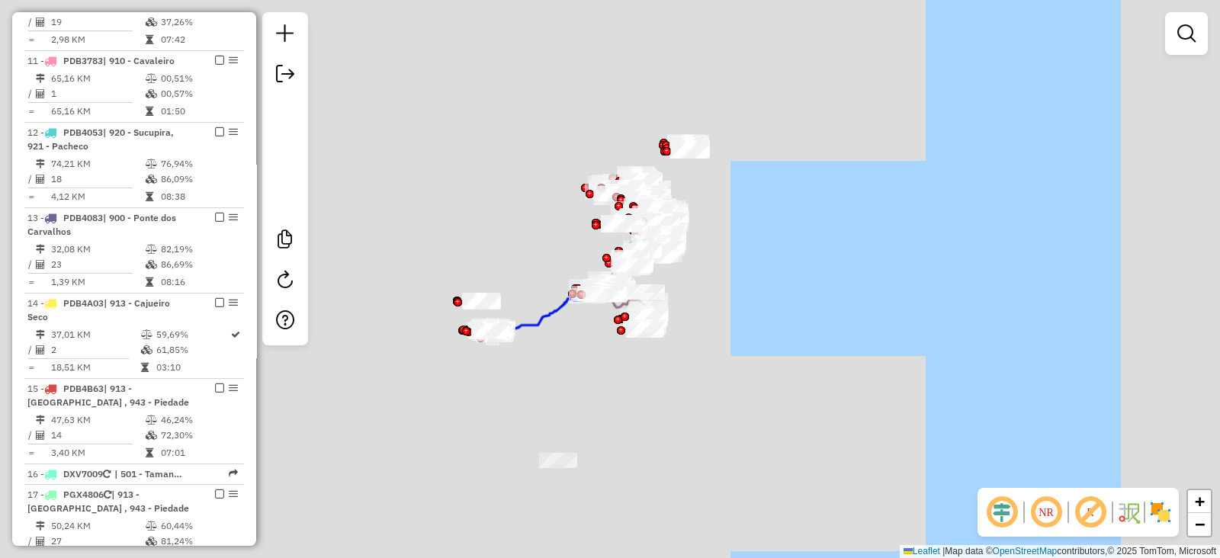
scroll to position [635, 0]
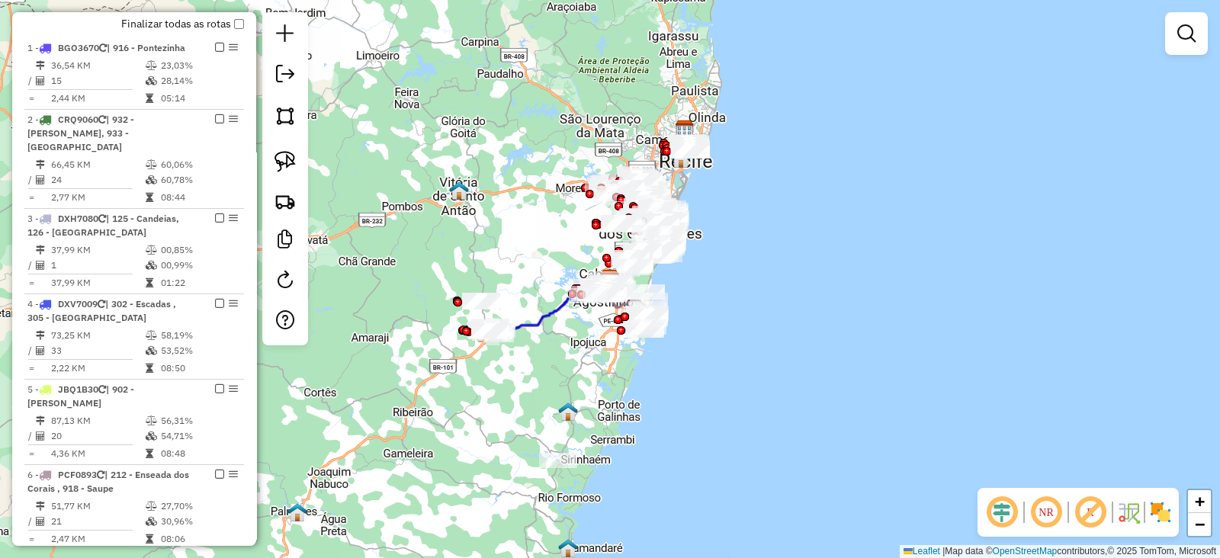
click at [1148, 234] on div "Janela de atendimento Grade de atendimento Capacidade Transportadoras Veículos …" at bounding box center [610, 279] width 1220 height 558
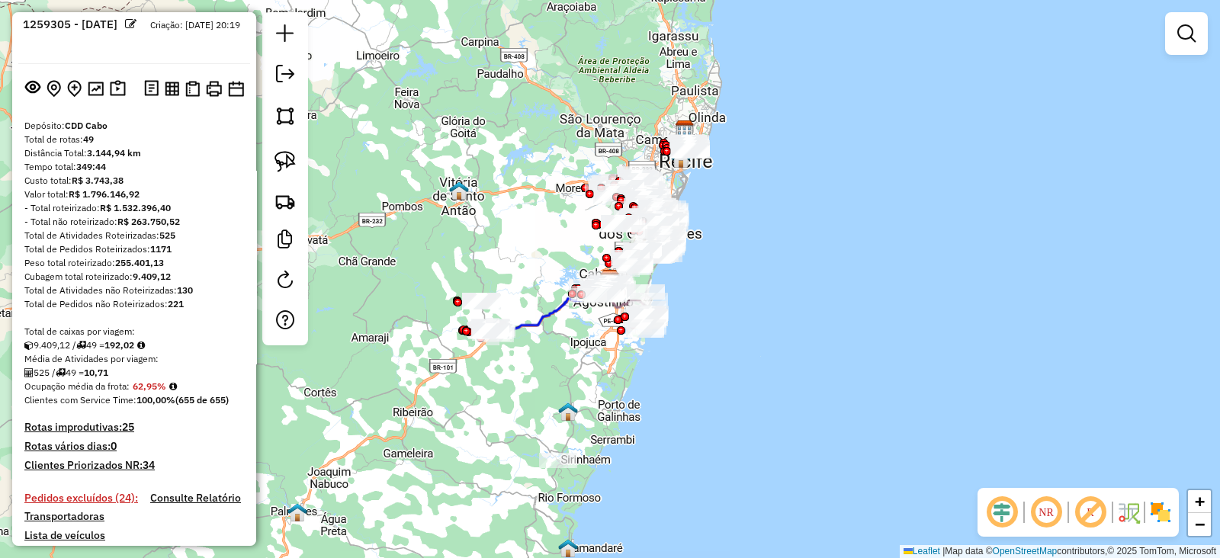
scroll to position [0, 0]
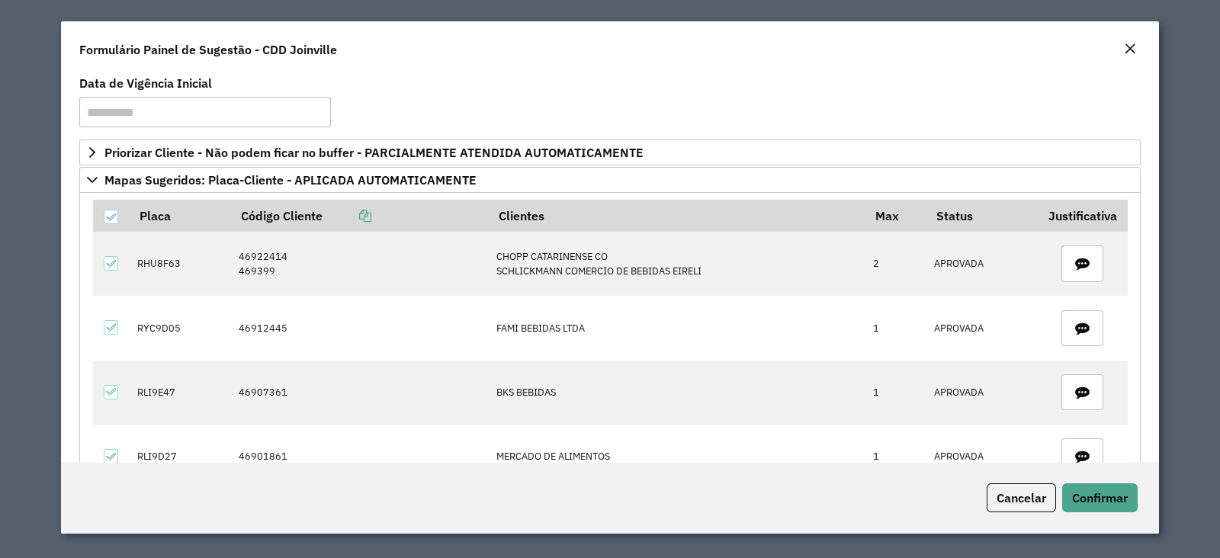
scroll to position [240, 0]
